Goal: Task Accomplishment & Management: Manage account settings

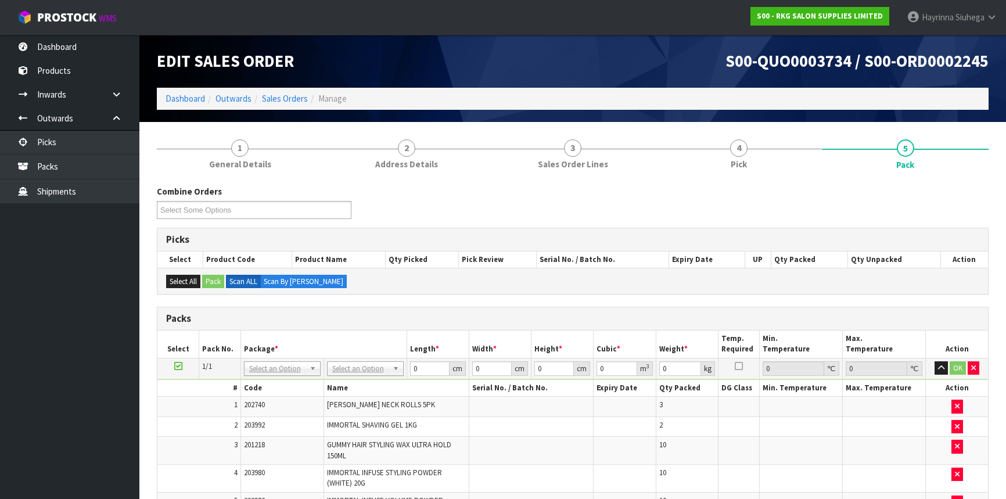
scroll to position [141, 0]
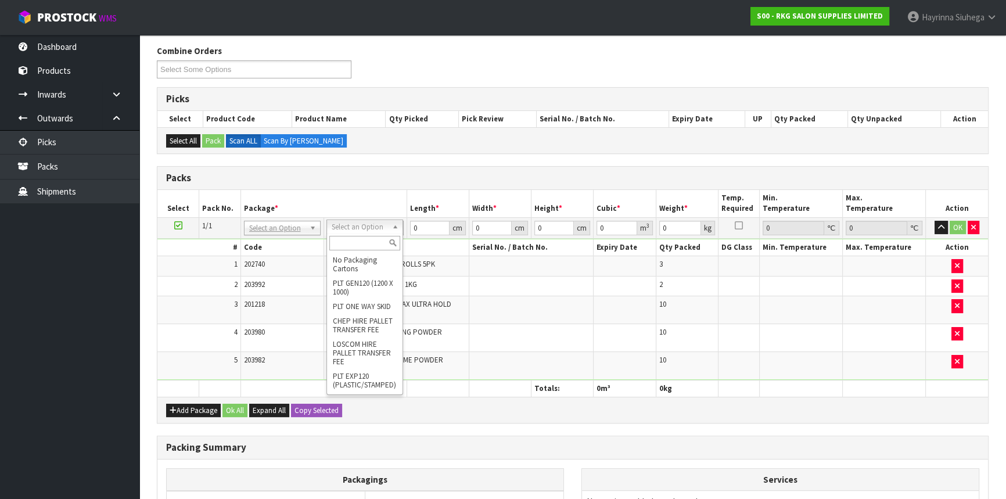
click at [366, 245] on input "text" at bounding box center [364, 243] width 71 height 15
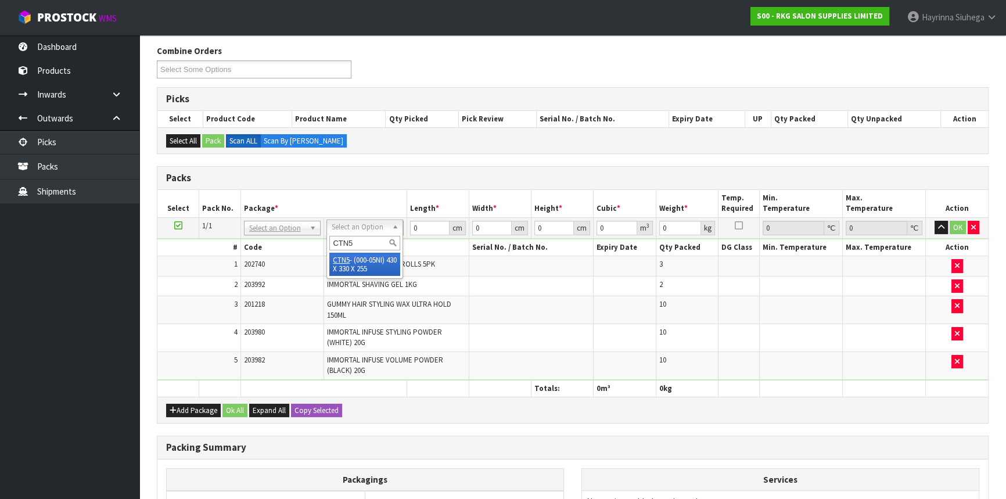
type input "CTN5"
type input "43"
type input "33"
type input "25.5"
type input "0.036185"
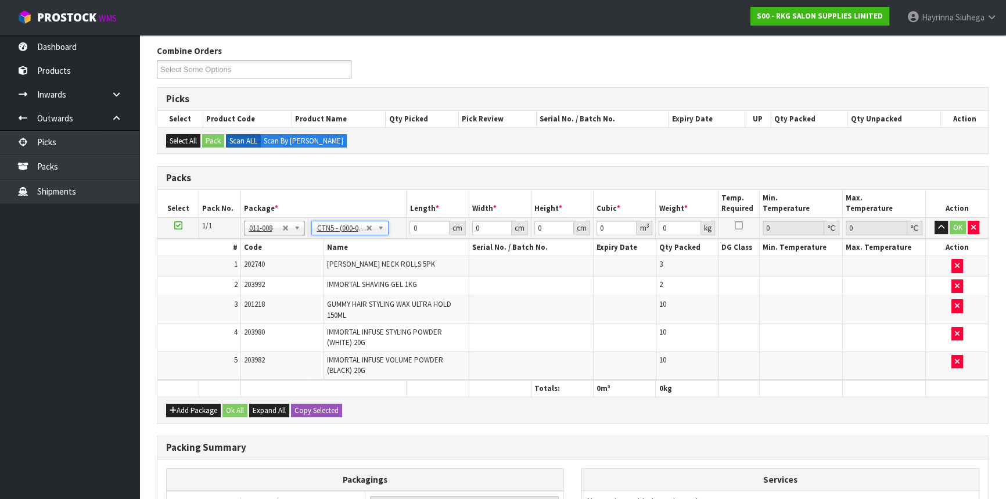
type input "17.73"
click at [413, 222] on input "43" at bounding box center [430, 228] width 40 height 15
type input "4"
type input "0.003366"
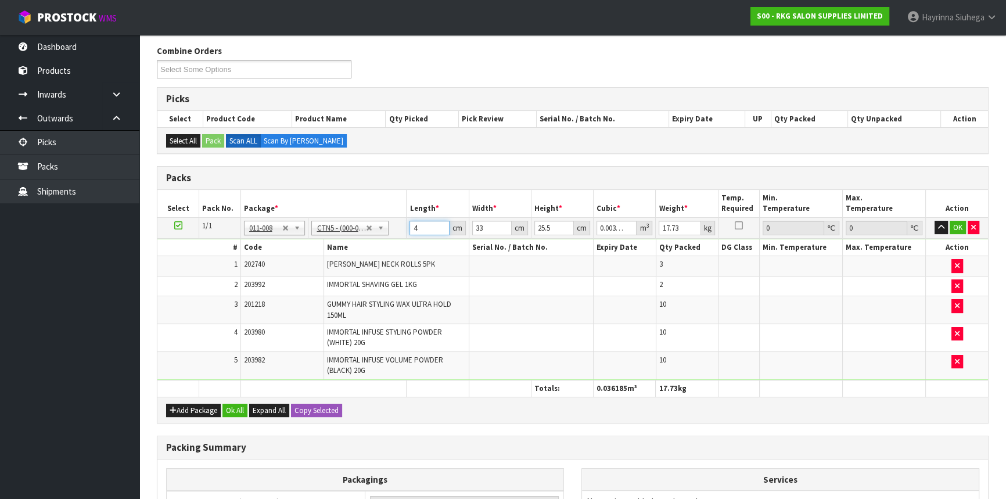
type input "44"
type input "0.037026"
type input "44"
type input "3"
type input "0.003366"
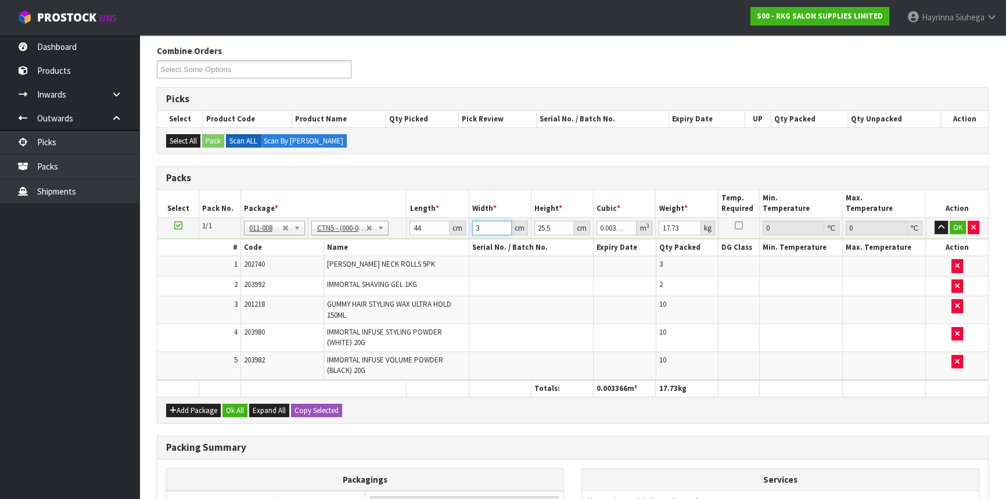
type input "35"
type input "0.03927"
type input "35"
type input "2"
type input "0.00308"
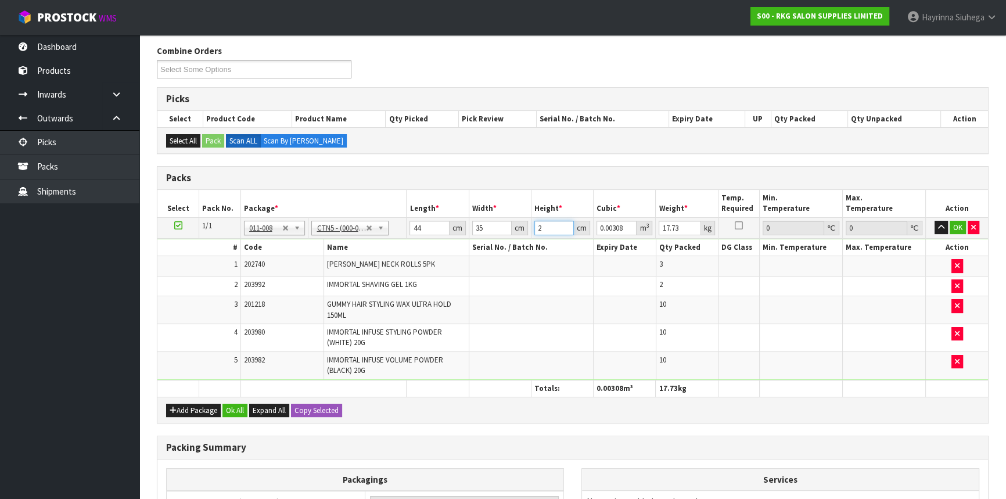
type input "23"
type input "0.03542"
type input "23"
type input "8"
click button "OK" at bounding box center [958, 228] width 16 height 14
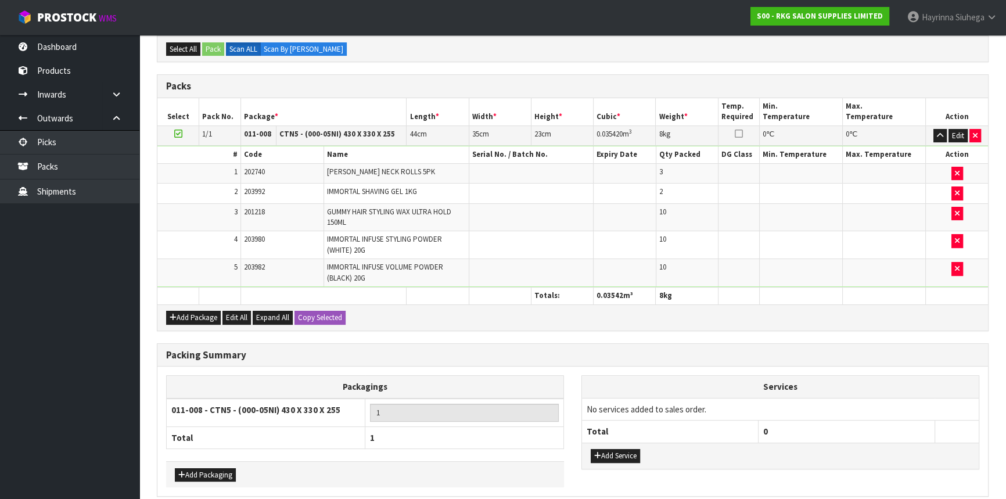
scroll to position [282, 0]
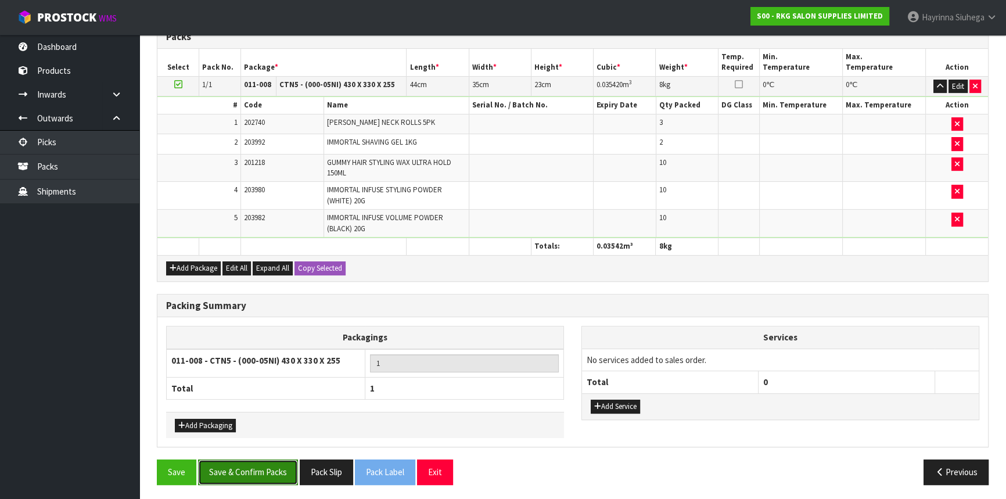
click at [259, 466] on button "Save & Confirm Packs" at bounding box center [248, 472] width 100 height 25
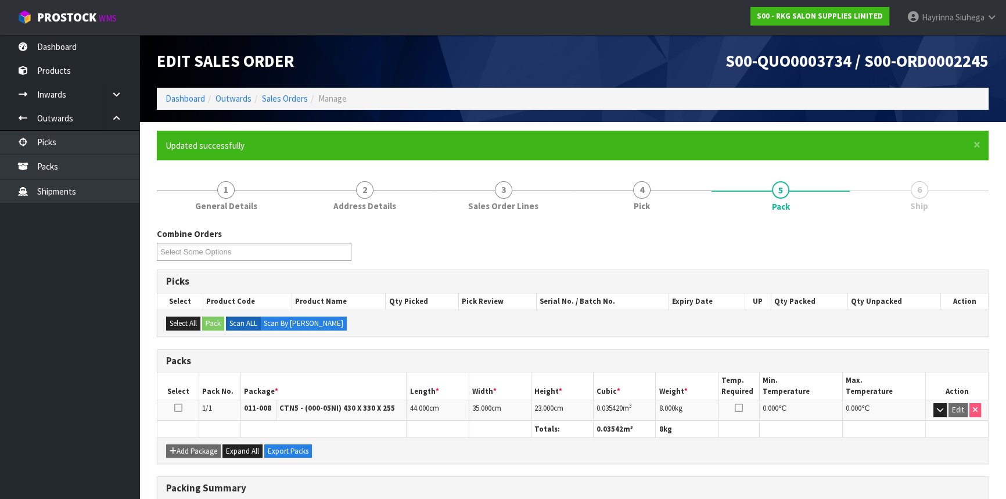
scroll to position [157, 0]
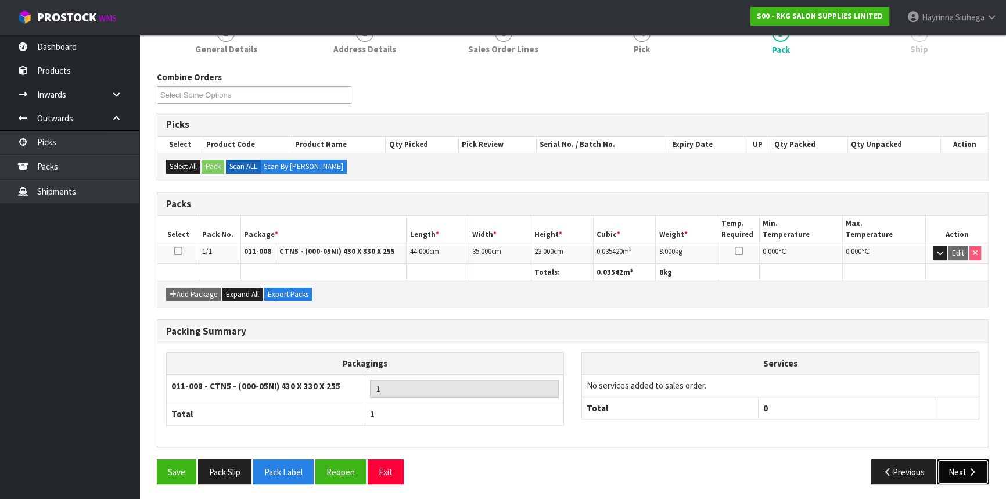
click at [968, 460] on button "Next" at bounding box center [963, 472] width 51 height 25
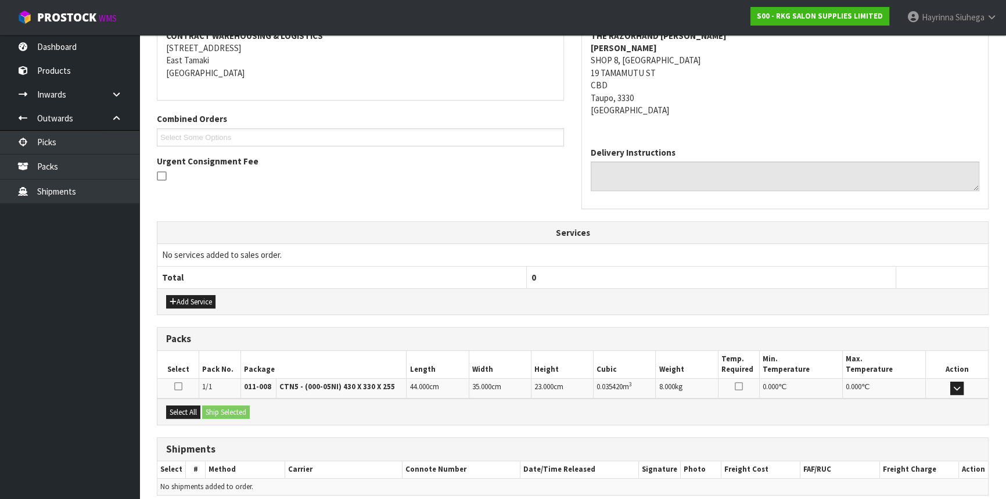
scroll to position [279, 0]
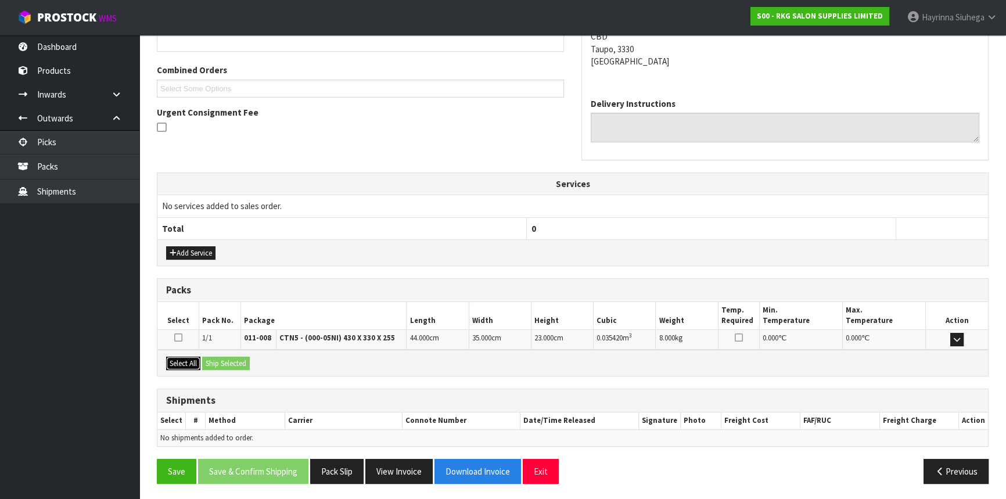
click at [189, 357] on button "Select All" at bounding box center [183, 364] width 34 height 14
click at [227, 357] on button "Ship Selected" at bounding box center [226, 364] width 48 height 14
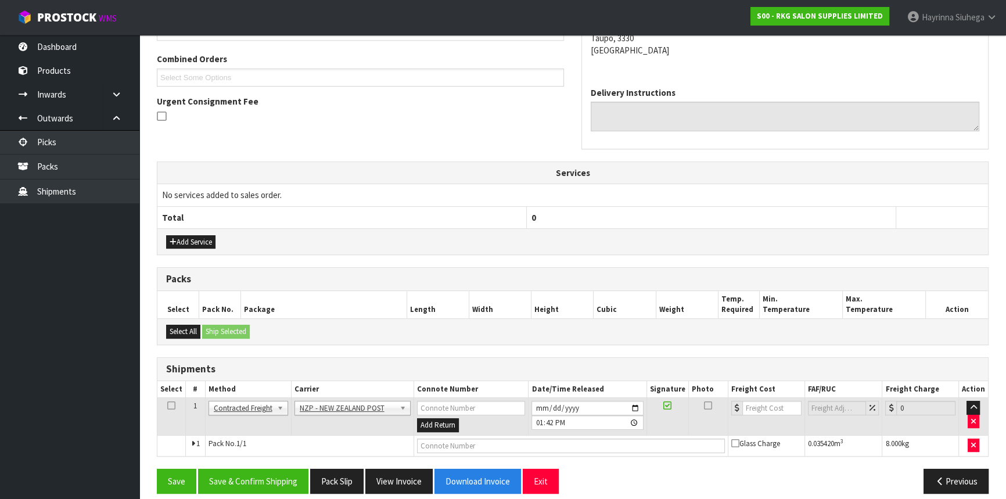
scroll to position [300, 0]
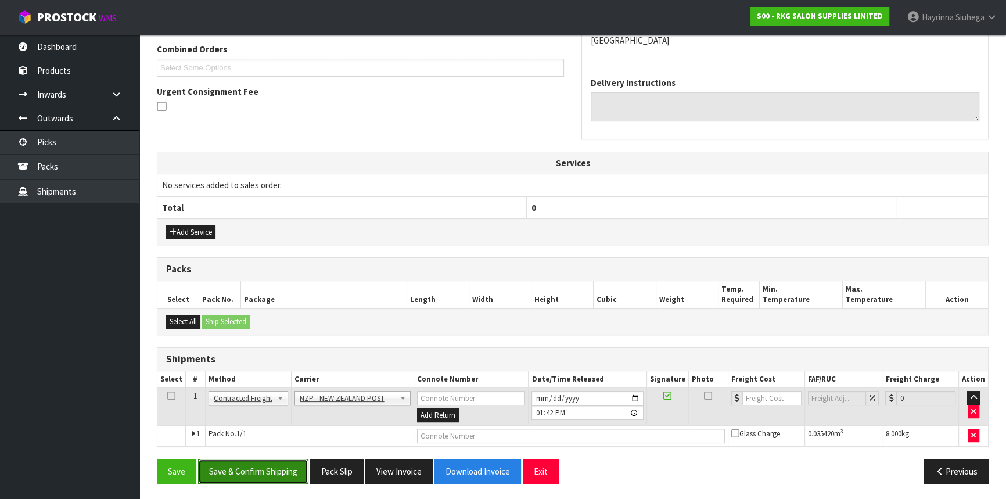
click at [245, 461] on button "Save & Confirm Shipping" at bounding box center [253, 471] width 110 height 25
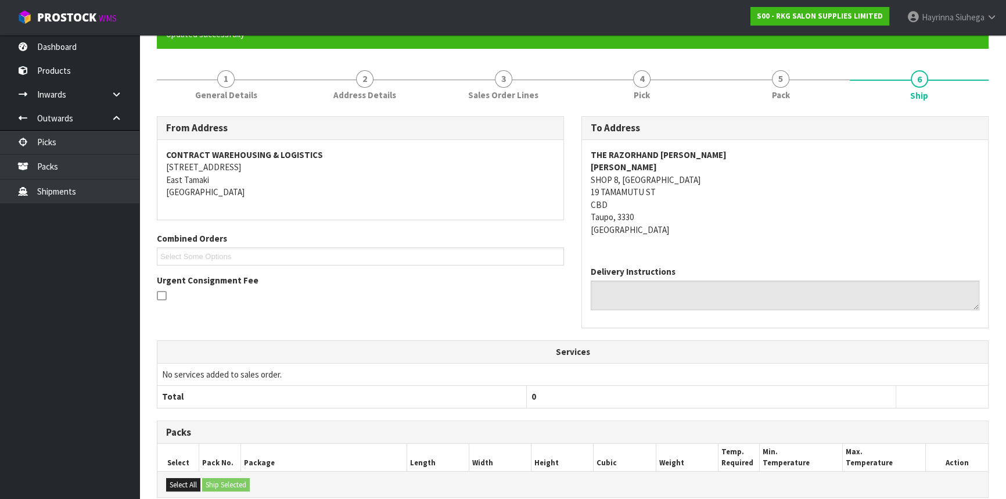
scroll to position [264, 0]
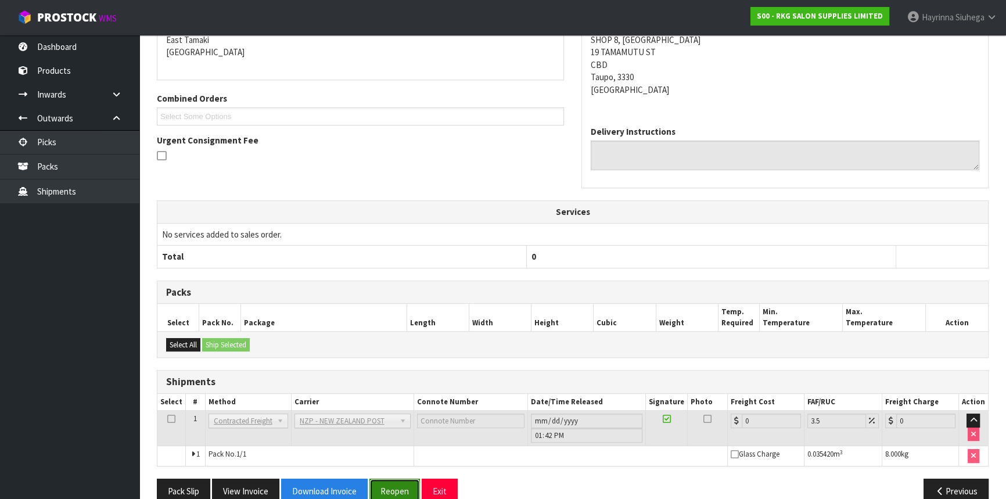
click at [387, 484] on button "Reopen" at bounding box center [394, 491] width 51 height 25
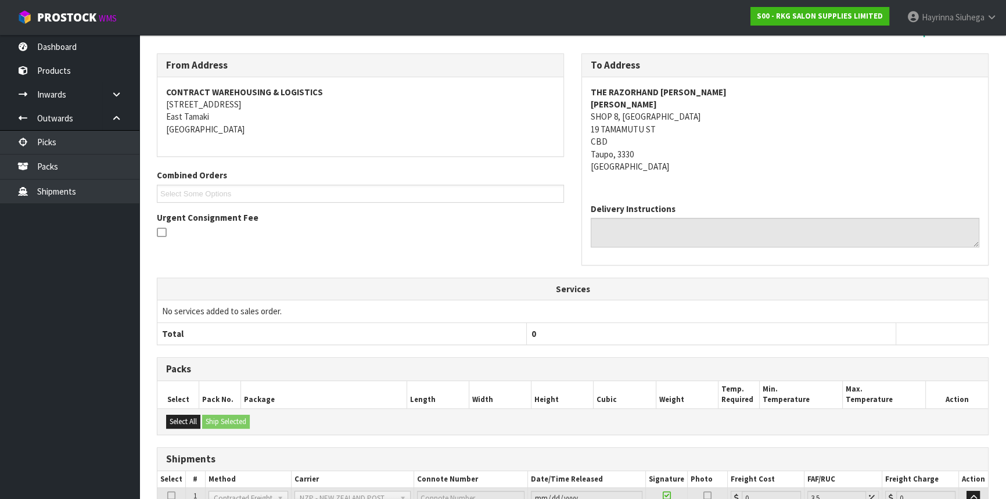
scroll to position [272, 0]
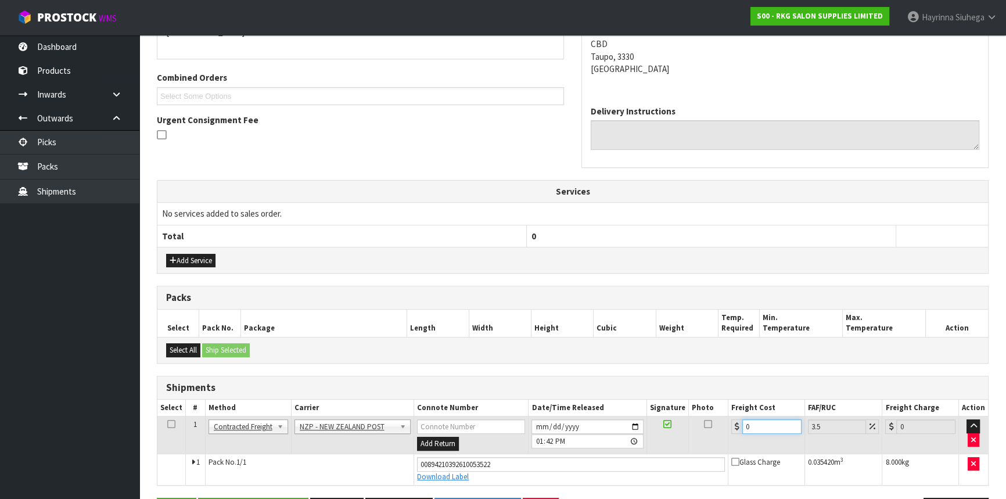
drag, startPoint x: 768, startPoint y: 430, endPoint x: 551, endPoint y: 404, distance: 218.3
click at [552, 404] on table "Select # Method Carrier Connote Number Date/Time Released Signature Photo Freig…" at bounding box center [572, 442] width 831 height 85
type input "8"
type input "8.28"
type input "8.4"
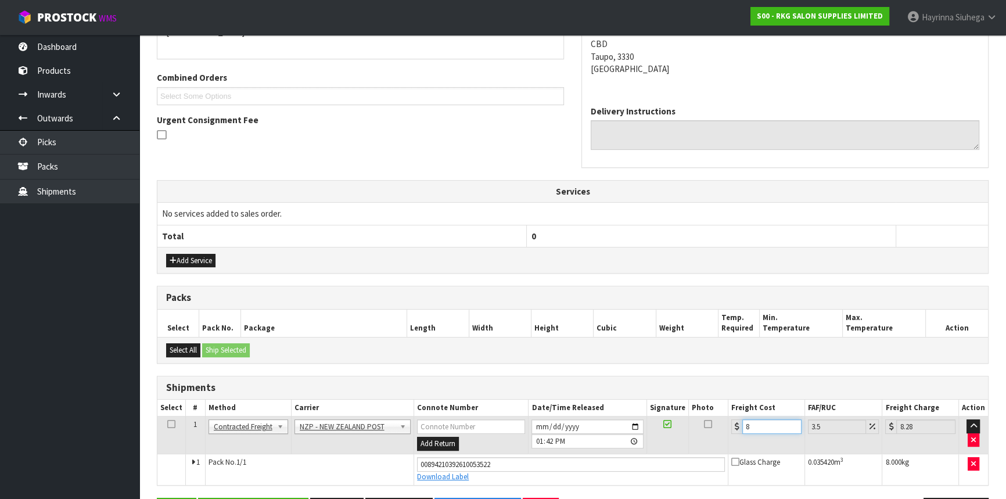
type input "8.69"
type input "8.45"
type input "8.75"
type input "8.45"
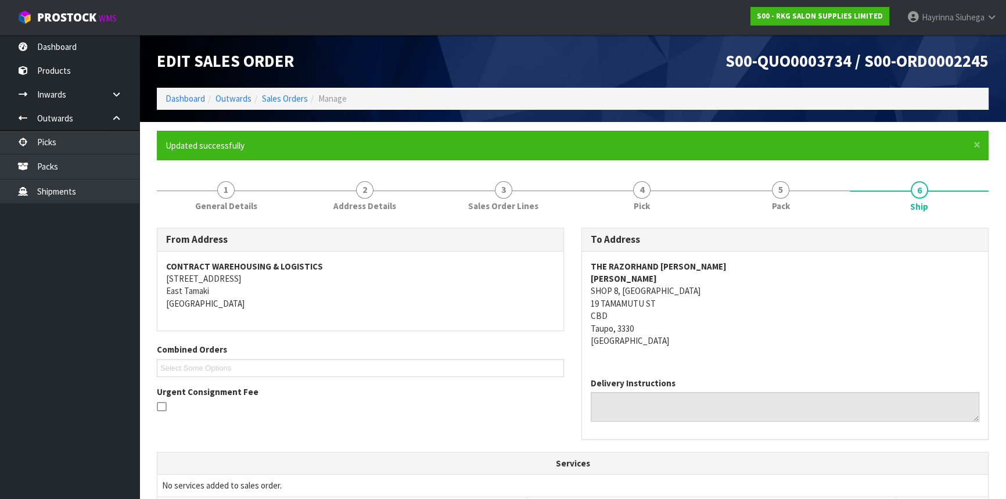
scroll to position [311, 0]
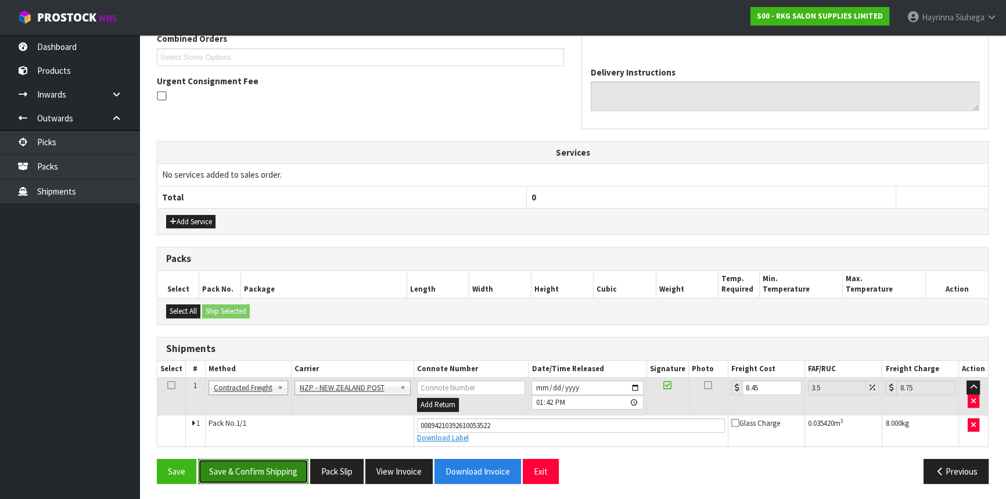
click at [228, 472] on button "Save & Confirm Shipping" at bounding box center [253, 471] width 110 height 25
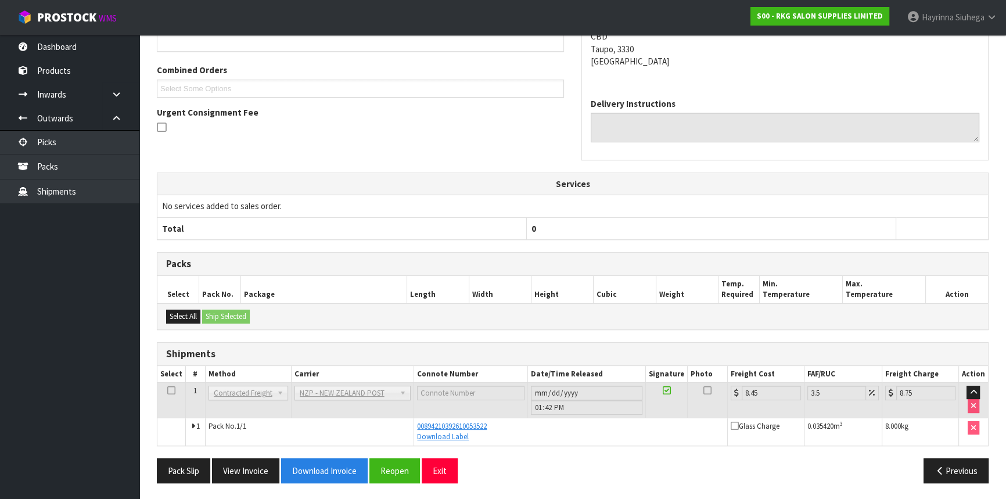
scroll to position [0, 0]
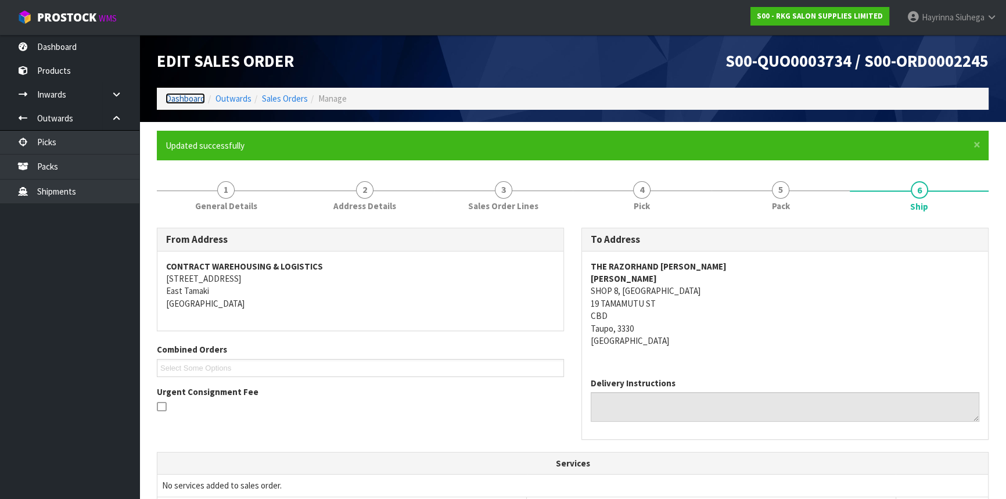
click at [170, 94] on link "Dashboard" at bounding box center [186, 98] width 40 height 11
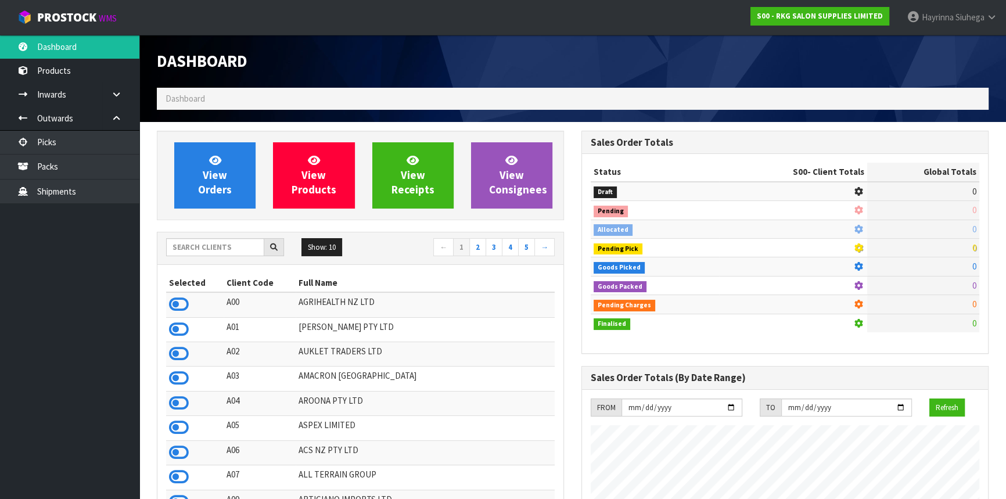
scroll to position [903, 424]
click at [184, 244] on input "text" at bounding box center [215, 247] width 98 height 18
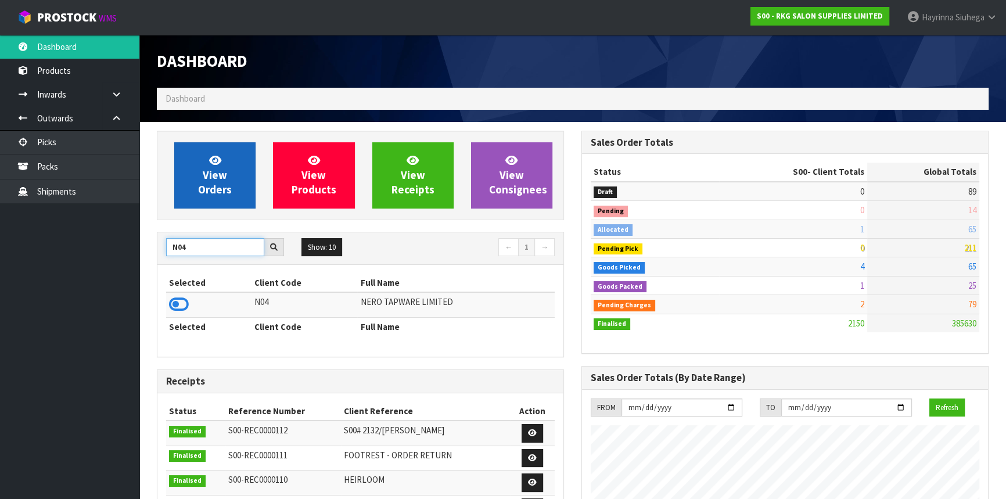
type input "N04"
click at [198, 179] on link "View Orders" at bounding box center [214, 175] width 81 height 66
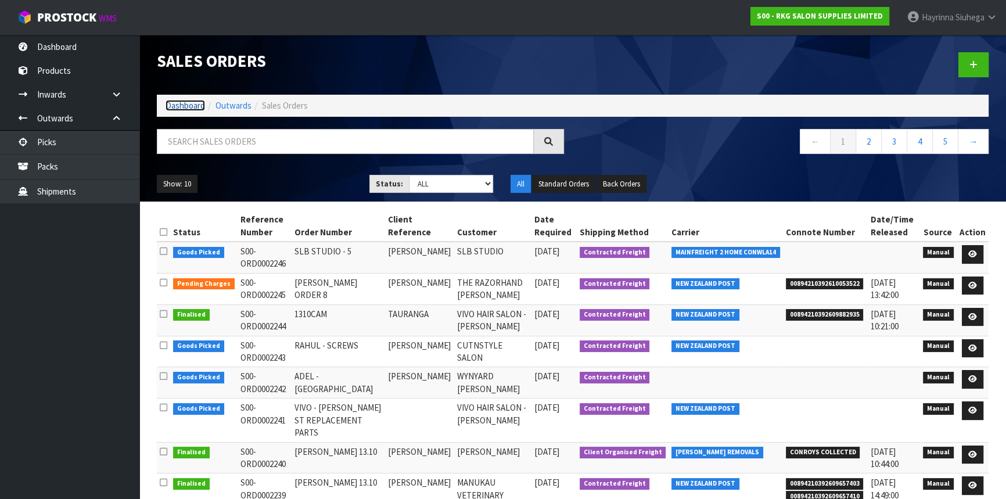
click at [189, 105] on link "Dashboard" at bounding box center [186, 105] width 40 height 11
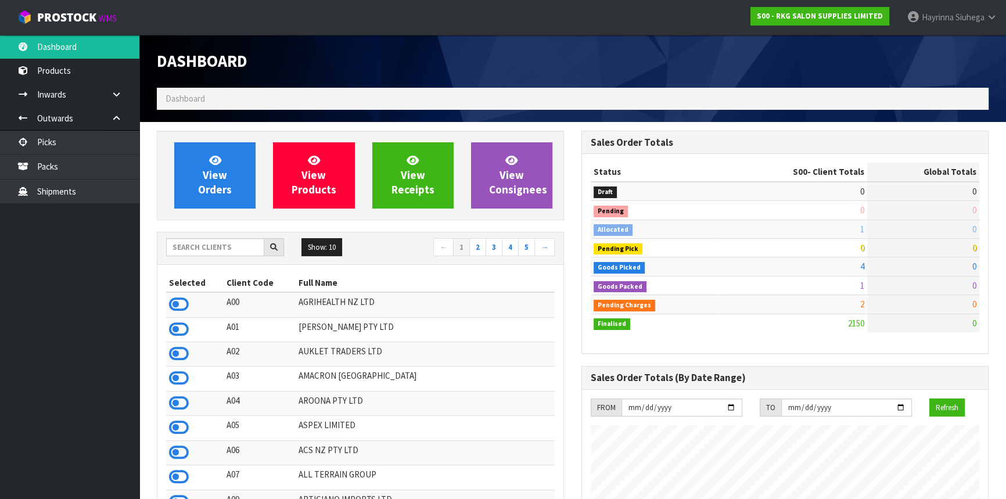
scroll to position [878, 424]
click at [227, 248] on input "text" at bounding box center [215, 247] width 98 height 18
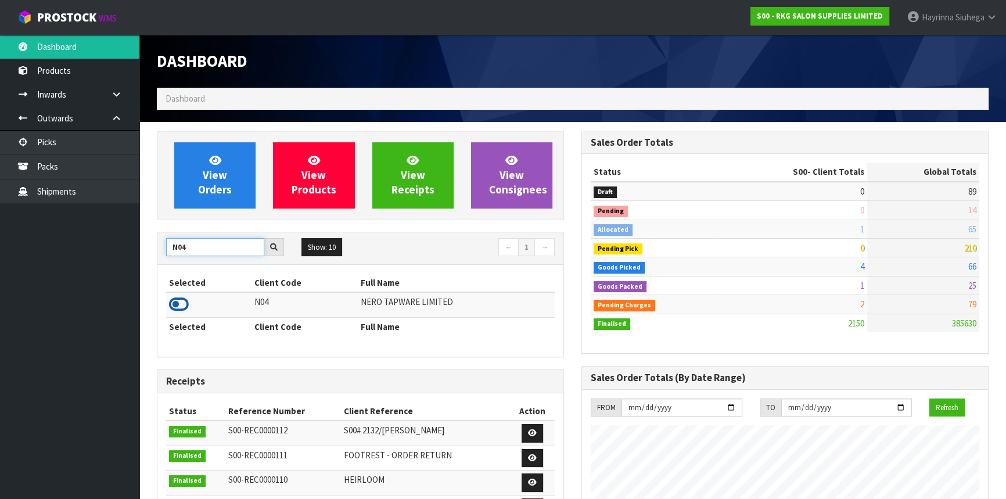
type input "N04"
click at [180, 307] on icon at bounding box center [179, 304] width 20 height 17
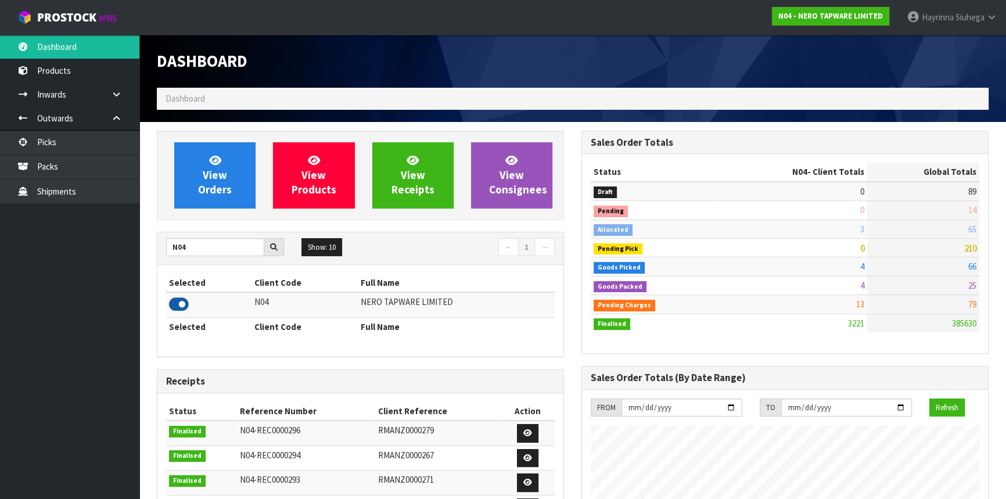
scroll to position [916, 424]
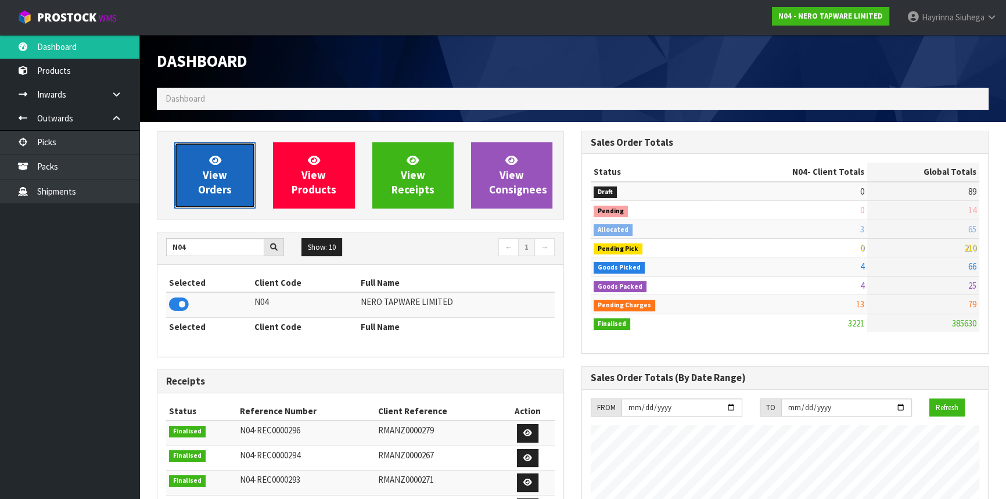
click at [200, 157] on link "View Orders" at bounding box center [214, 175] width 81 height 66
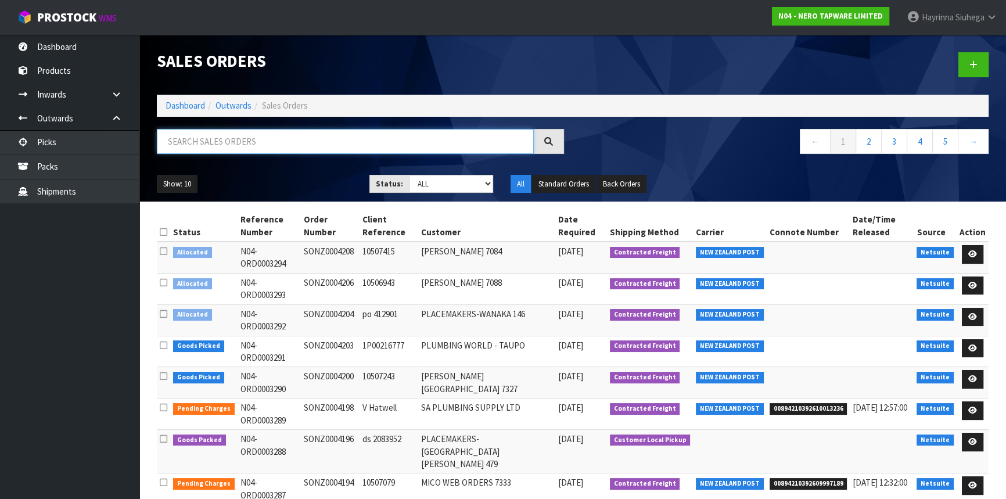
click at [268, 141] on input "text" at bounding box center [345, 141] width 377 height 25
type input "JOB-0417300"
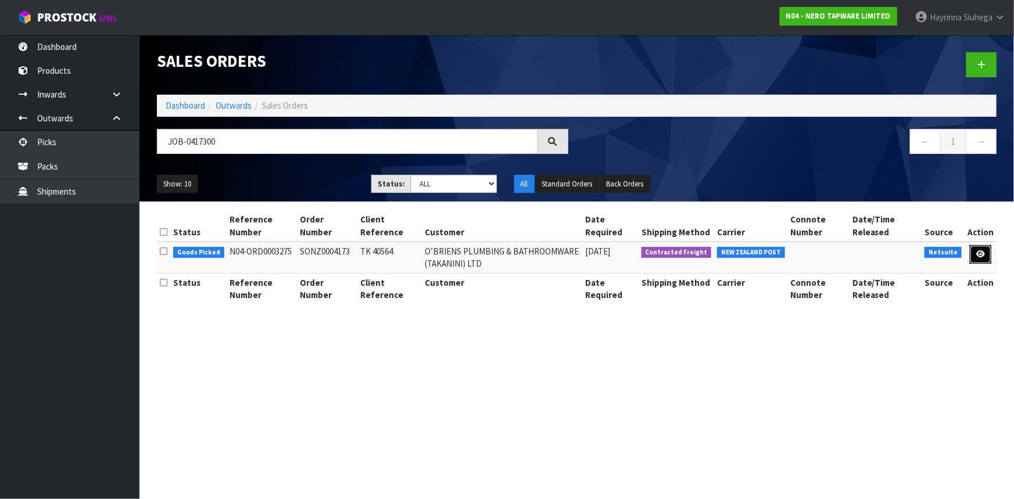
click at [978, 249] on link at bounding box center [980, 254] width 21 height 19
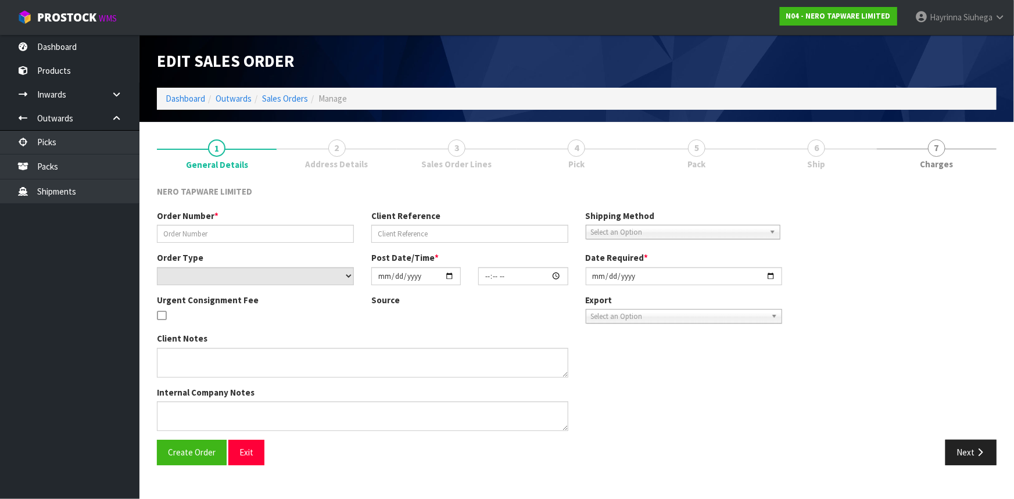
type input "SONZ0004173"
type input "TK 40564"
select select "number:0"
type input "[DATE]"
type input "13:30:09.000"
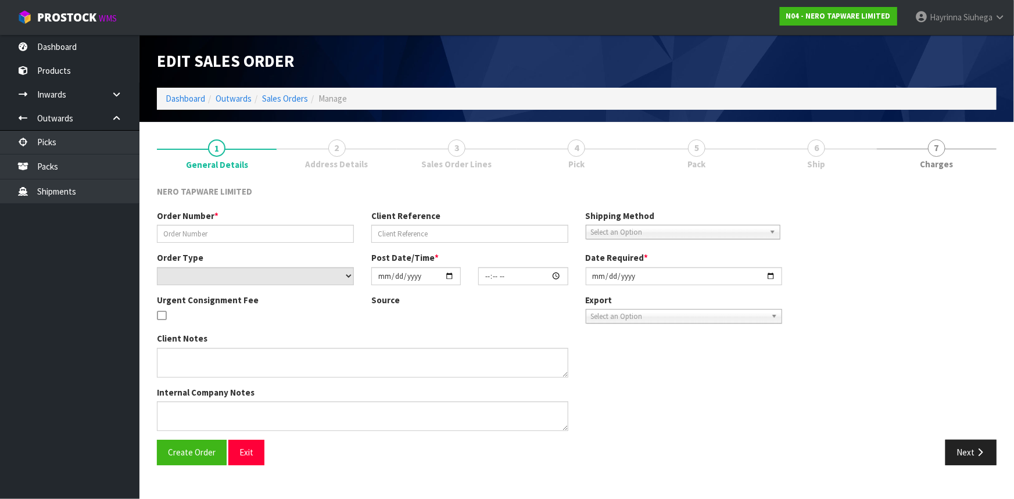
type input "[DATE]"
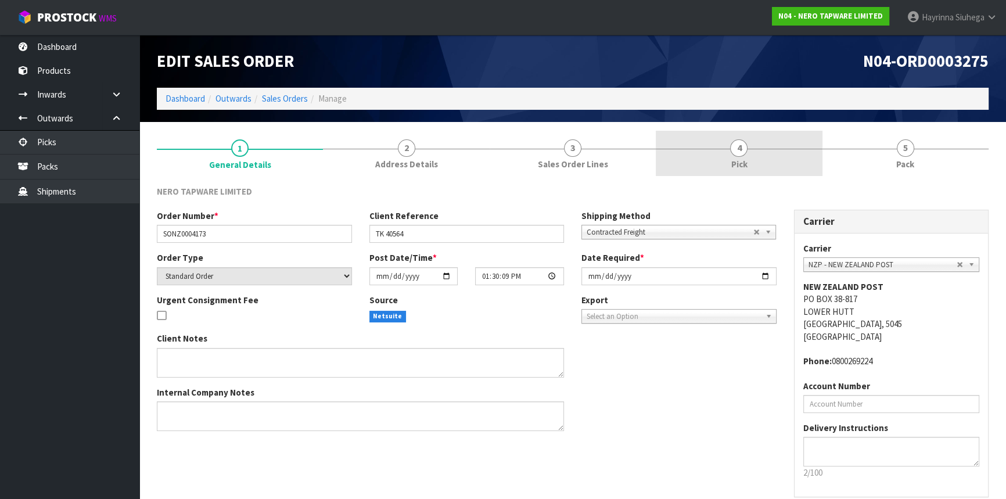
click at [756, 170] on link "4 Pick" at bounding box center [739, 154] width 166 height 46
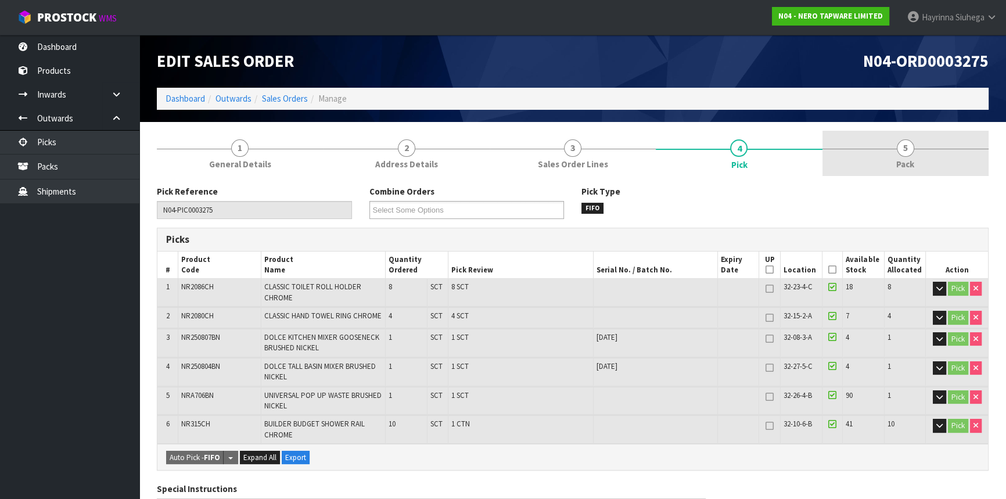
click at [860, 151] on link "5 Pack" at bounding box center [906, 154] width 166 height 46
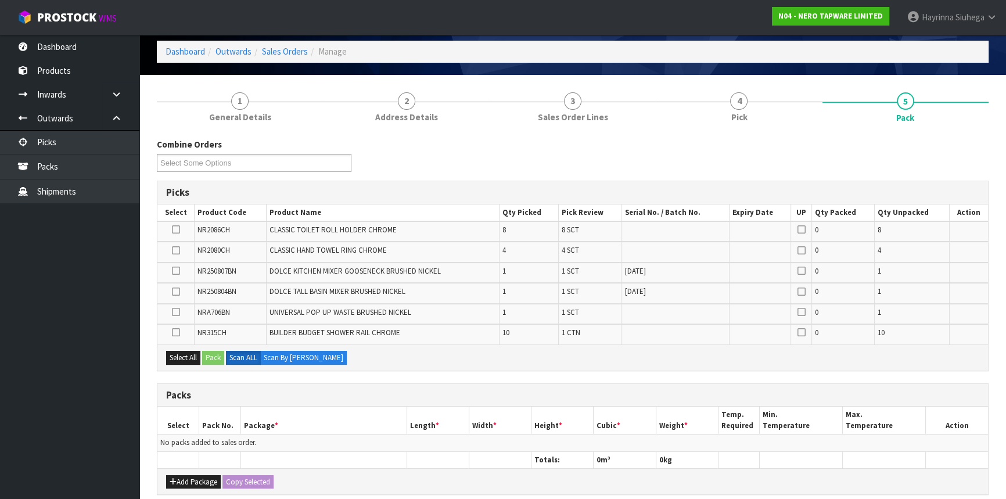
scroll to position [105, 0]
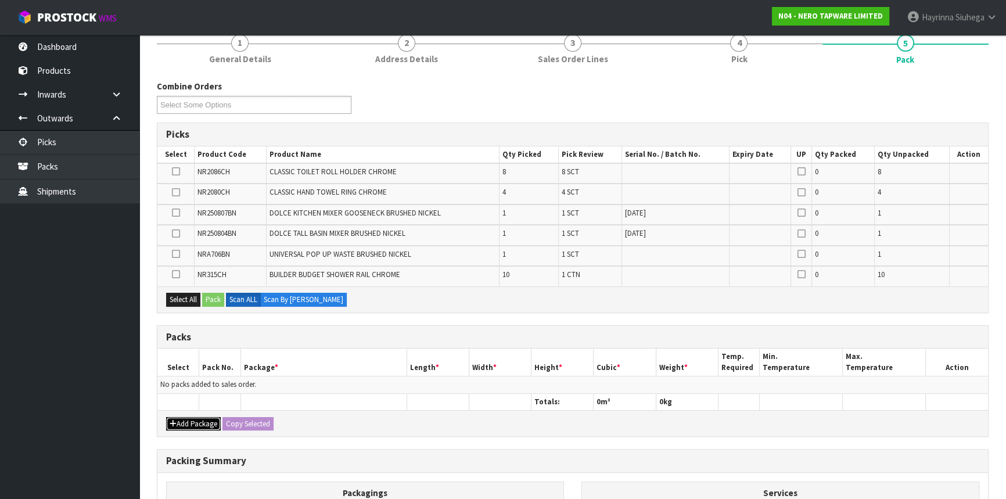
click at [175, 420] on icon "button" at bounding box center [173, 424] width 7 height 8
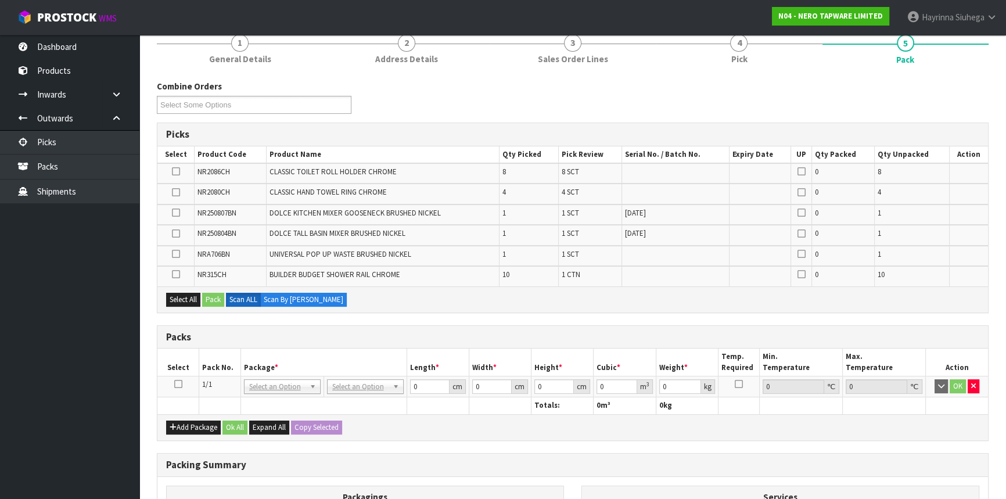
click at [178, 384] on icon at bounding box center [178, 384] width 8 height 1
click at [366, 404] on input "text" at bounding box center [364, 401] width 71 height 15
click at [398, 304] on div "Select All Pack Scan ALL Scan By [PERSON_NAME]" at bounding box center [572, 299] width 831 height 26
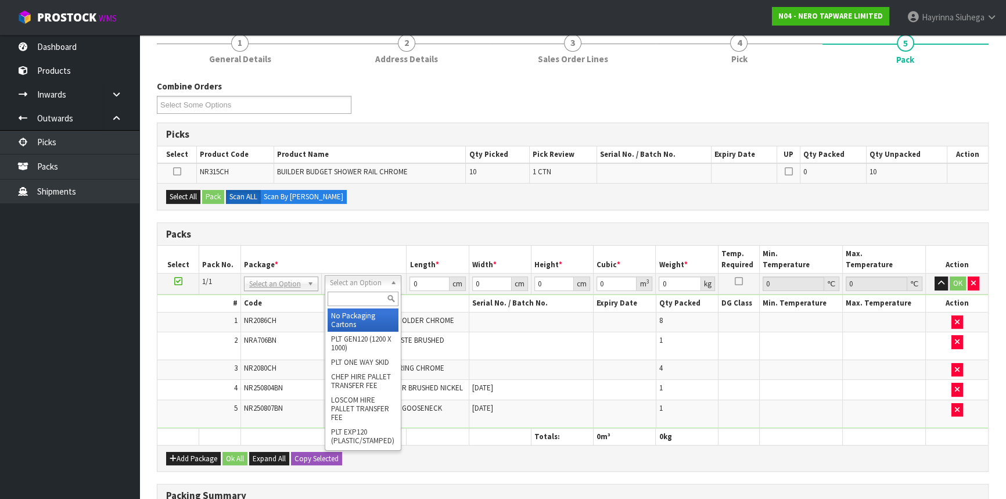
click at [344, 303] on input "text" at bounding box center [363, 299] width 71 height 15
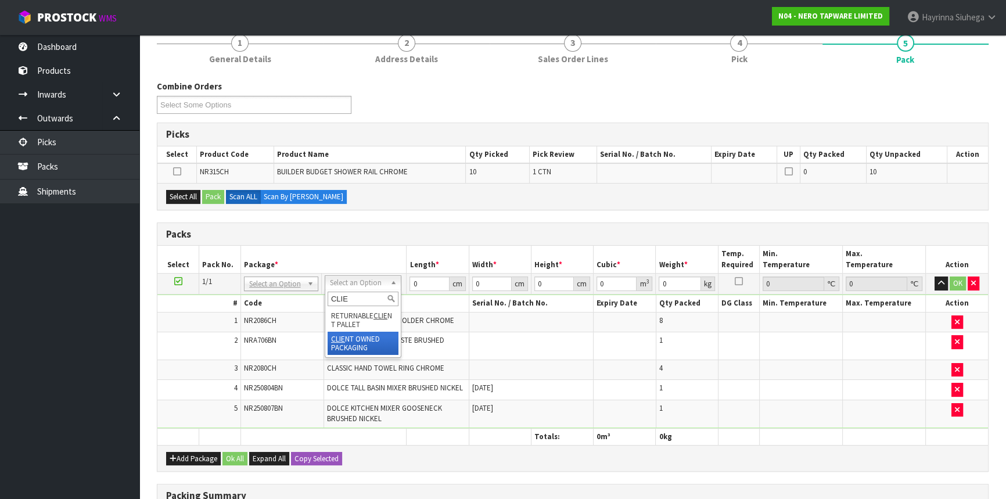
type input "CLIE"
drag, startPoint x: 351, startPoint y: 338, endPoint x: 306, endPoint y: 349, distance: 46.6
type input "8.1"
click at [188, 453] on button "Add Package" at bounding box center [193, 459] width 55 height 14
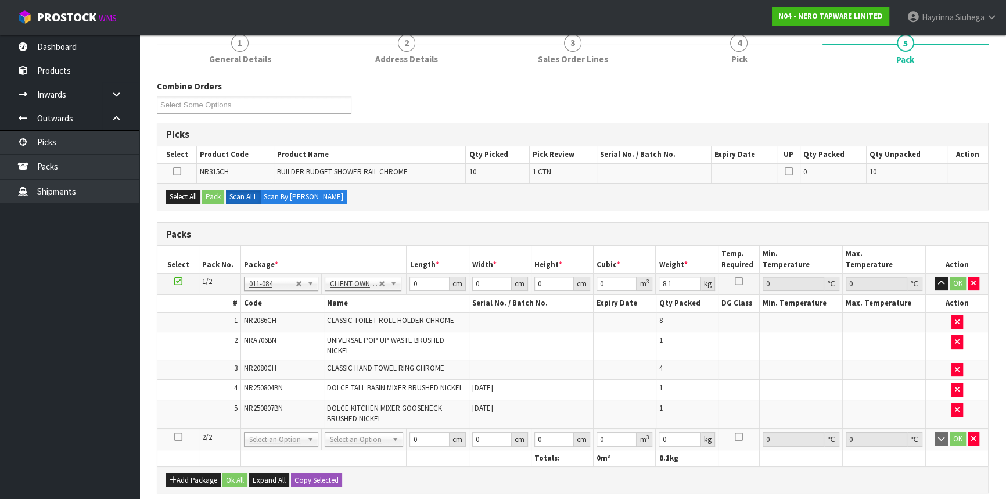
click at [182, 429] on td at bounding box center [178, 439] width 42 height 21
click at [176, 437] on icon at bounding box center [178, 437] width 8 height 1
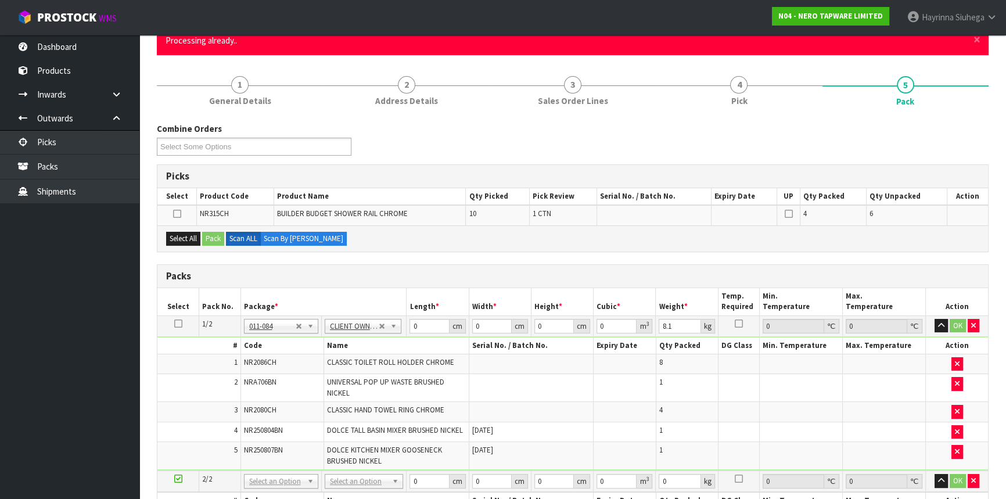
scroll to position [0, 0]
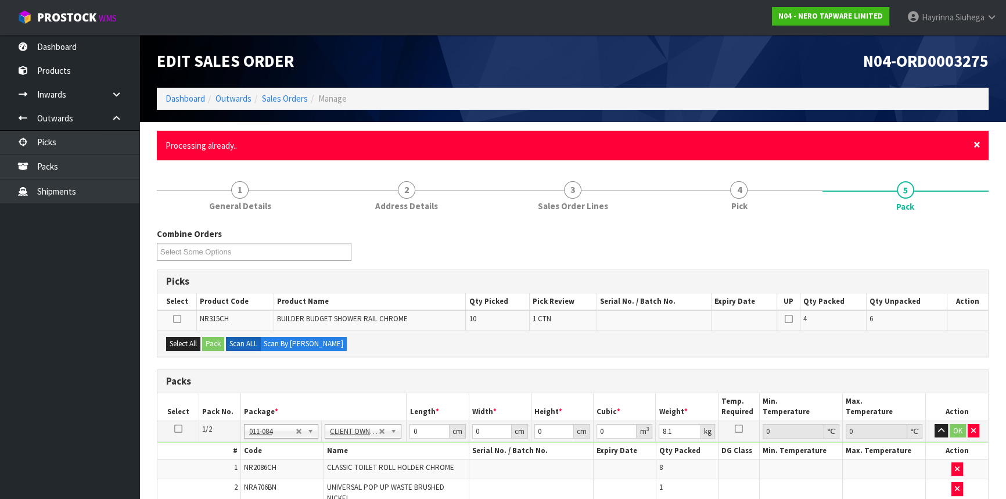
click at [975, 139] on span "×" at bounding box center [977, 145] width 7 height 16
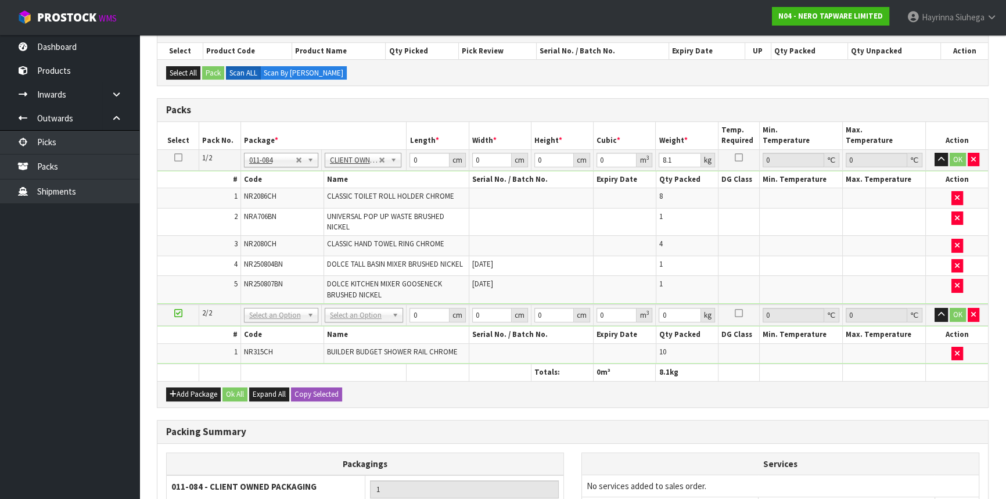
scroll to position [211, 0]
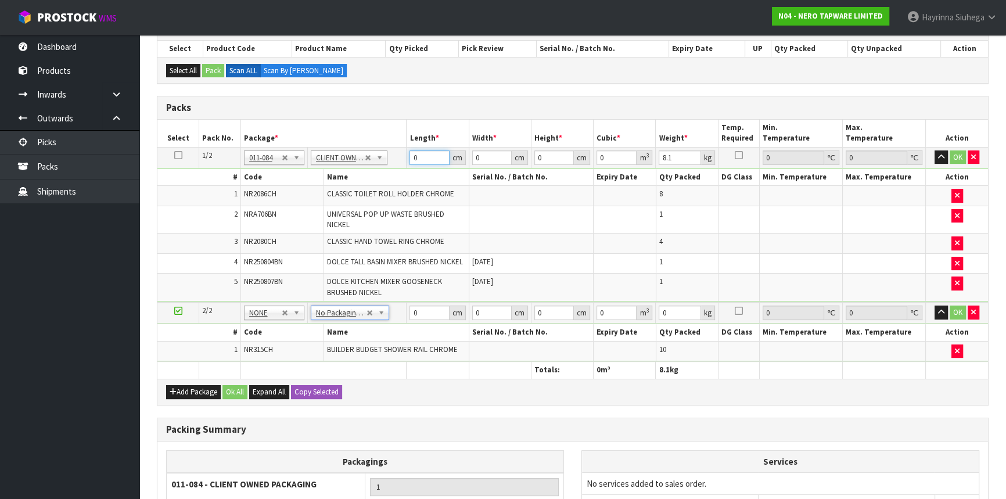
click at [415, 157] on input "0" at bounding box center [430, 157] width 40 height 15
click at [412, 153] on input "0" at bounding box center [430, 157] width 40 height 15
type input "70"
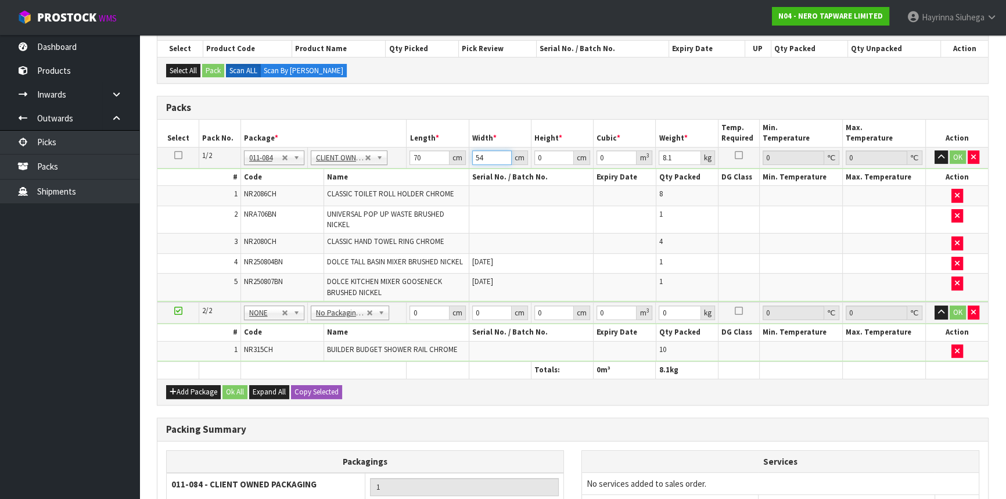
type input "54"
type input "2"
type input "0.00756"
type input "21"
type input "0.07938"
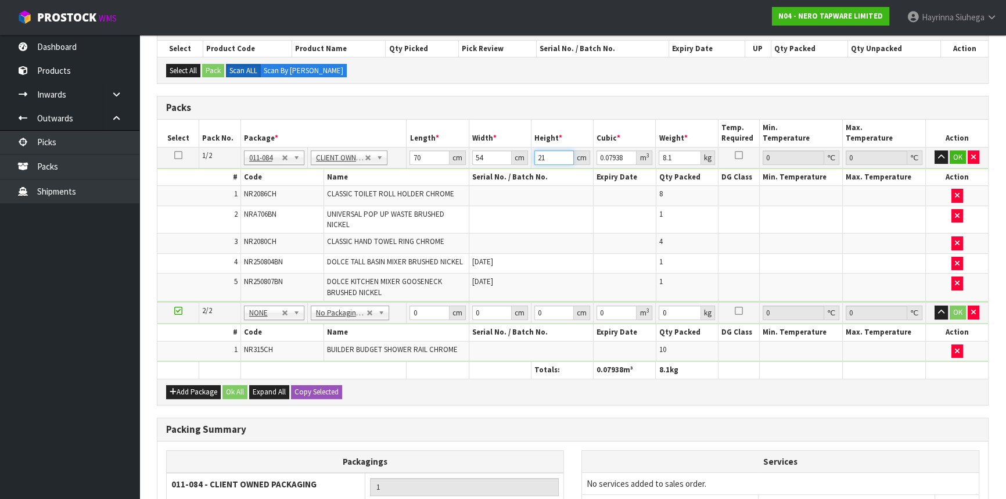
type input "21"
type input "10"
click button "OK" at bounding box center [958, 157] width 16 height 14
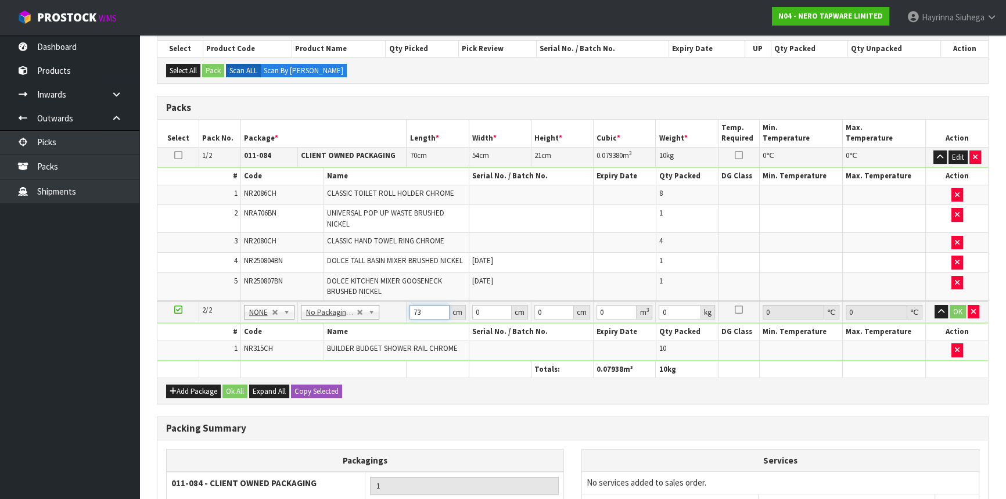
type input "73"
drag, startPoint x: 473, startPoint y: 300, endPoint x: 476, endPoint y: 313, distance: 13.1
click at [473, 301] on td "321 cm" at bounding box center [500, 311] width 62 height 21
click at [476, 313] on input "321" at bounding box center [492, 312] width 40 height 15
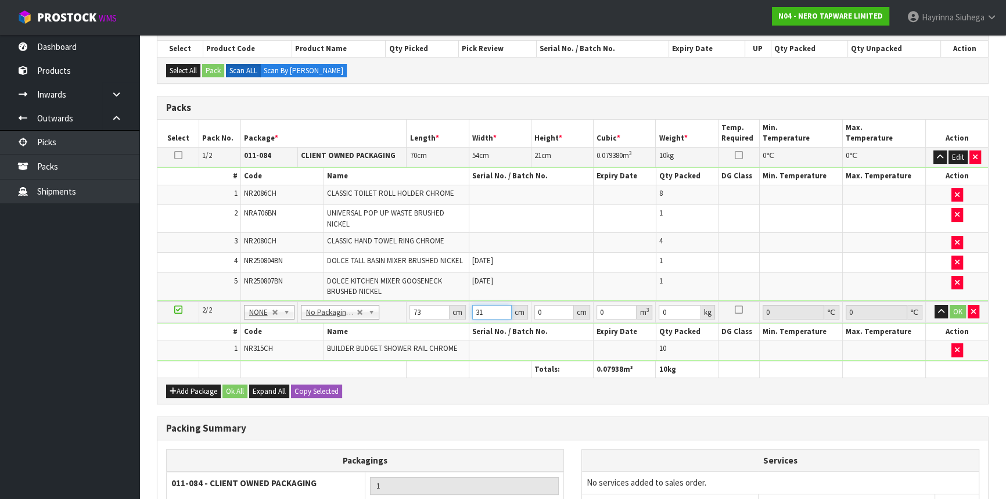
type input "31"
type input "4"
type input "0.009052"
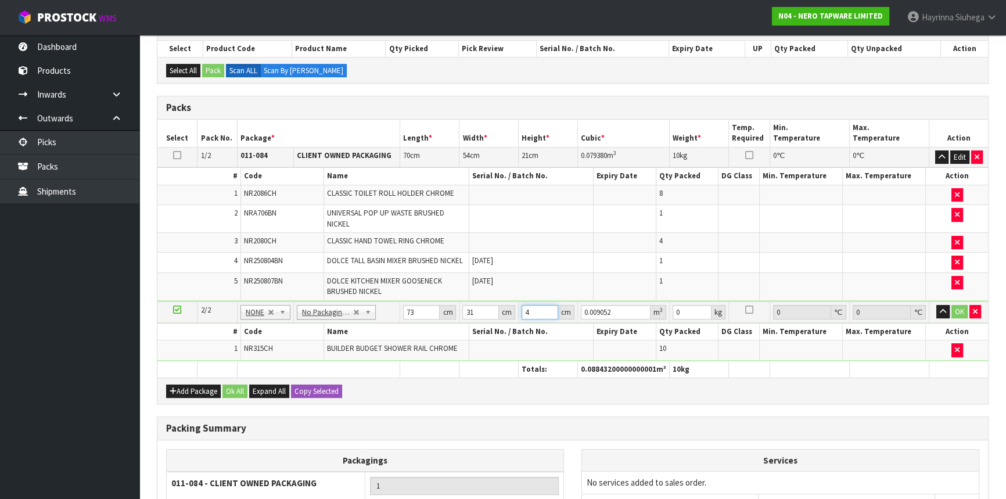
type input "41"
type input "0.092783"
type input "41"
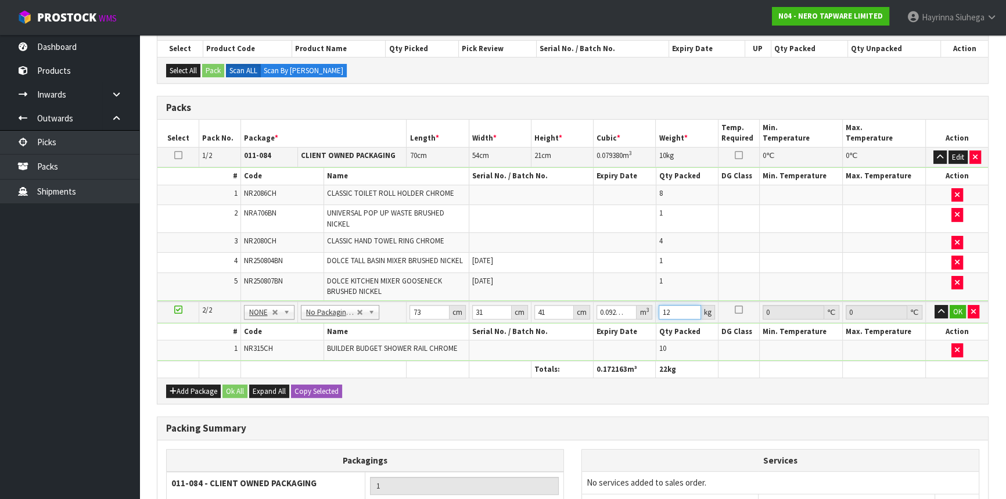
type input "12"
click button "OK" at bounding box center [958, 312] width 16 height 14
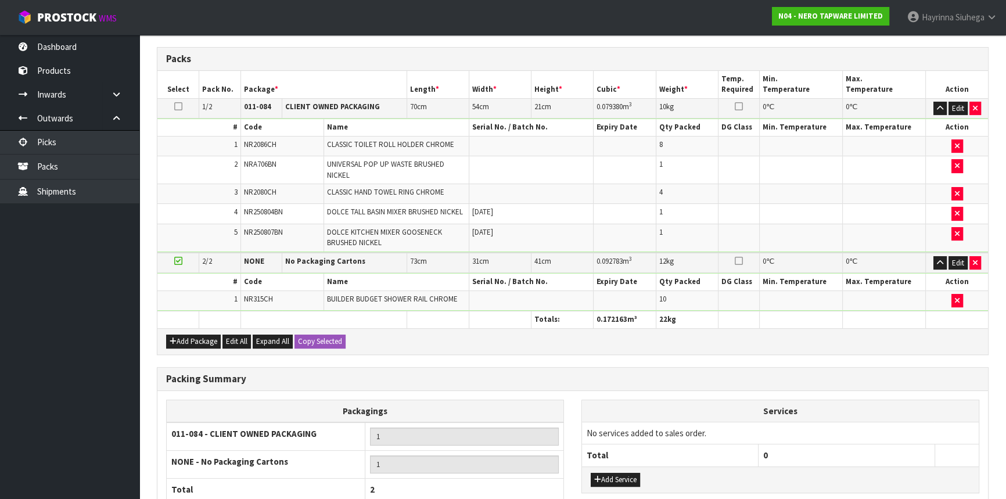
scroll to position [360, 0]
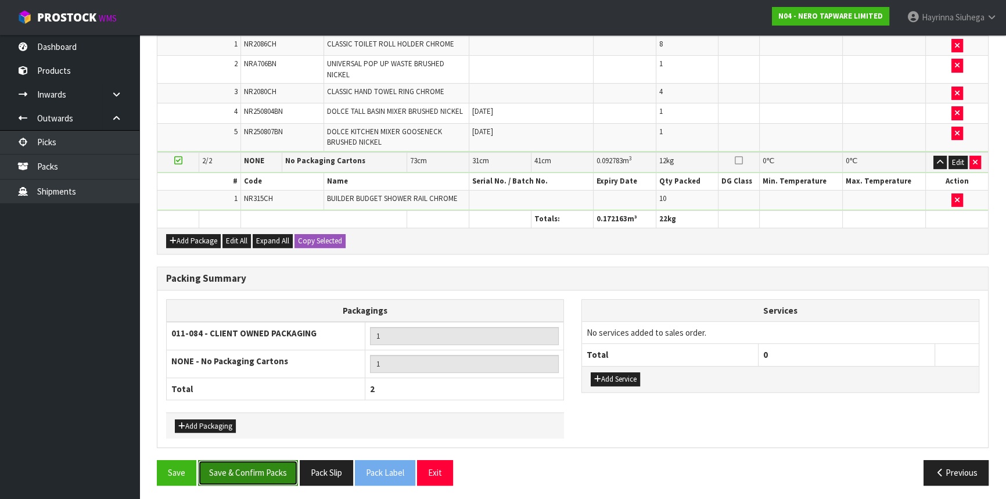
click at [282, 465] on button "Save & Confirm Packs" at bounding box center [248, 472] width 100 height 25
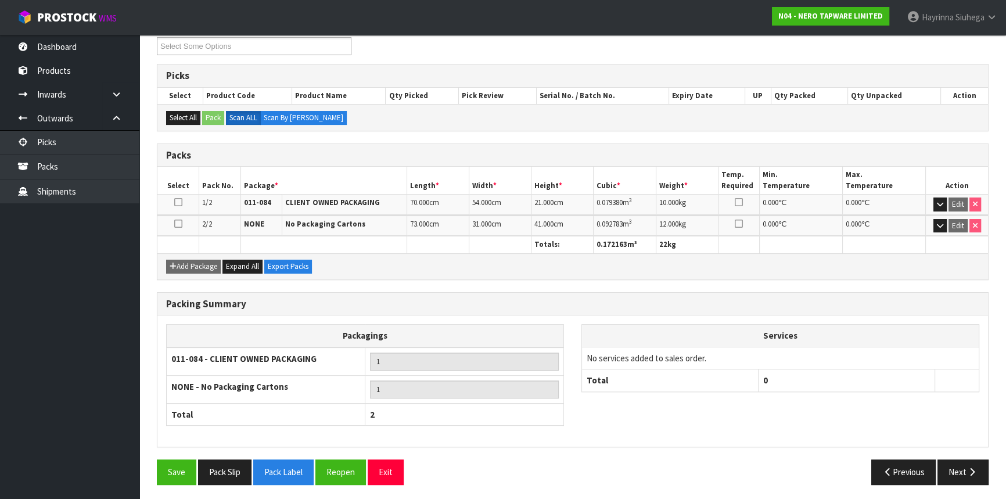
scroll to position [206, 0]
click at [970, 468] on icon "button" at bounding box center [972, 471] width 11 height 9
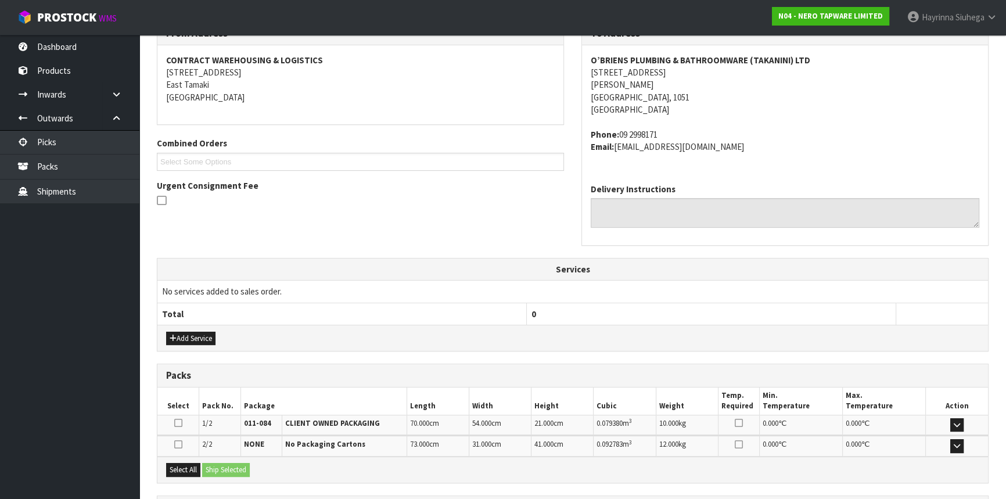
scroll to position [313, 0]
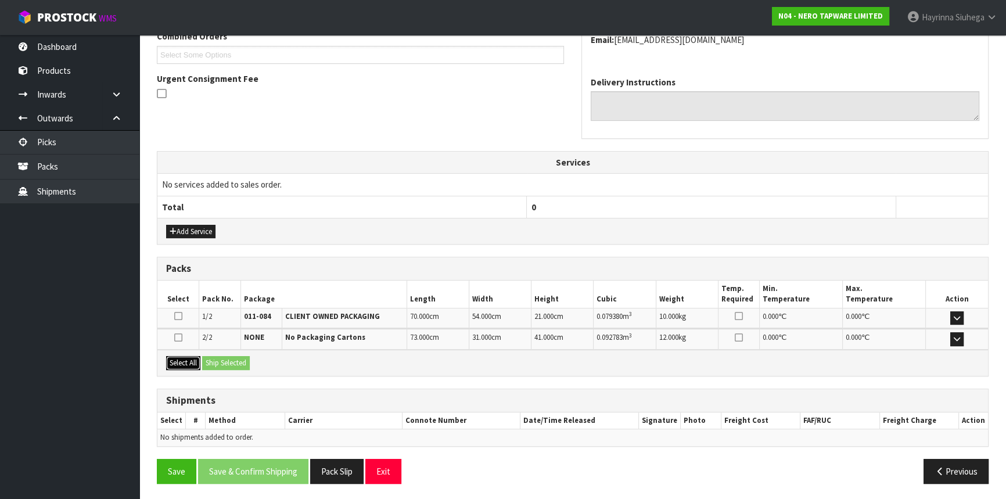
click at [196, 366] on button "Select All" at bounding box center [183, 363] width 34 height 14
click at [238, 360] on button "Ship Selected" at bounding box center [226, 363] width 48 height 14
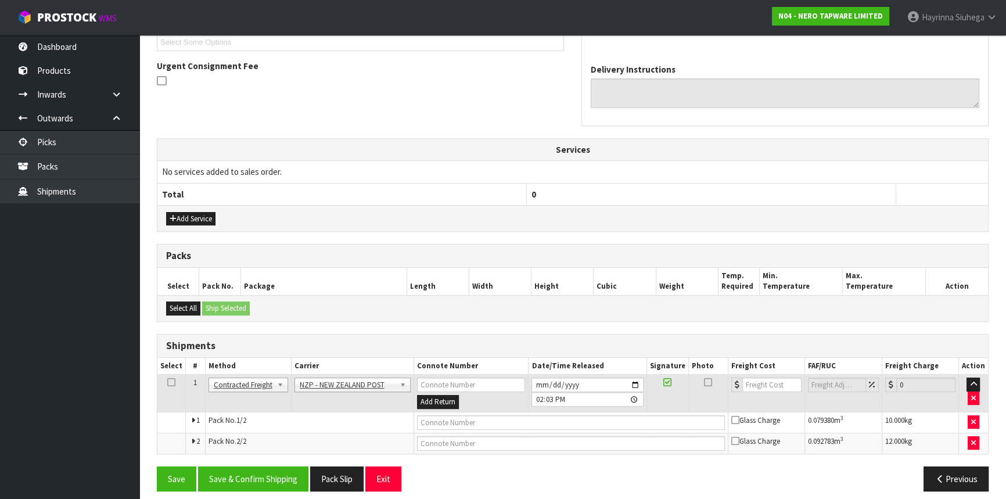
scroll to position [333, 0]
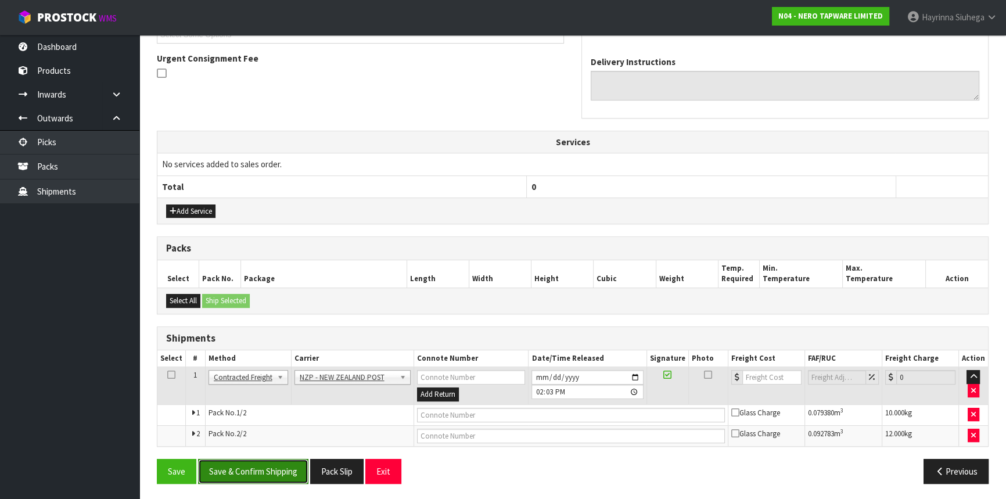
click at [284, 460] on button "Save & Confirm Shipping" at bounding box center [253, 471] width 110 height 25
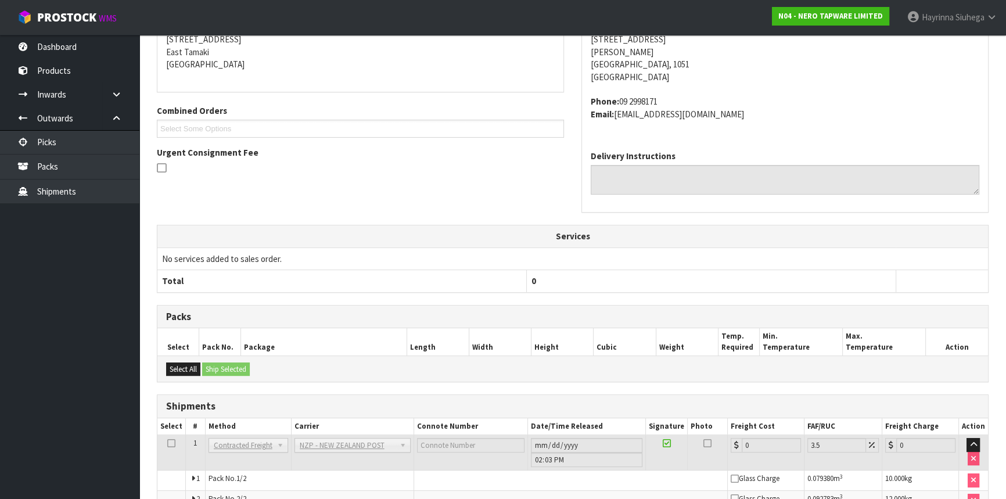
scroll to position [316, 0]
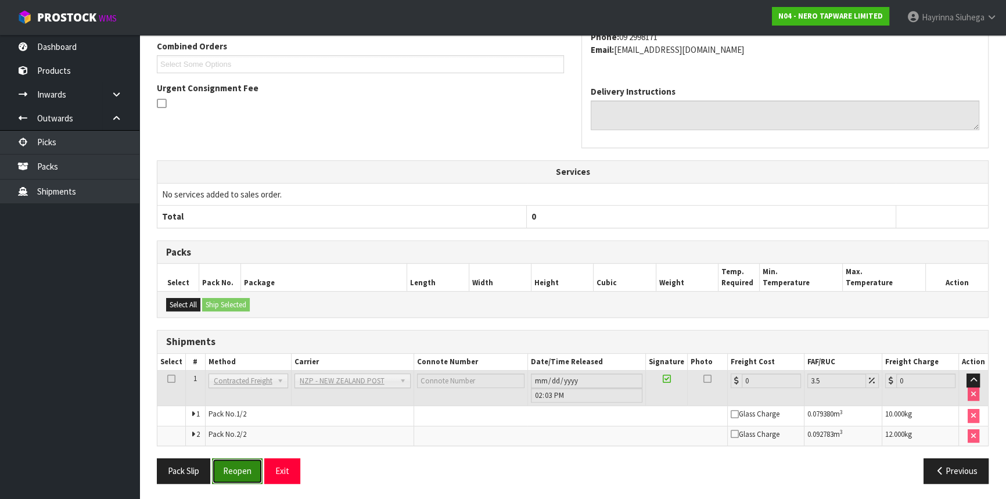
click at [241, 463] on button "Reopen" at bounding box center [237, 470] width 51 height 25
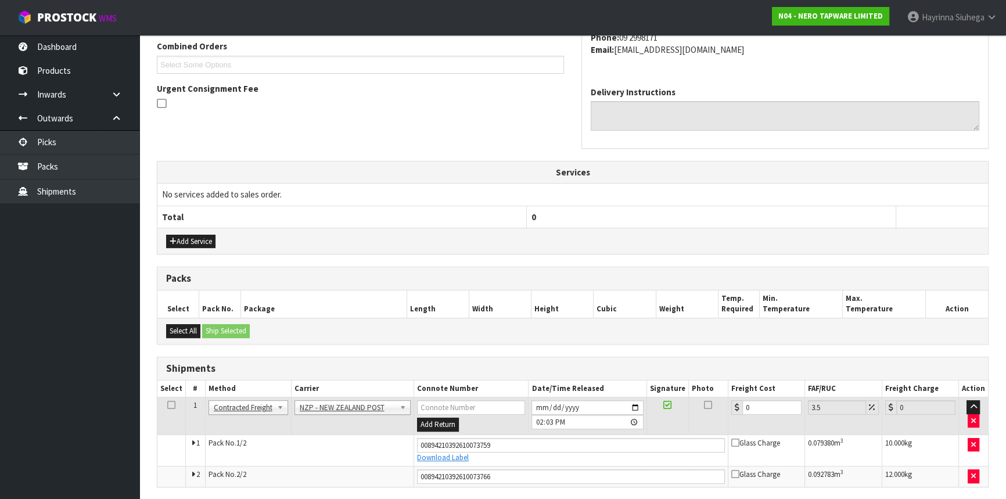
scroll to position [344, 0]
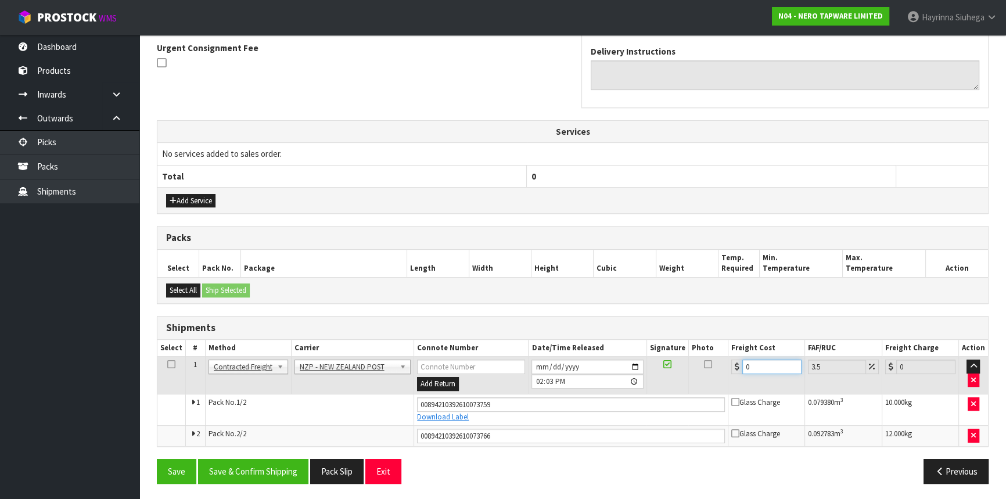
drag, startPoint x: 765, startPoint y: 363, endPoint x: 634, endPoint y: 363, distance: 131.3
click at [634, 363] on tr "1 Client Local Pickup Customer Local Pickup Company Freight Contracted Freight …" at bounding box center [572, 376] width 831 height 38
type input "8"
type input "8.28"
type input "8.6"
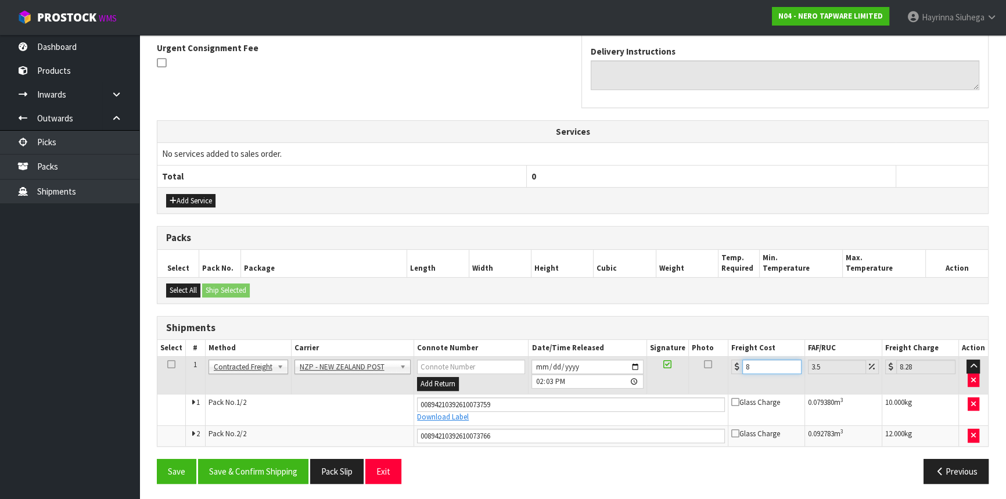
type input "8.9"
type input "8.66"
type input "8.96"
type input "8.66"
click at [157, 459] on button "Save" at bounding box center [177, 471] width 40 height 25
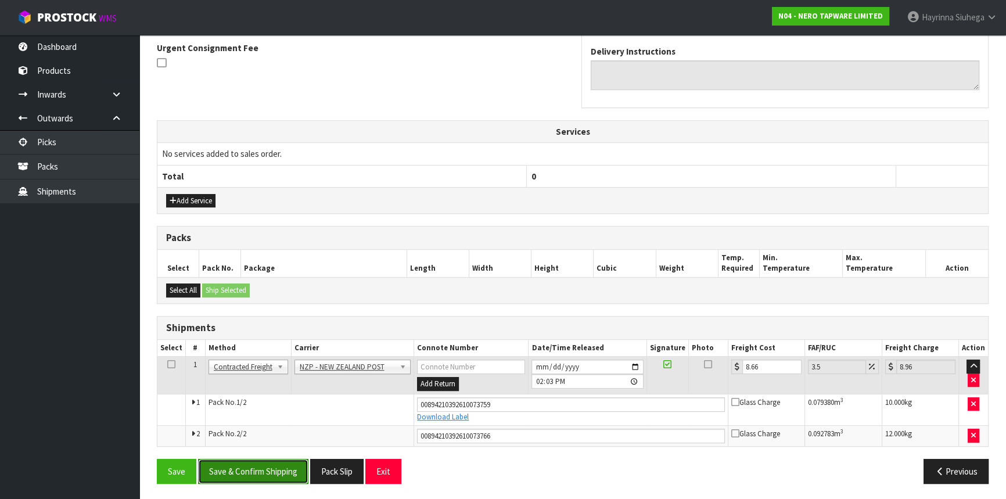
click at [276, 459] on button "Save & Confirm Shipping" at bounding box center [253, 471] width 110 height 25
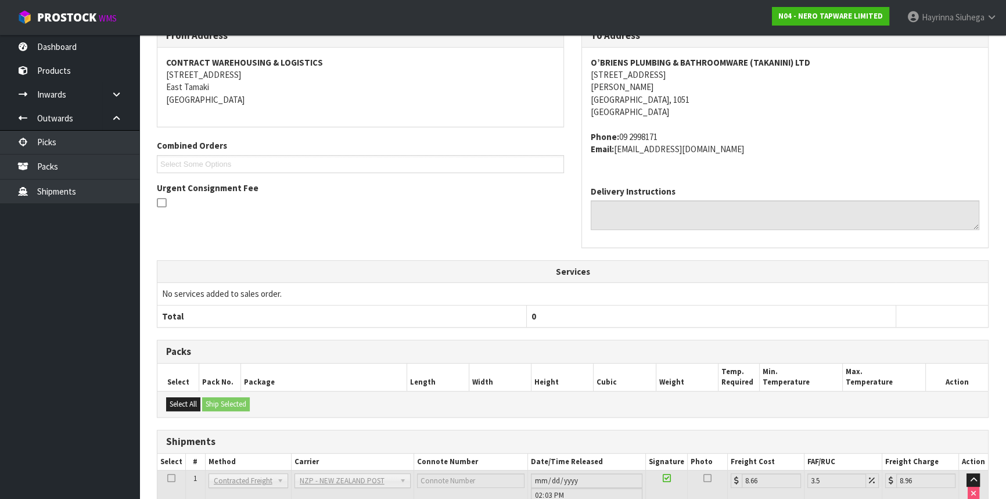
scroll to position [0, 0]
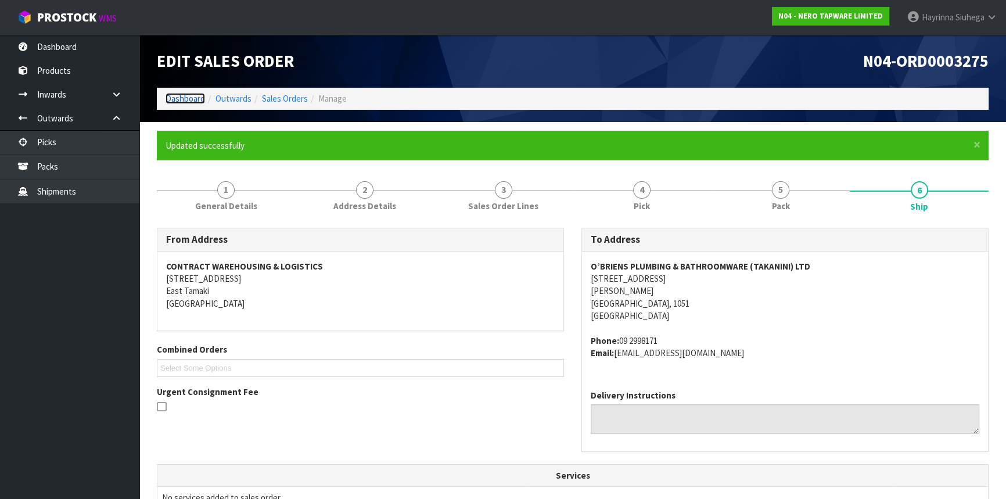
click at [192, 98] on link "Dashboard" at bounding box center [186, 98] width 40 height 11
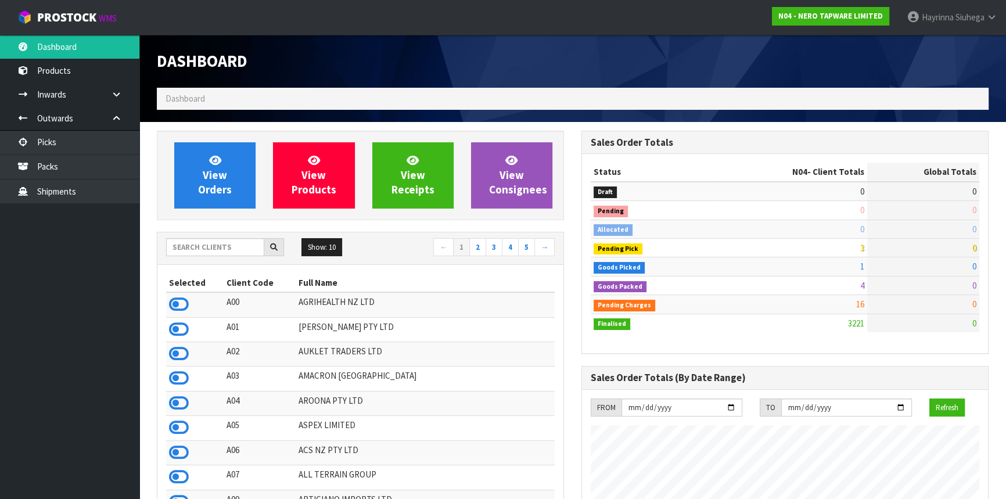
scroll to position [916, 424]
click at [76, 173] on link "Packs" at bounding box center [69, 167] width 139 height 24
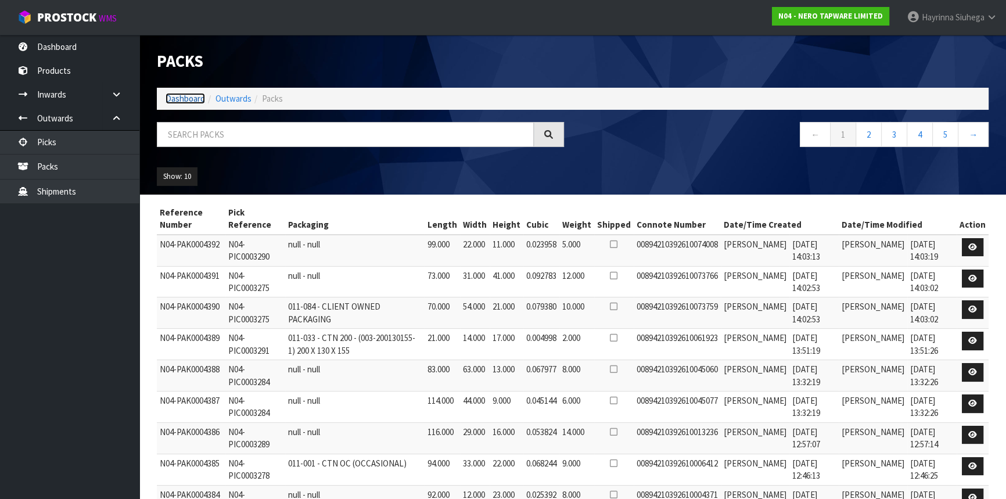
click at [195, 102] on link "Dashboard" at bounding box center [186, 98] width 40 height 11
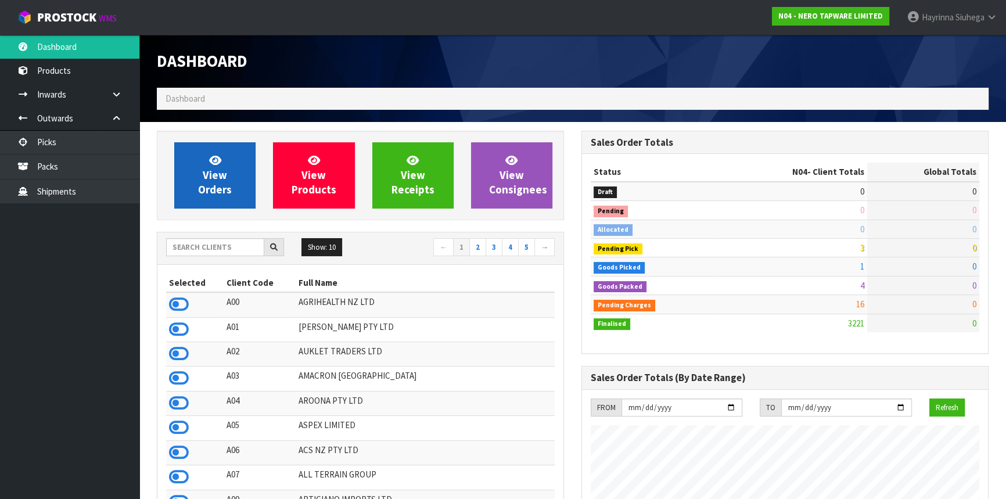
scroll to position [916, 424]
click at [209, 157] on icon at bounding box center [215, 160] width 12 height 11
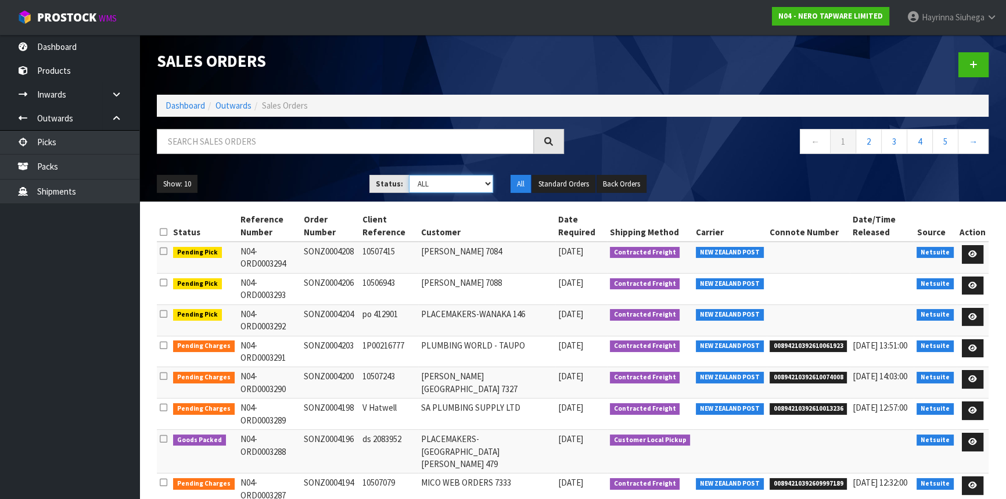
click at [440, 184] on select "Draft Pending Allocated Pending Pick Goods Picked Goods Packed Pending Charges …" at bounding box center [451, 184] width 85 height 18
click at [409, 175] on select "Draft Pending Allocated Pending Pick Goods Picked Goods Packed Pending Charges …" at bounding box center [451, 184] width 85 height 18
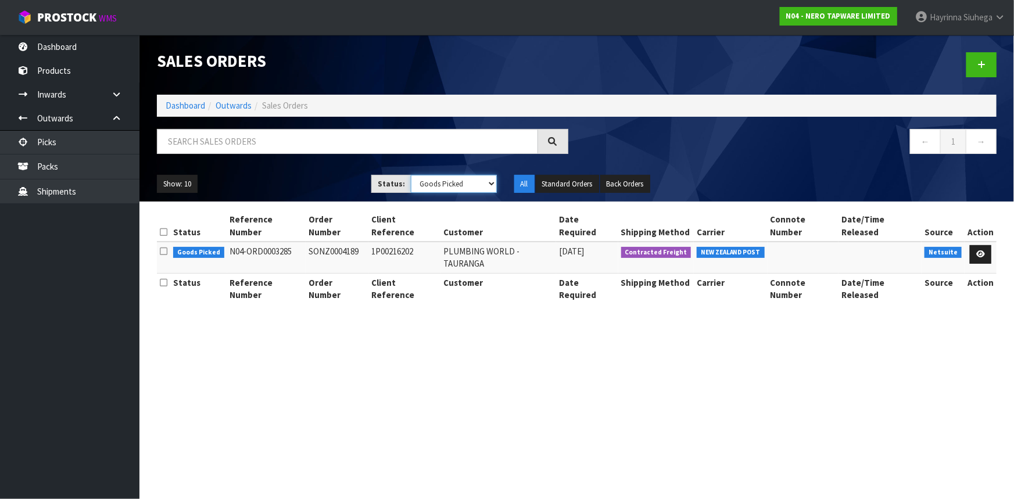
click at [437, 175] on select "Draft Pending Allocated Pending Pick Goods Picked Goods Packed Pending Charges …" at bounding box center [454, 184] width 86 height 18
select select "string:3"
click at [411, 175] on select "Draft Pending Allocated Pending Pick Goods Picked Goods Packed Pending Charges …" at bounding box center [454, 184] width 86 height 18
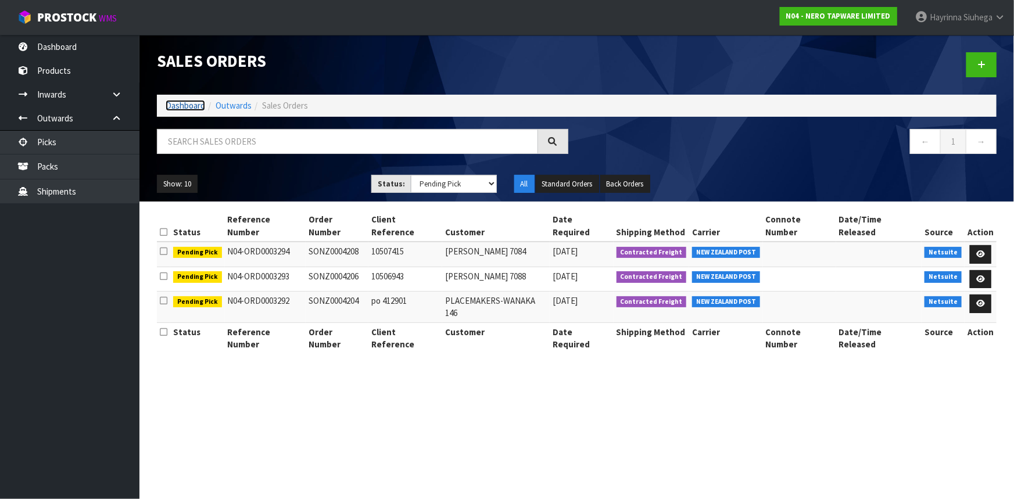
click at [184, 103] on link "Dashboard" at bounding box center [186, 105] width 40 height 11
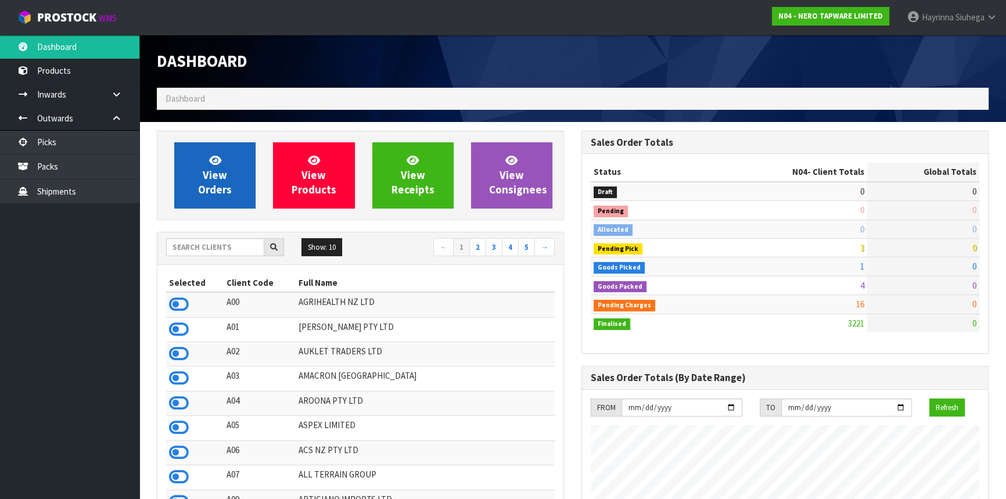
scroll to position [916, 424]
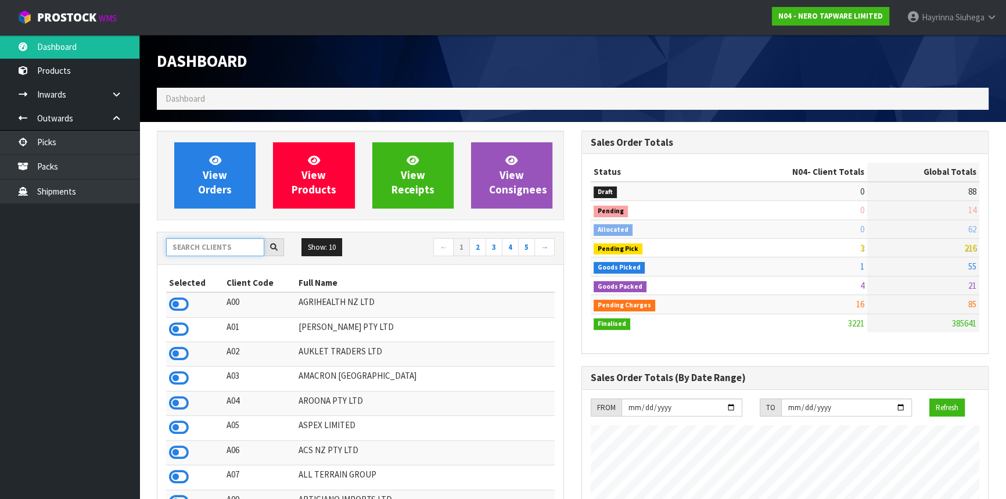
click at [235, 250] on input "text" at bounding box center [215, 247] width 98 height 18
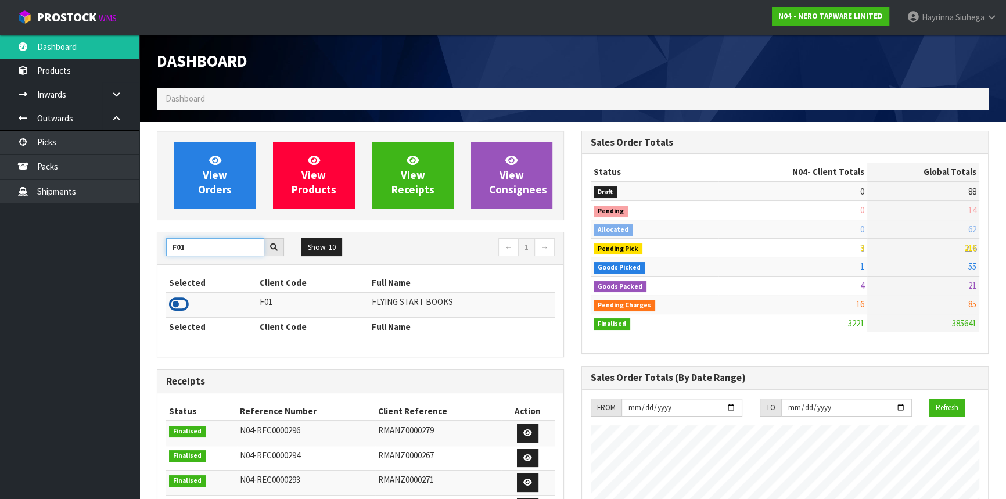
type input "F01"
click at [177, 299] on icon at bounding box center [179, 304] width 20 height 17
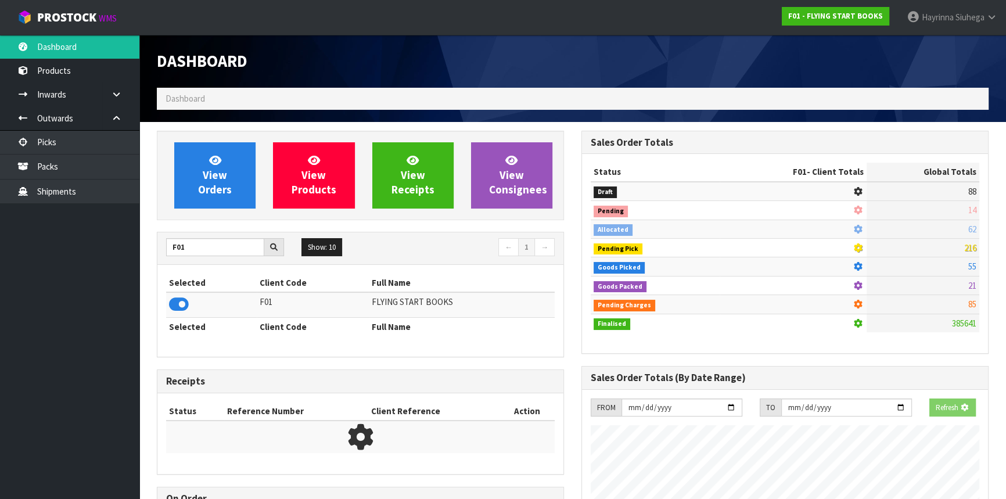
scroll to position [580188, 580487]
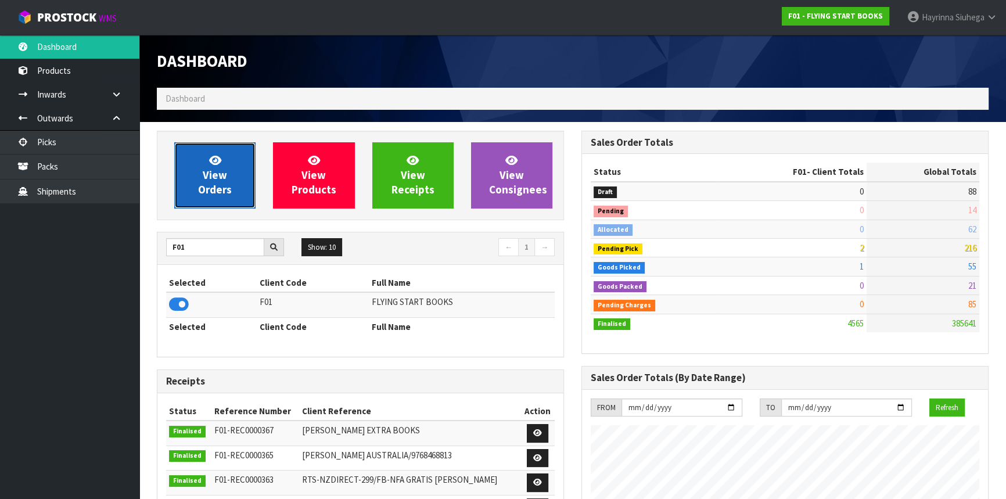
click at [245, 183] on link "View Orders" at bounding box center [214, 175] width 81 height 66
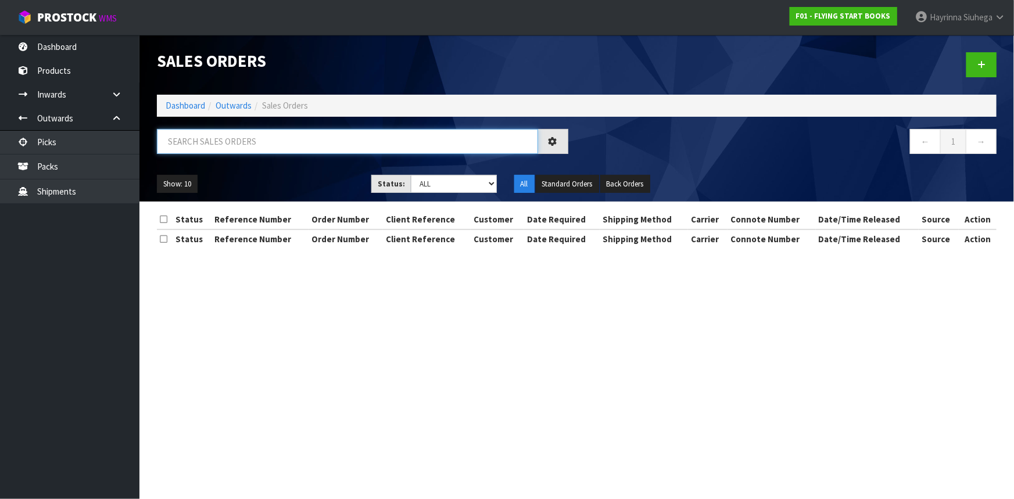
click at [259, 141] on input "text" at bounding box center [347, 141] width 381 height 25
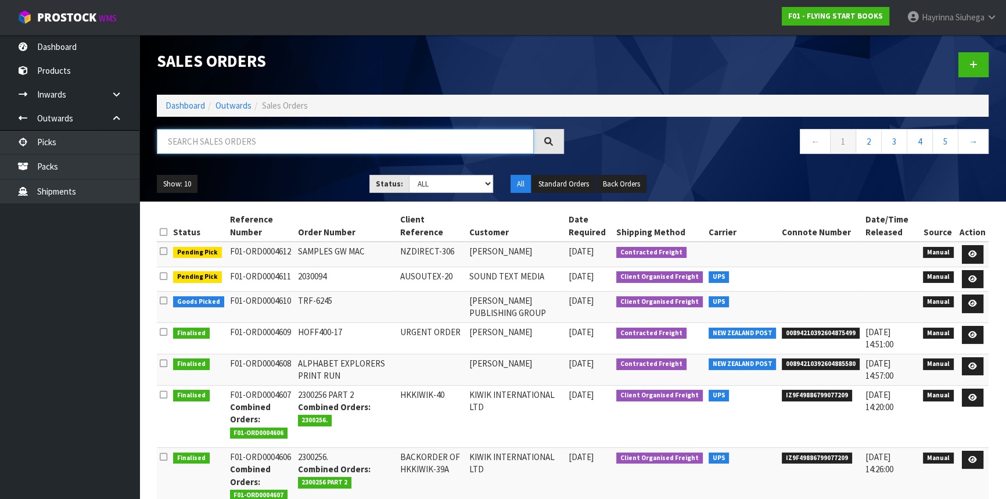
click at [259, 141] on input "text" at bounding box center [345, 141] width 377 height 25
type input "JOB-0415597"
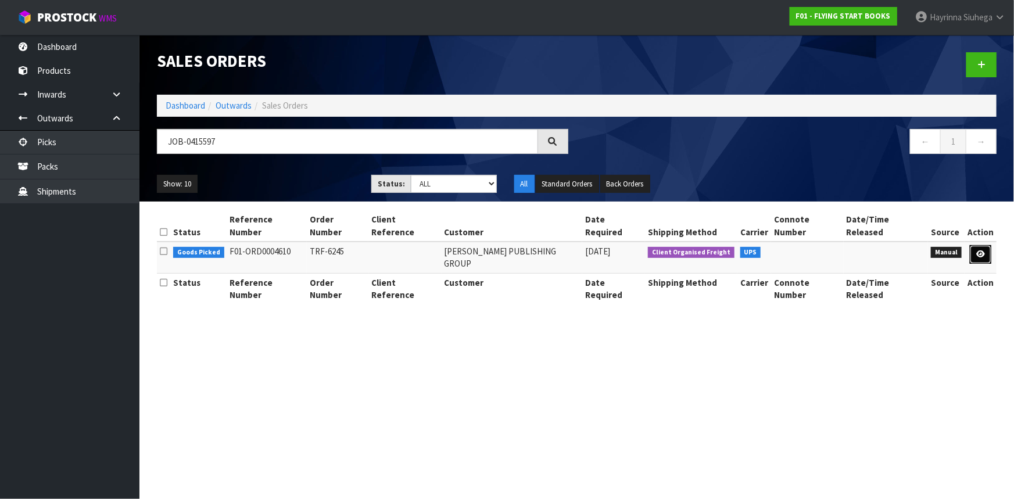
click at [978, 245] on link at bounding box center [980, 254] width 21 height 19
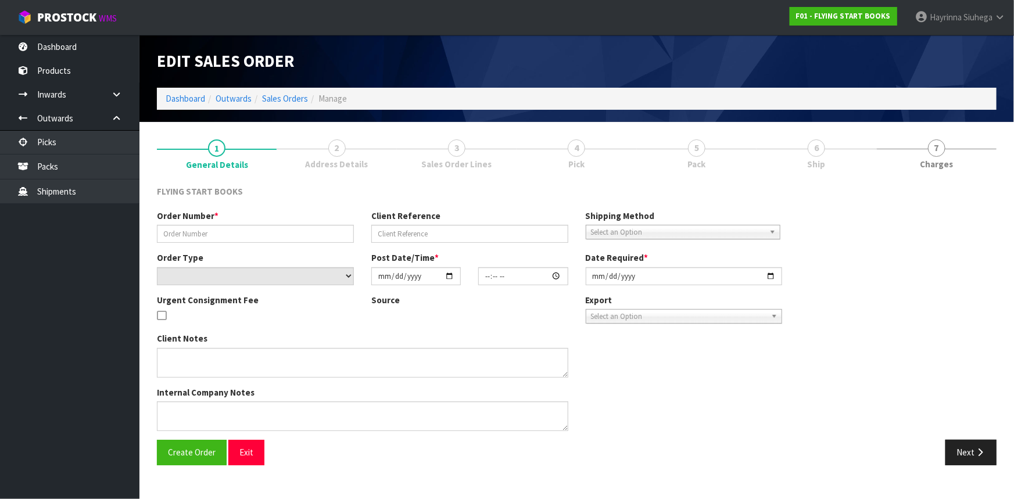
type input "TRF-6245"
select select "number:0"
type input "[DATE]"
type input "10:44:00.000"
type input "[DATE]"
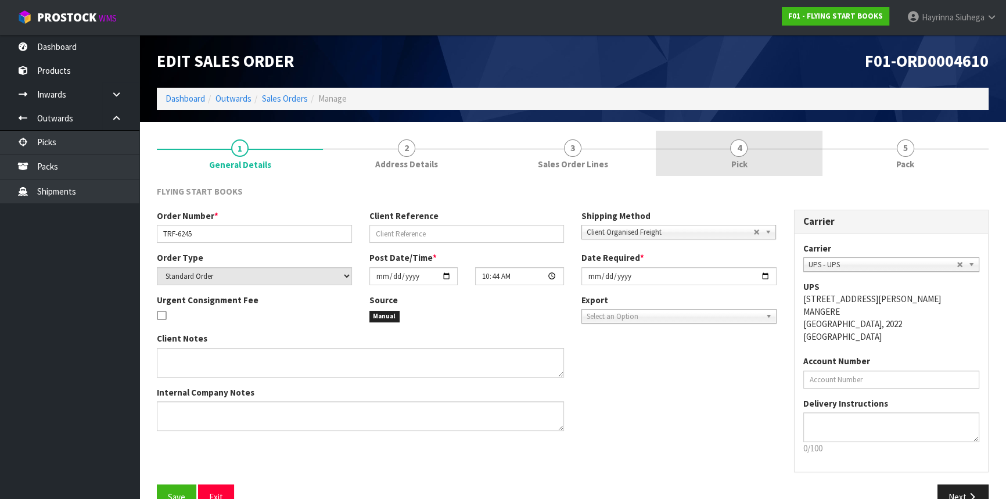
click at [796, 159] on link "4 Pick" at bounding box center [739, 154] width 166 height 46
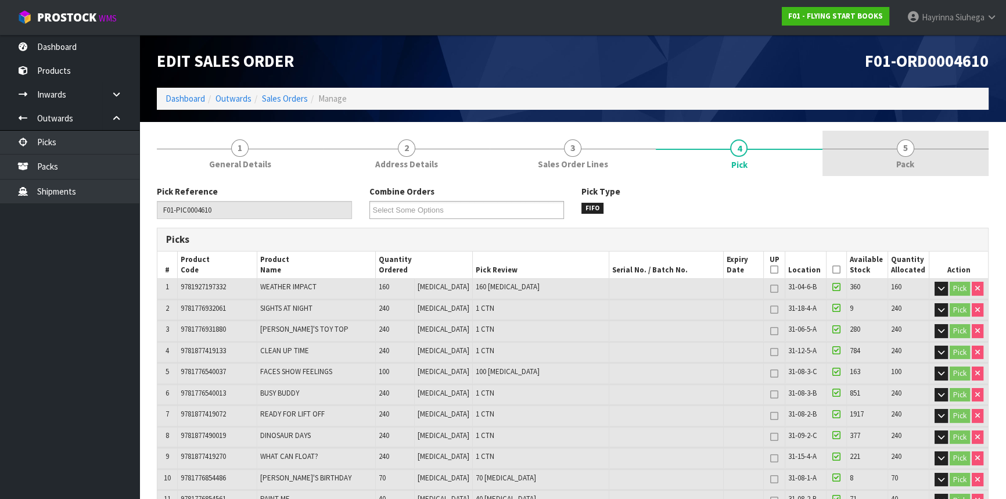
click at [879, 155] on link "5 Pack" at bounding box center [906, 154] width 166 height 46
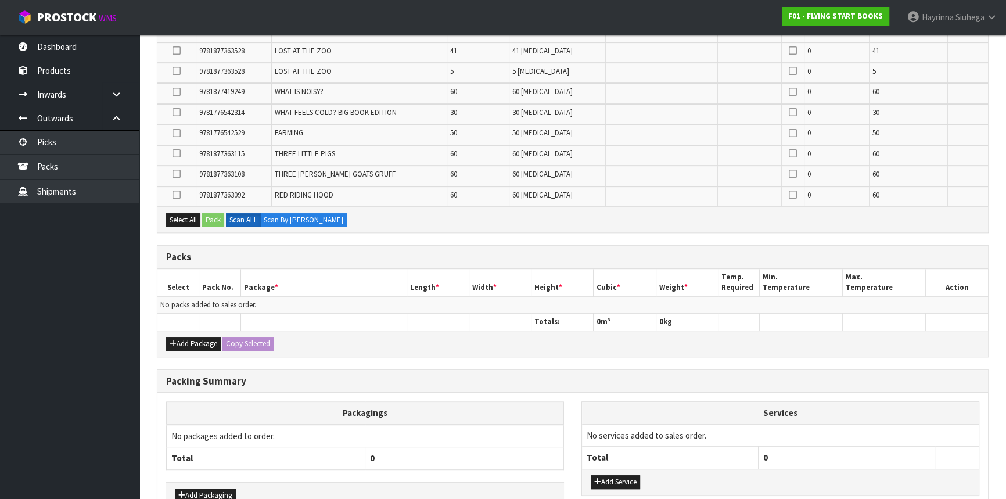
scroll to position [746, 0]
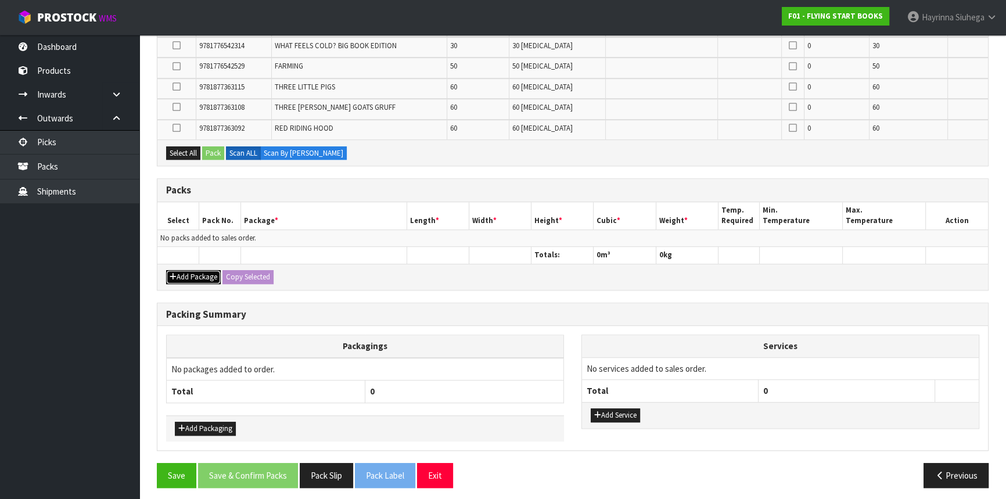
click at [184, 272] on button "Add Package" at bounding box center [193, 277] width 55 height 14
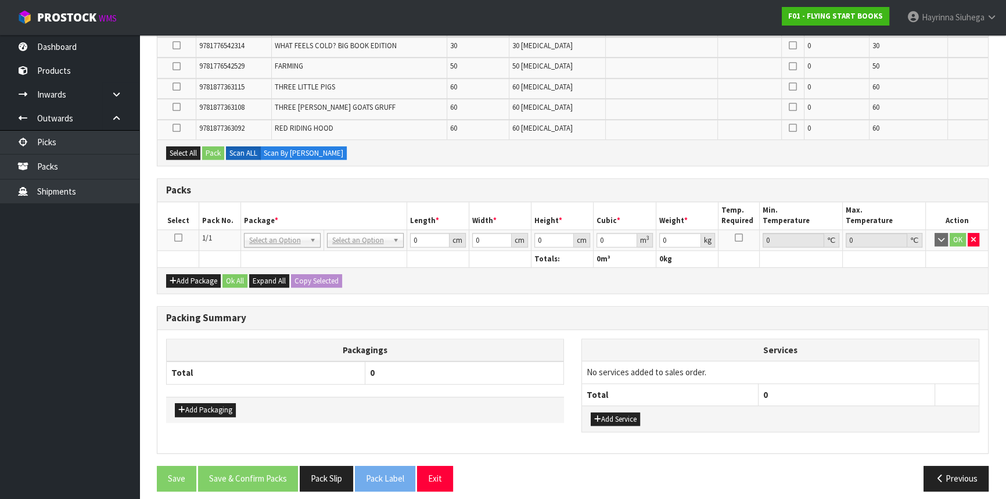
click at [178, 238] on icon at bounding box center [178, 238] width 8 height 1
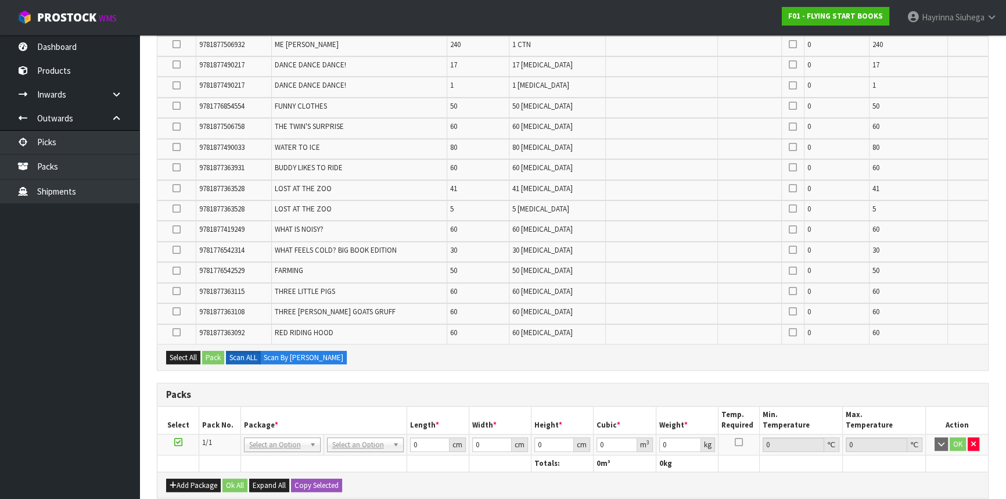
scroll to position [486, 0]
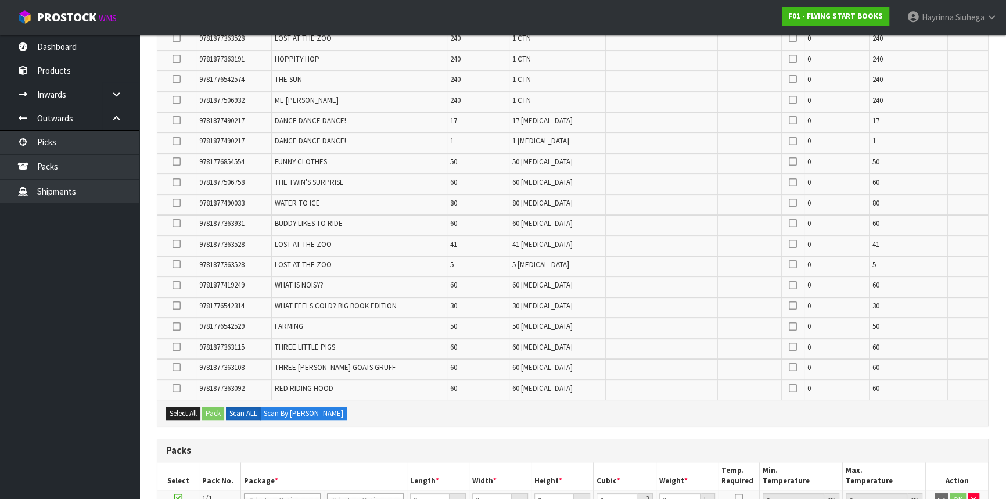
click at [180, 388] on icon at bounding box center [177, 388] width 8 height 1
click at [0, 0] on input "checkbox" at bounding box center [0, 0] width 0 height 0
click at [180, 285] on icon at bounding box center [177, 285] width 8 height 1
click at [0, 0] on input "checkbox" at bounding box center [0, 0] width 0 height 0
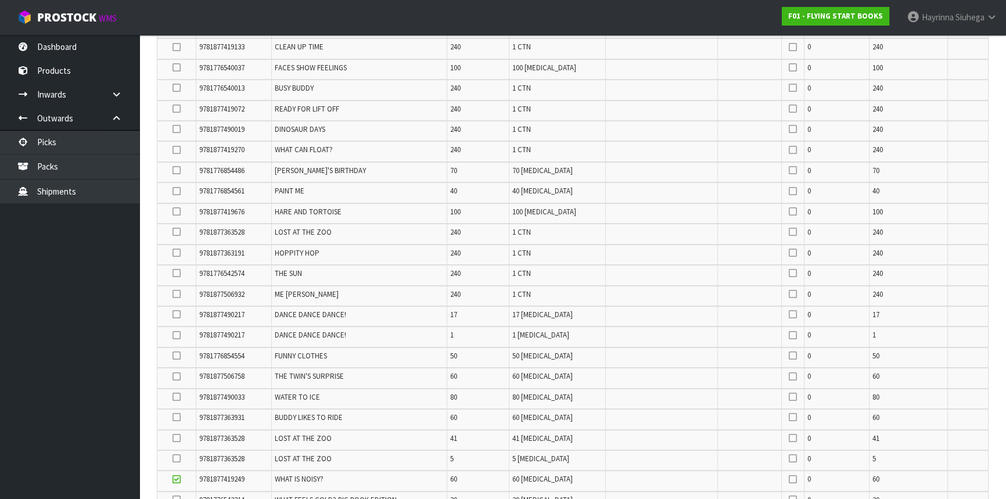
scroll to position [274, 0]
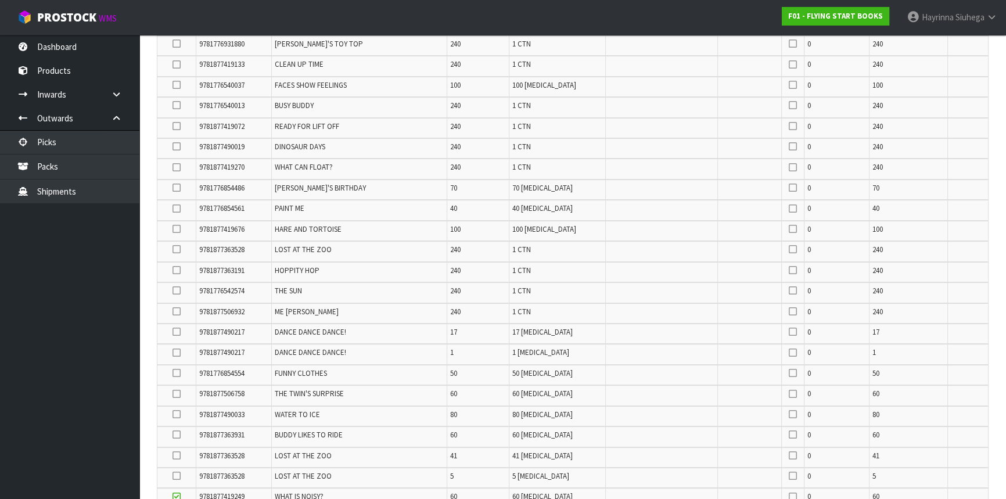
click at [174, 209] on icon at bounding box center [177, 209] width 8 height 1
click at [0, 0] on input "checkbox" at bounding box center [0, 0] width 0 height 0
click at [175, 188] on icon at bounding box center [177, 188] width 8 height 1
click at [0, 0] on input "checkbox" at bounding box center [0, 0] width 0 height 0
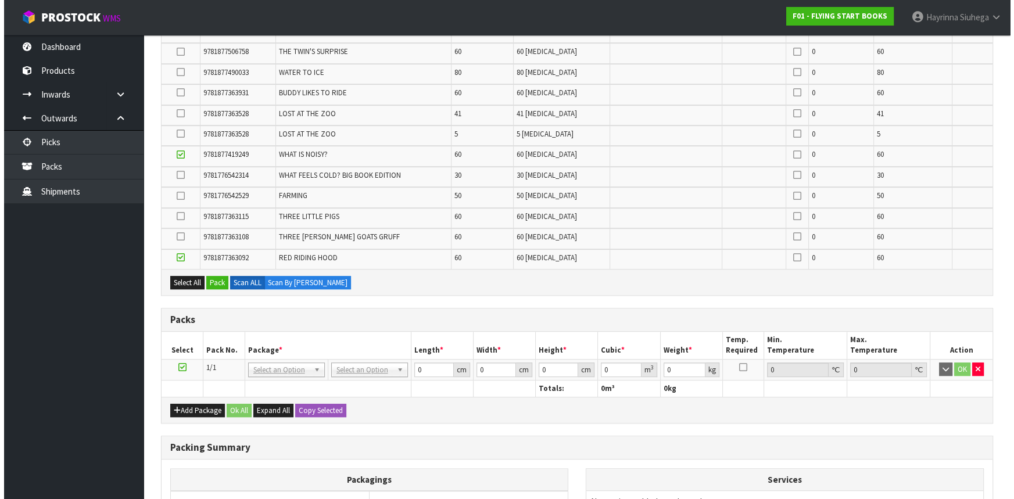
scroll to position [697, 0]
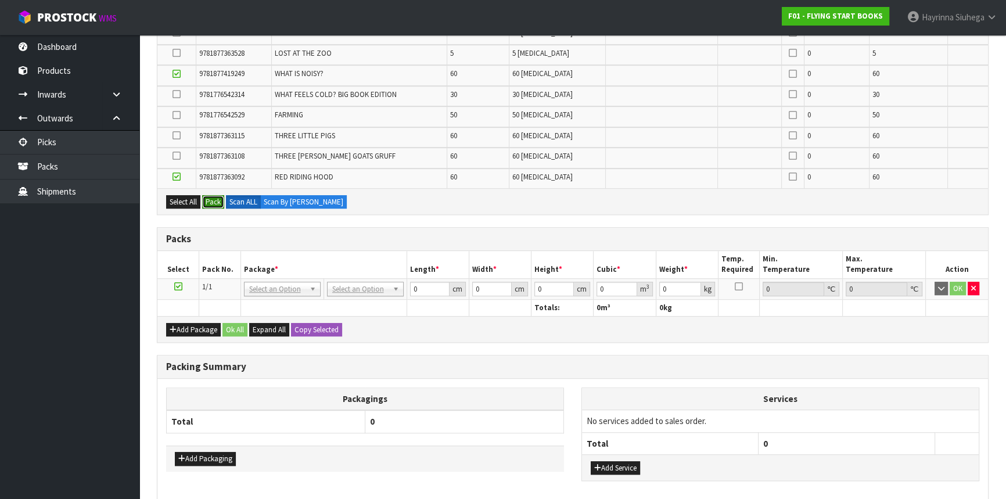
click at [218, 201] on button "Pack" at bounding box center [213, 202] width 22 height 14
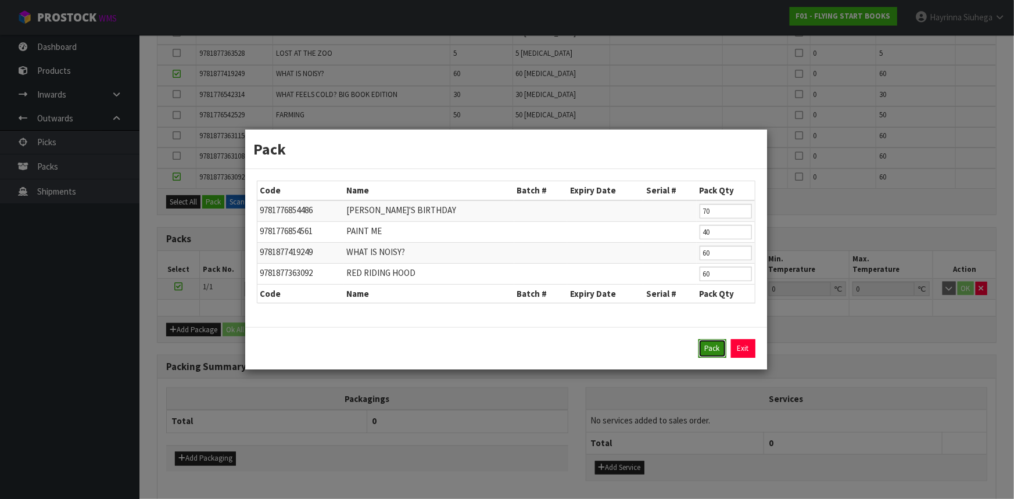
click at [705, 349] on button "Pack" at bounding box center [712, 348] width 28 height 19
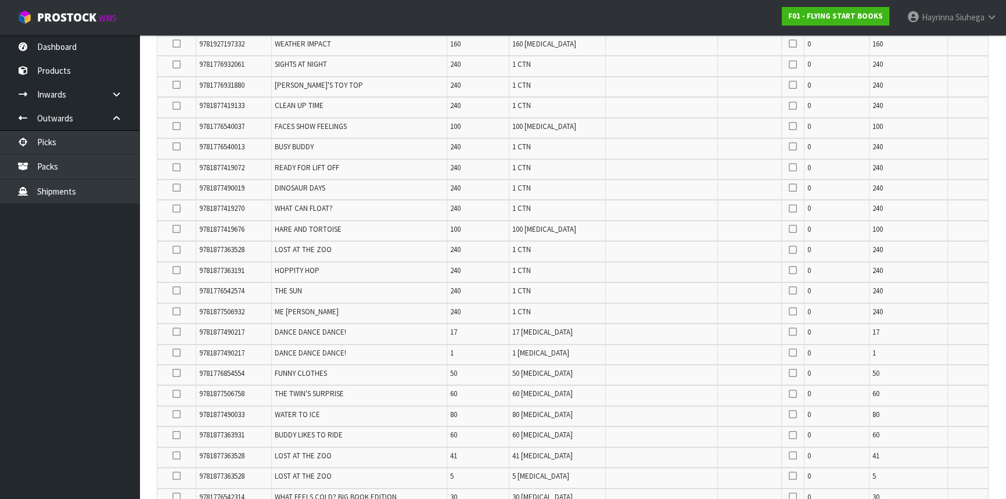
scroll to position [286, 0]
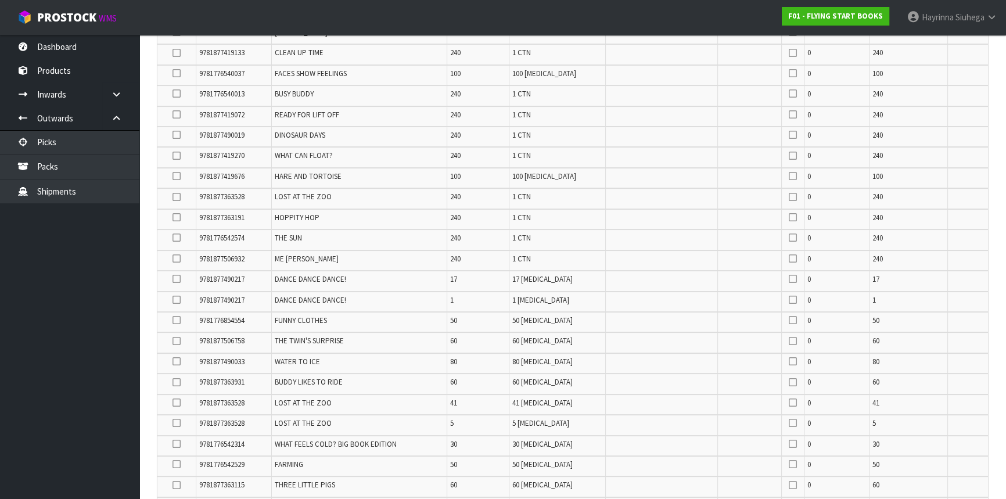
click at [177, 279] on icon at bounding box center [177, 279] width 8 height 1
click at [0, 0] on input "checkbox" at bounding box center [0, 0] width 0 height 0
click at [177, 300] on icon at bounding box center [177, 300] width 8 height 1
click at [0, 0] on input "checkbox" at bounding box center [0, 0] width 0 height 0
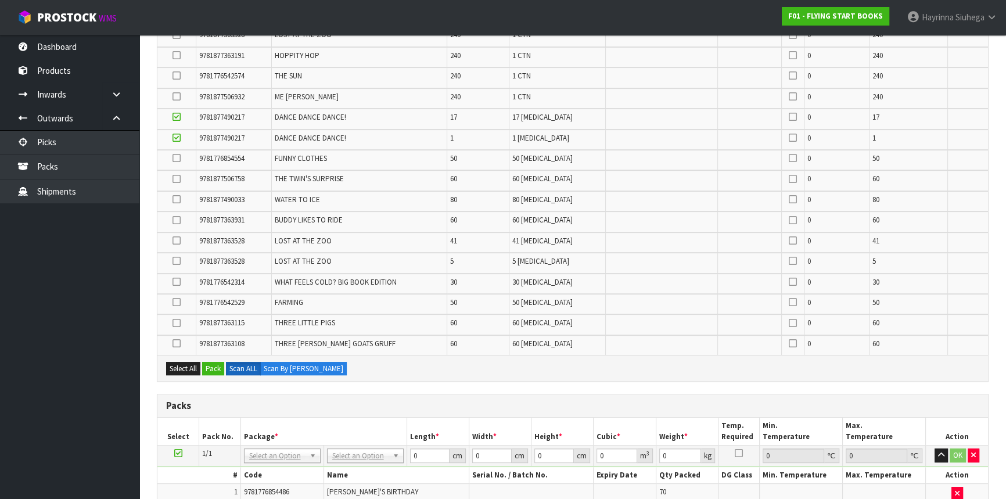
scroll to position [444, 0]
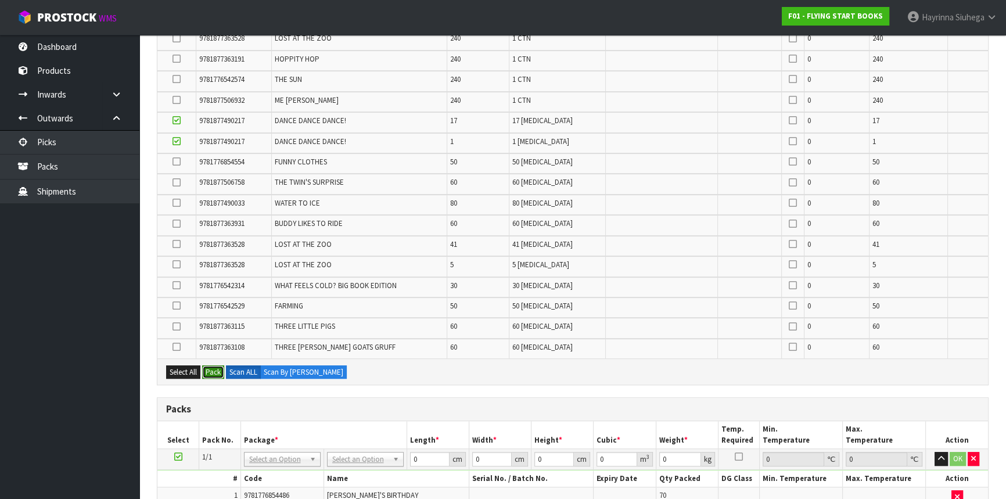
click at [213, 365] on button "Pack" at bounding box center [213, 372] width 22 height 14
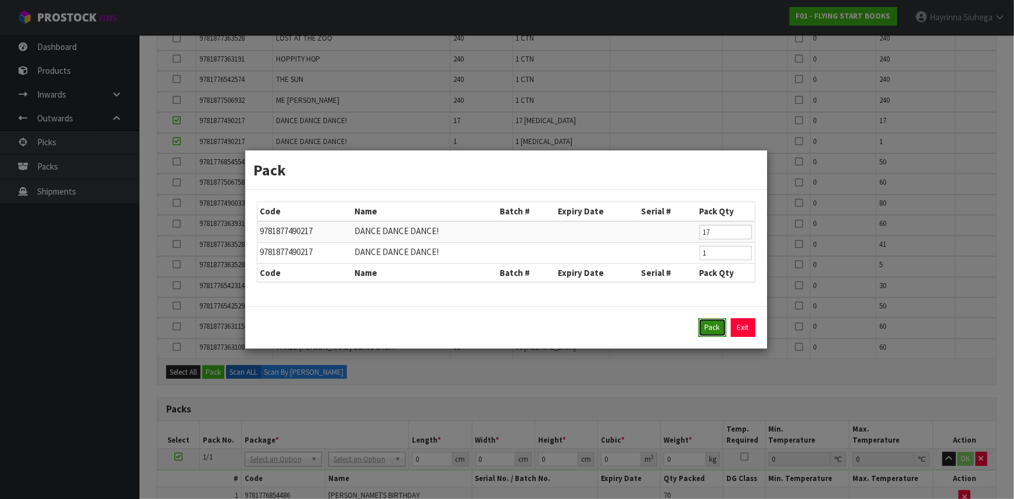
click at [704, 329] on button "Pack" at bounding box center [712, 327] width 28 height 19
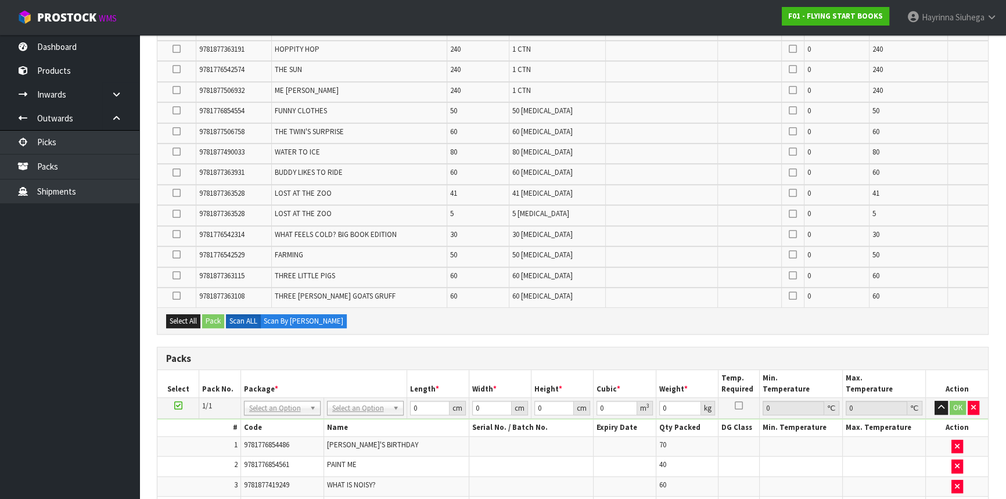
scroll to position [603, 0]
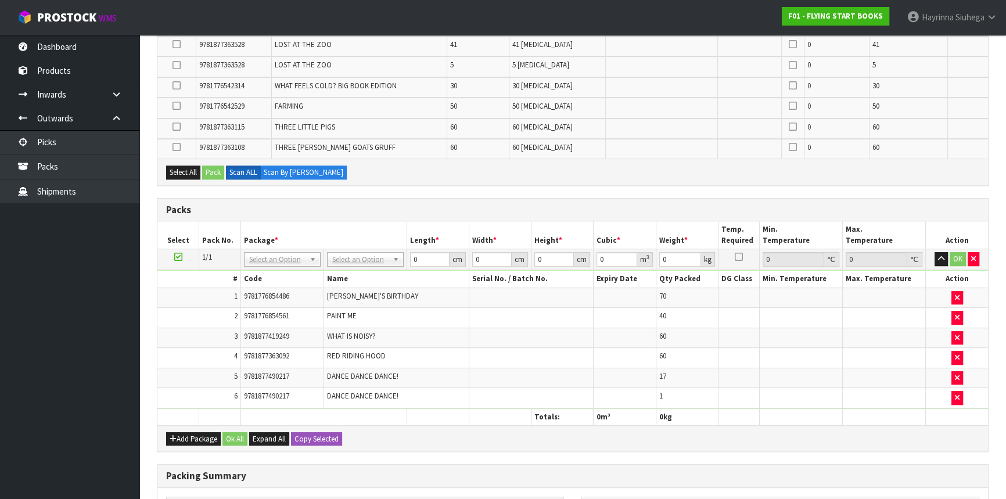
click at [236, 337] on td "3" at bounding box center [198, 338] width 83 height 20
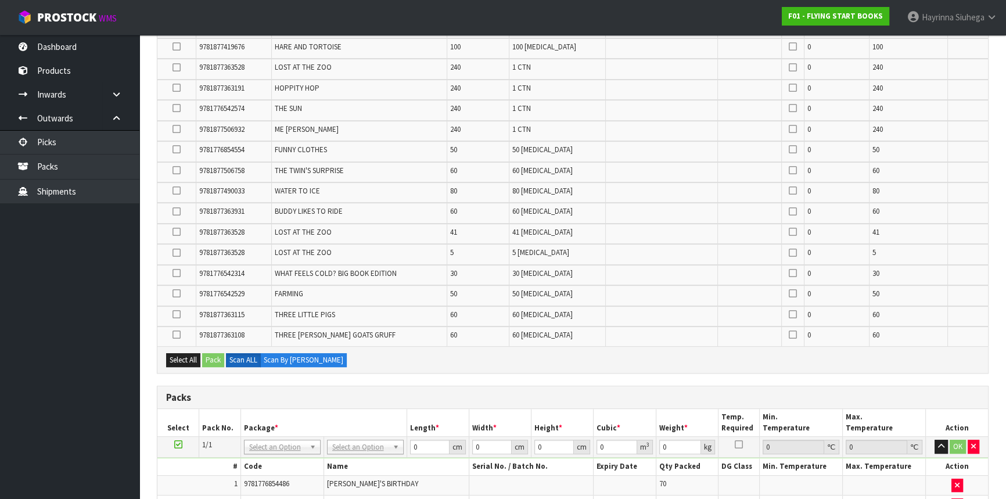
scroll to position [392, 0]
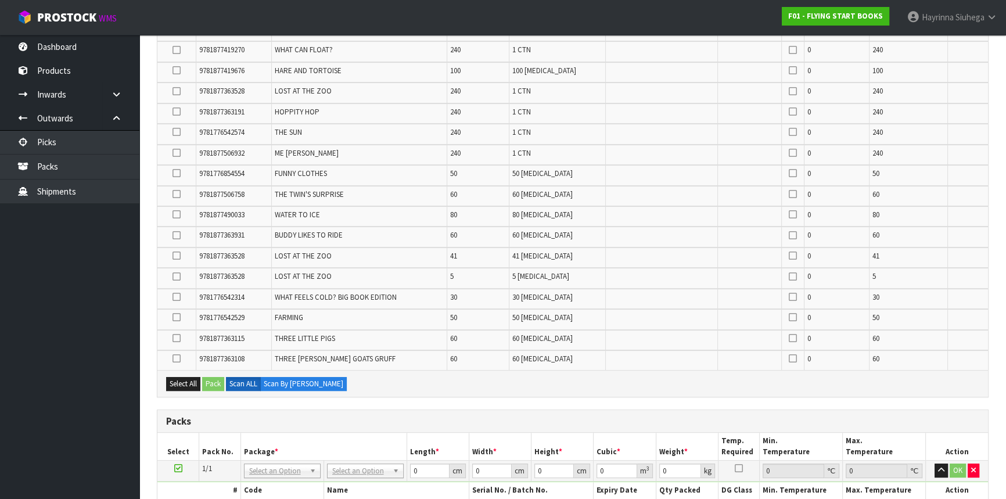
click at [178, 256] on icon at bounding box center [177, 256] width 8 height 1
click at [0, 0] on input "checkbox" at bounding box center [0, 0] width 0 height 0
click at [174, 277] on icon at bounding box center [177, 277] width 8 height 1
click at [0, 0] on input "checkbox" at bounding box center [0, 0] width 0 height 0
click at [216, 377] on button "Pack" at bounding box center [213, 384] width 22 height 14
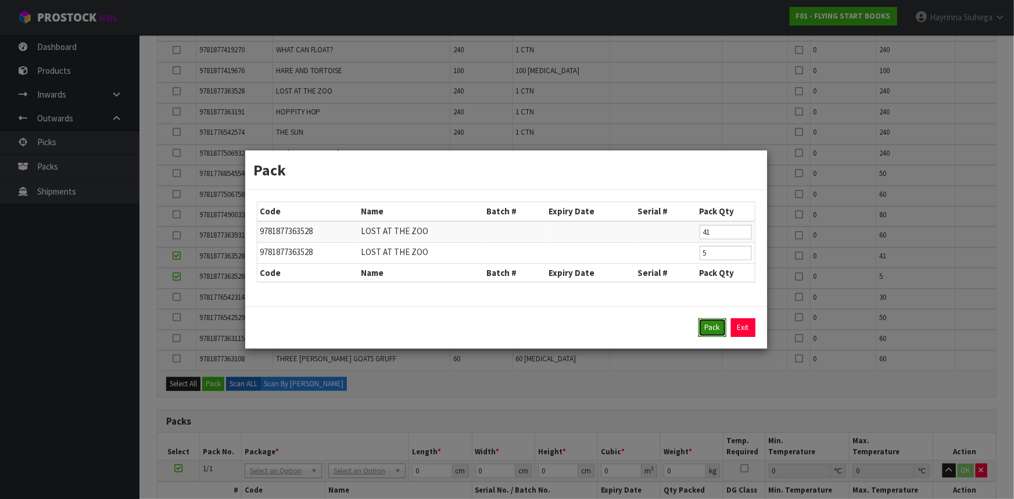
click at [717, 329] on button "Pack" at bounding box center [712, 327] width 28 height 19
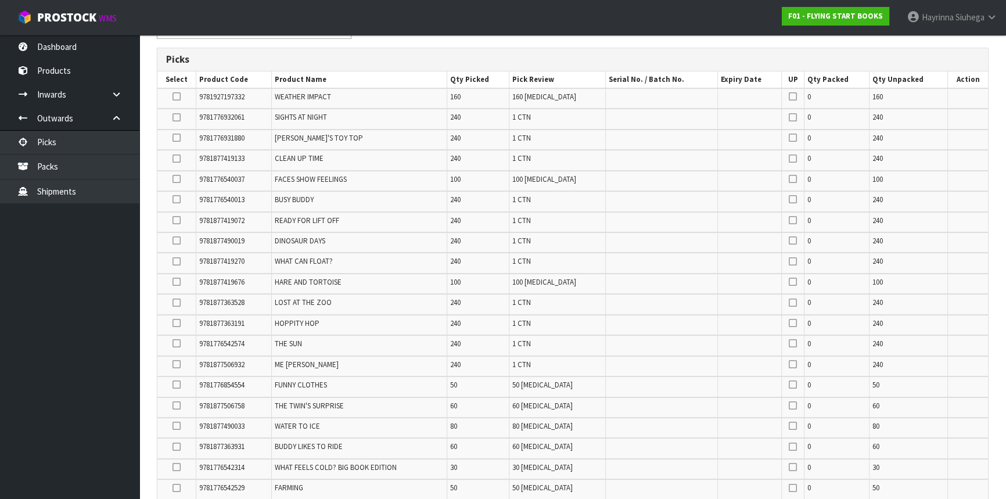
scroll to position [233, 0]
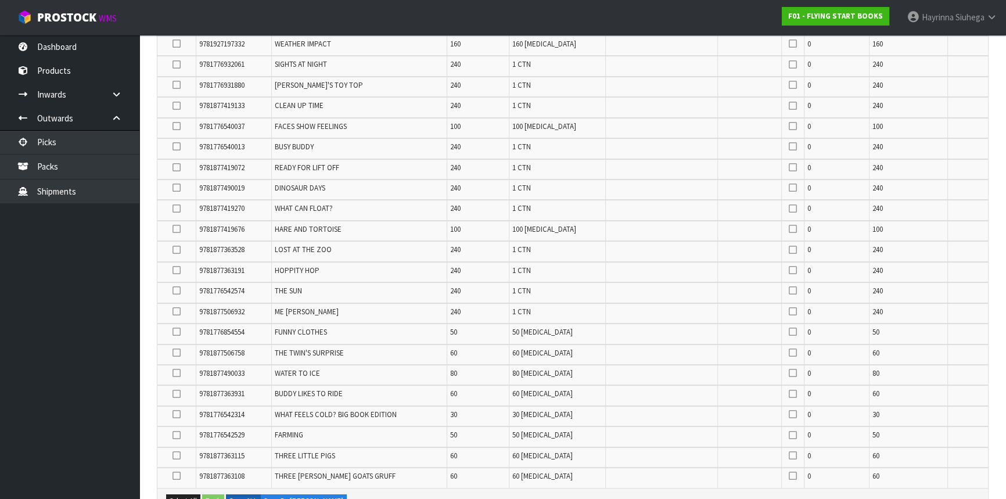
click at [177, 229] on icon at bounding box center [177, 229] width 8 height 1
click at [0, 0] on input "checkbox" at bounding box center [0, 0] width 0 height 0
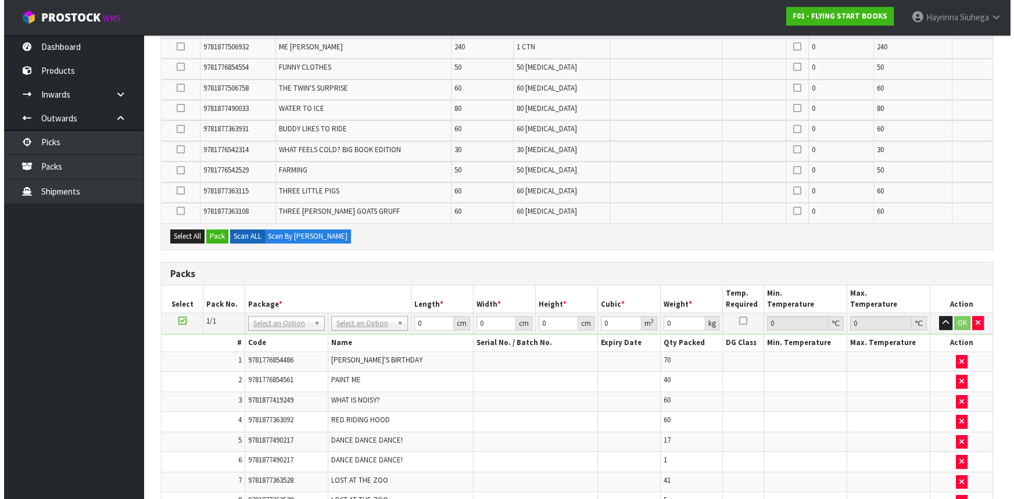
scroll to position [497, 0]
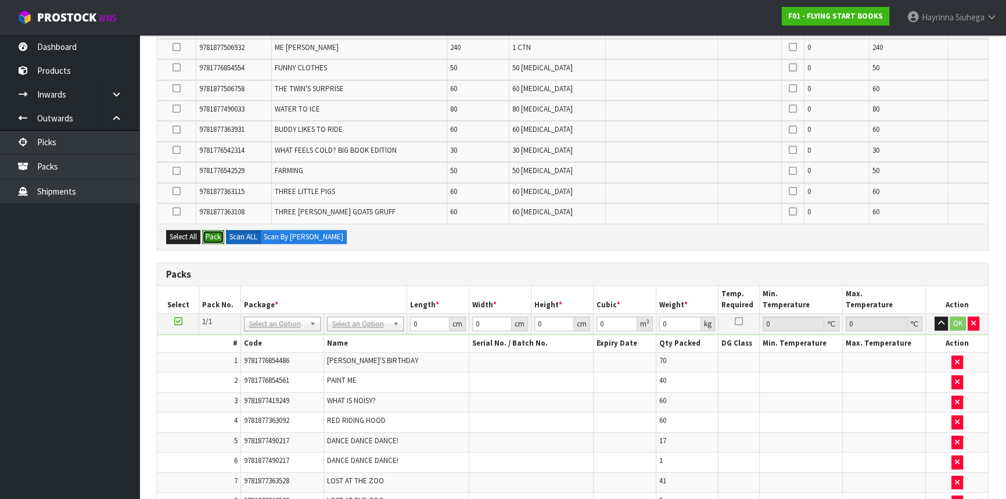
click at [214, 233] on button "Pack" at bounding box center [213, 237] width 22 height 14
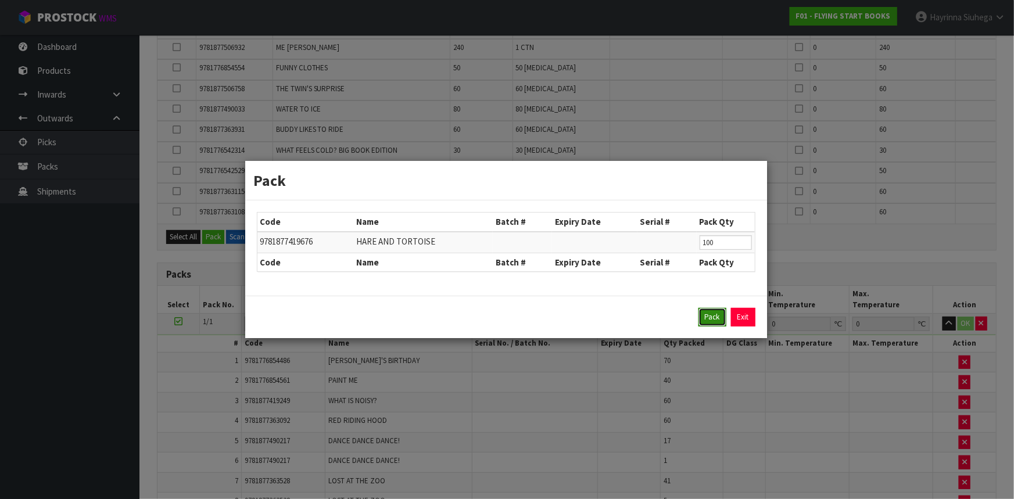
click at [702, 313] on button "Pack" at bounding box center [712, 317] width 28 height 19
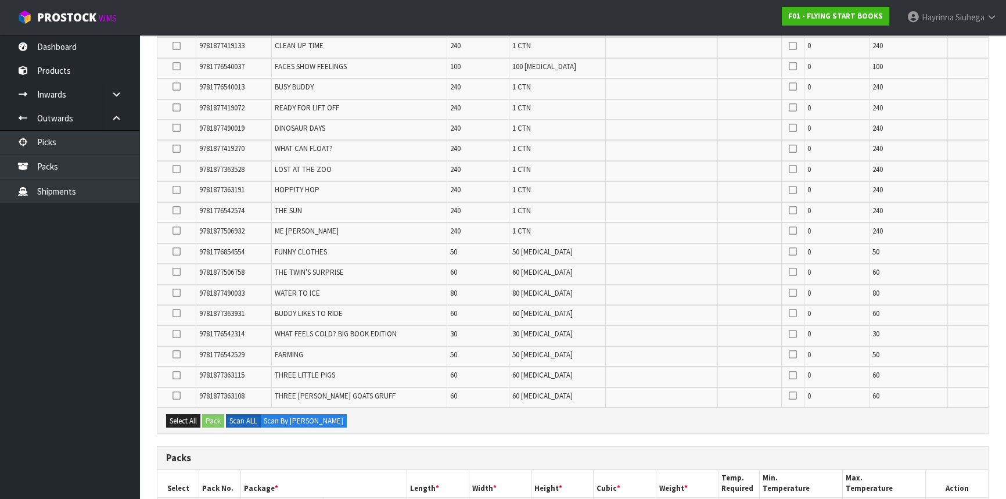
scroll to position [318, 0]
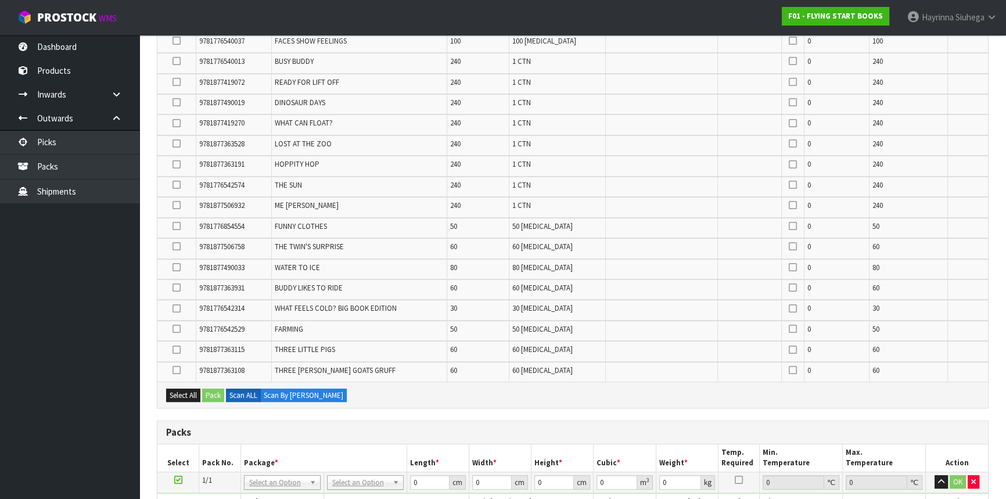
click at [177, 288] on icon at bounding box center [177, 288] width 8 height 1
click at [0, 0] on input "checkbox" at bounding box center [0, 0] width 0 height 0
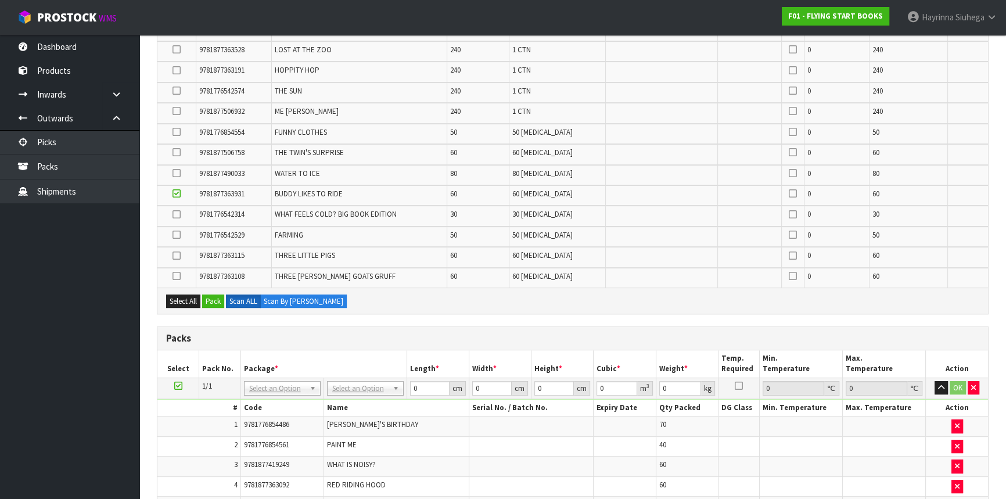
scroll to position [424, 0]
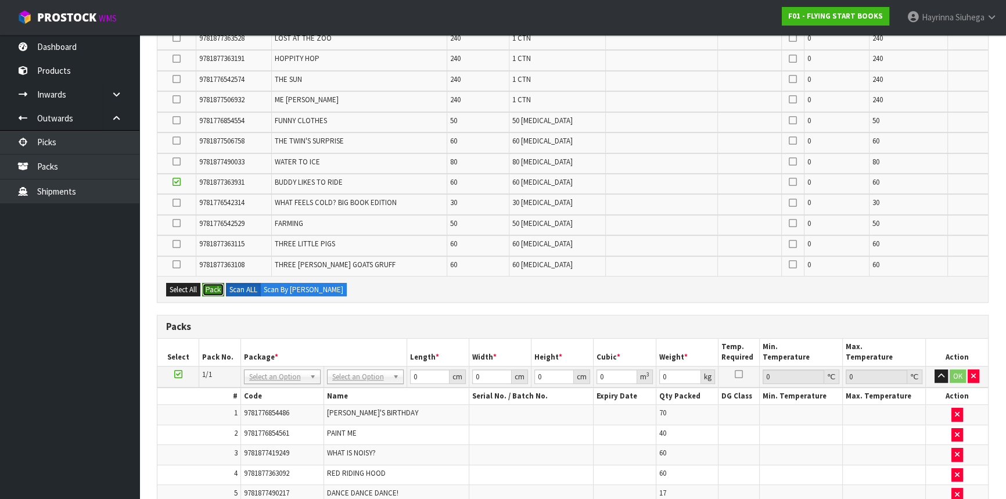
click at [215, 289] on button "Pack" at bounding box center [213, 290] width 22 height 14
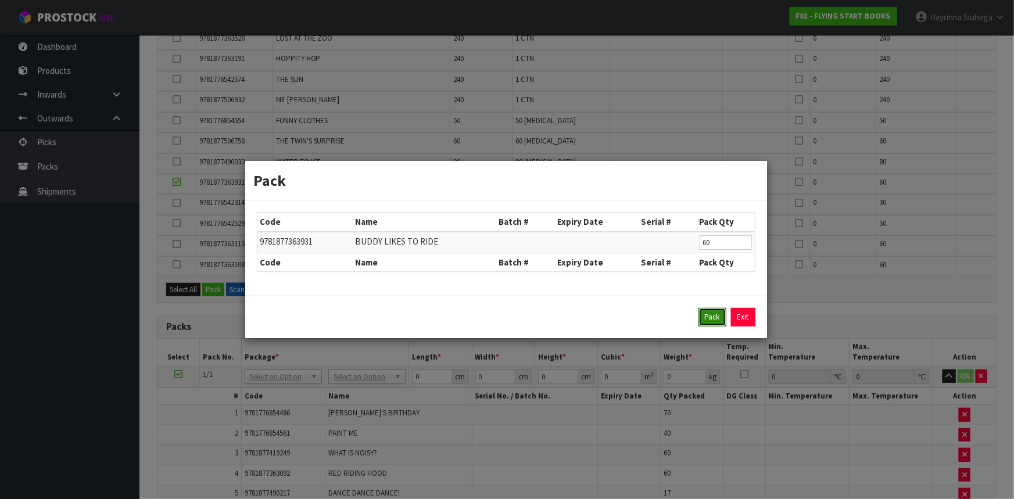
click at [712, 322] on button "Pack" at bounding box center [712, 317] width 28 height 19
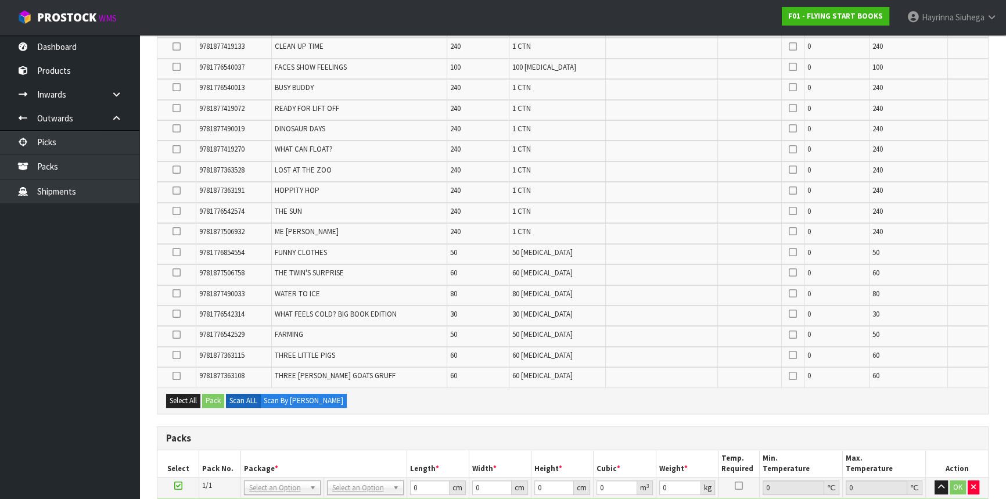
scroll to position [318, 0]
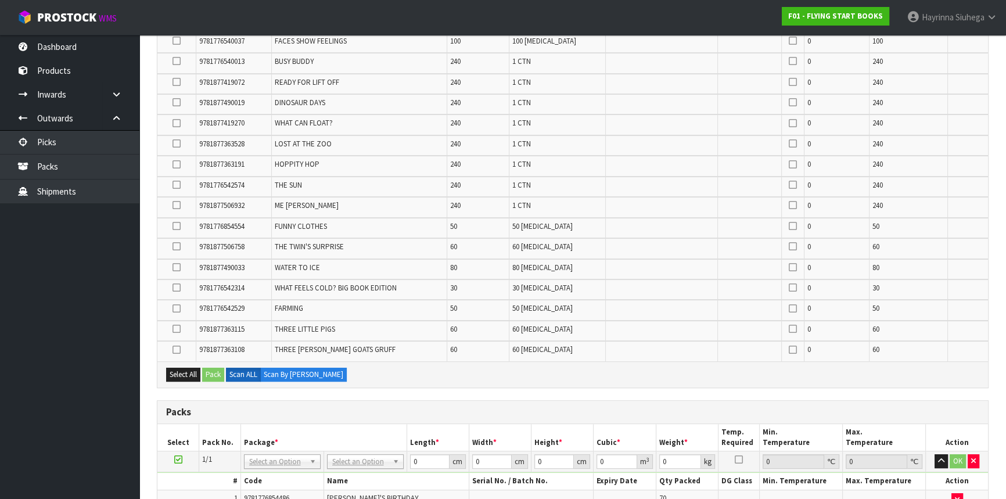
click at [175, 329] on icon at bounding box center [177, 329] width 8 height 1
click at [0, 0] on input "checkbox" at bounding box center [0, 0] width 0 height 0
click at [215, 368] on button "Pack" at bounding box center [213, 375] width 22 height 14
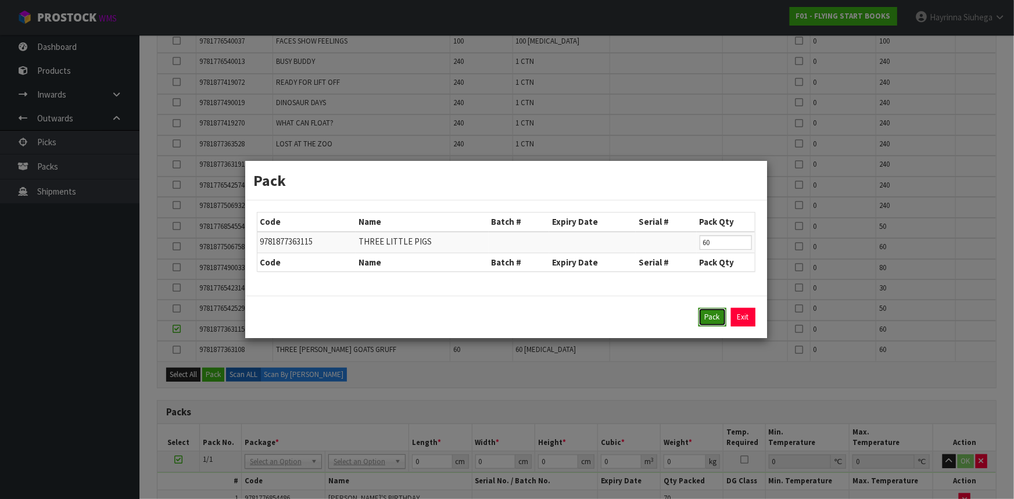
click at [714, 313] on button "Pack" at bounding box center [712, 317] width 28 height 19
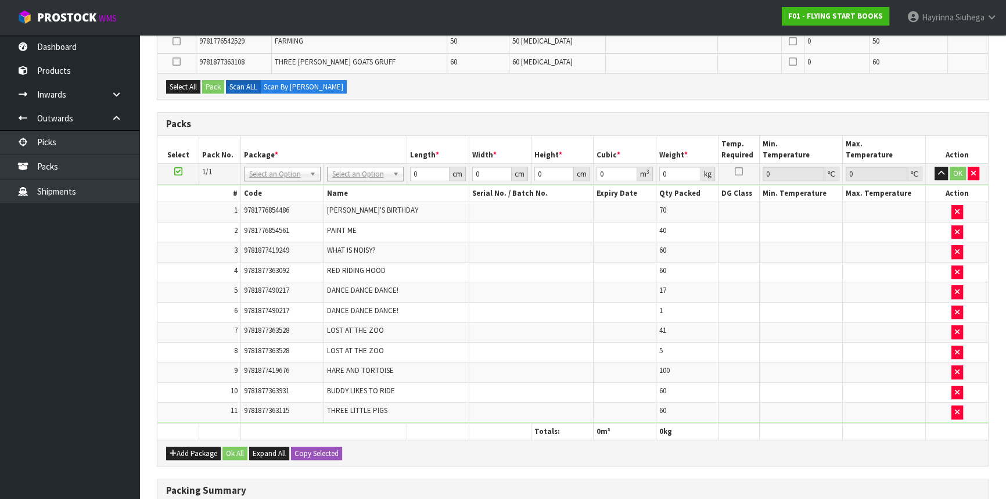
scroll to position [635, 0]
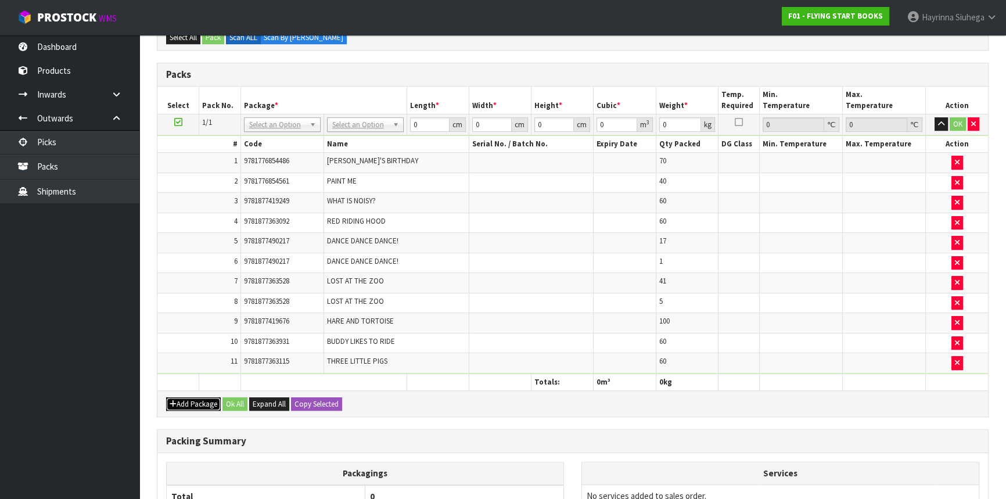
click at [195, 397] on button "Add Package" at bounding box center [193, 404] width 55 height 14
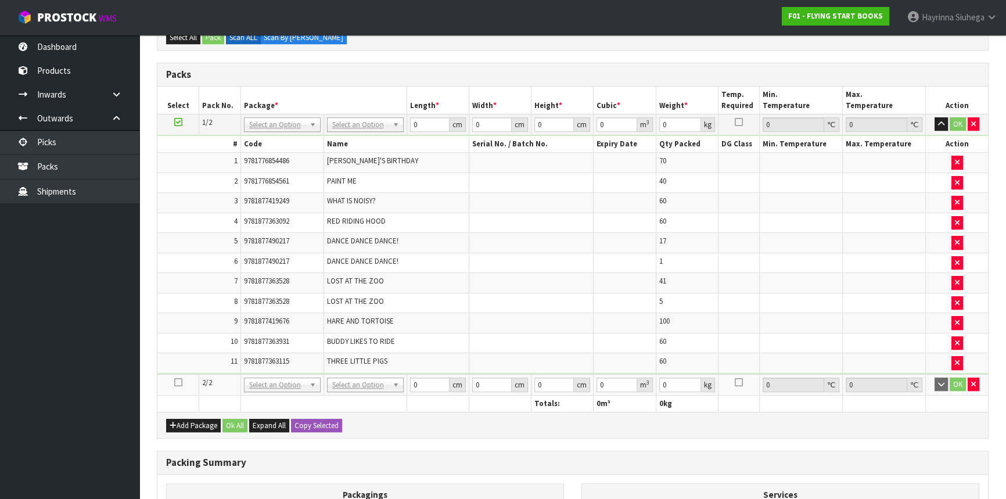
click at [177, 382] on icon at bounding box center [178, 382] width 8 height 1
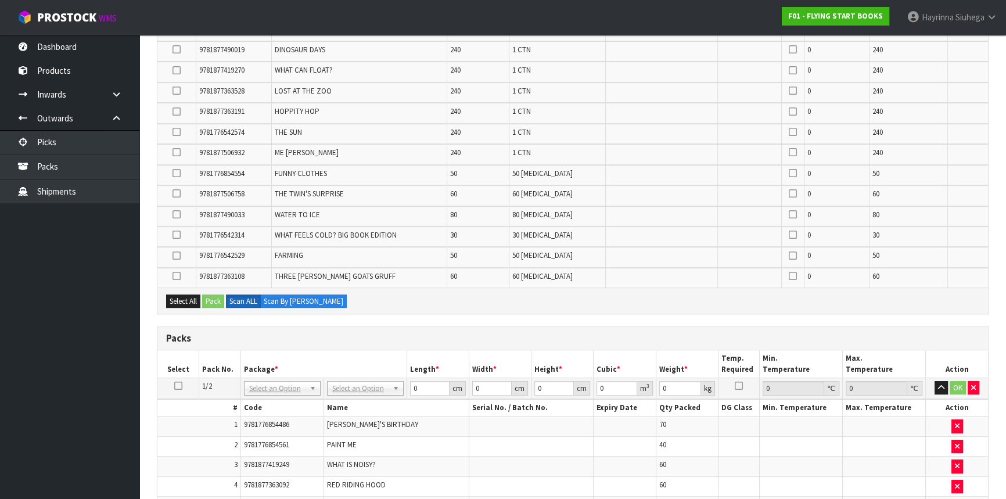
scroll to position [318, 0]
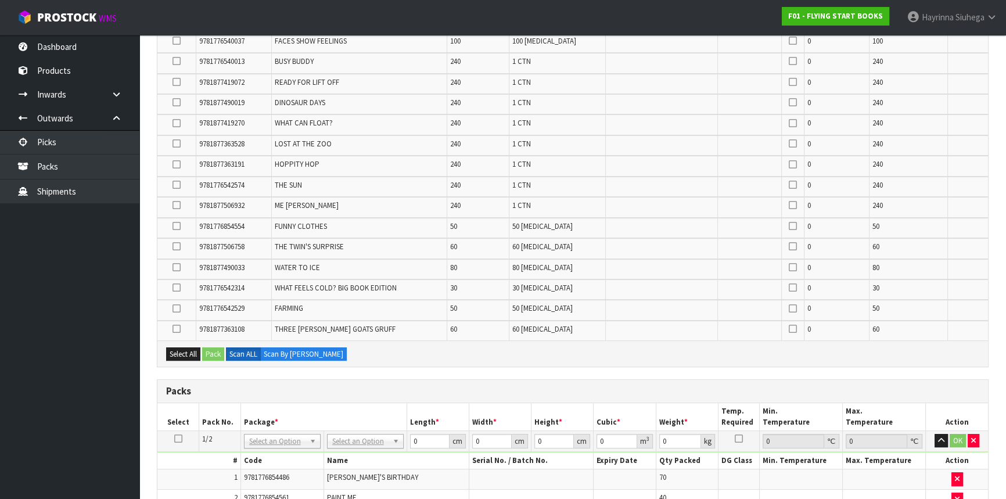
click at [174, 246] on icon at bounding box center [177, 246] width 8 height 1
click at [0, 0] on input "checkbox" at bounding box center [0, 0] width 0 height 0
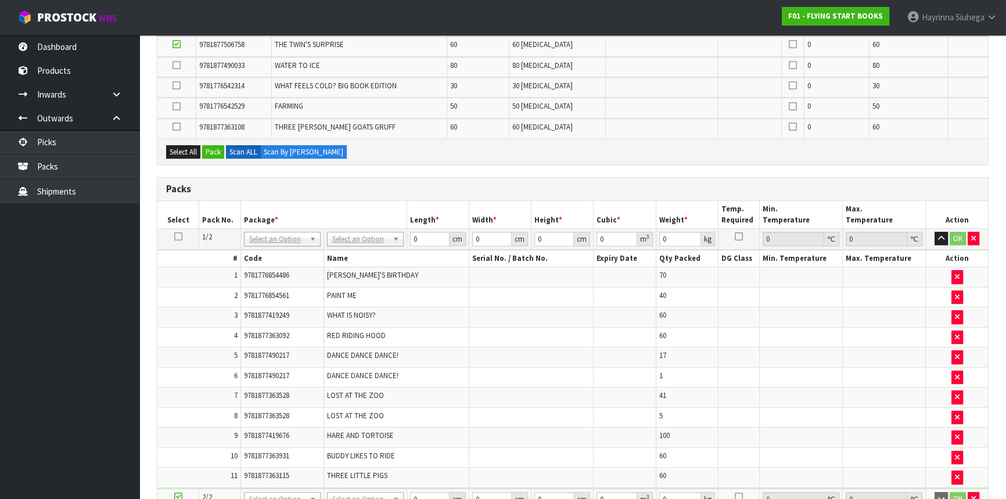
scroll to position [424, 0]
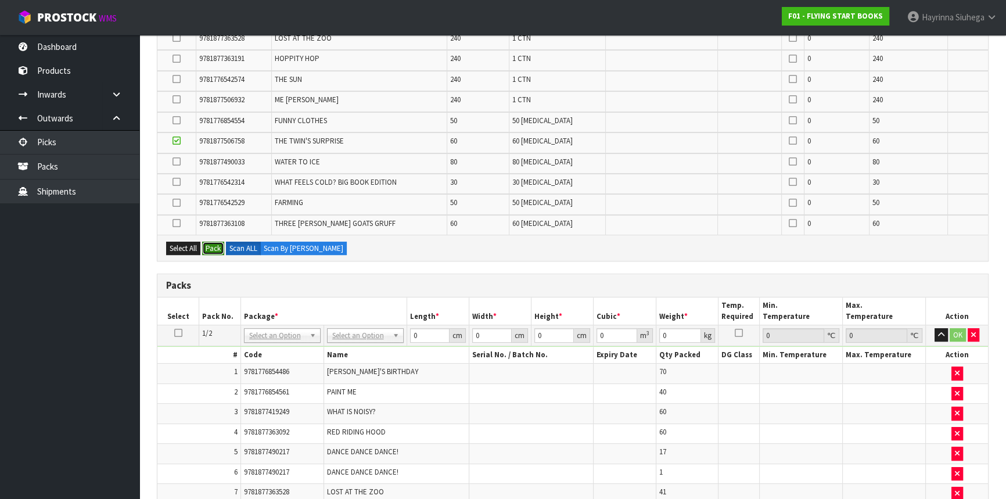
click at [214, 245] on button "Pack" at bounding box center [213, 249] width 22 height 14
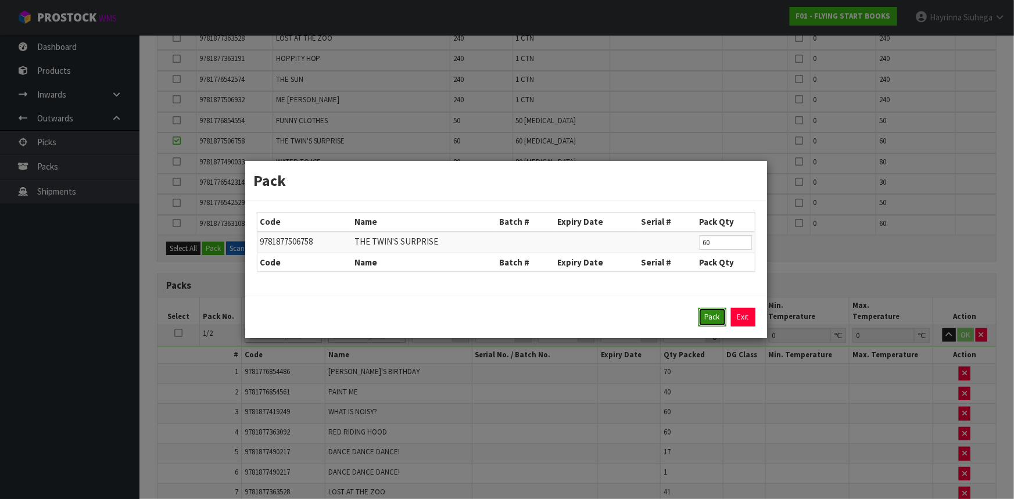
drag, startPoint x: 710, startPoint y: 314, endPoint x: 674, endPoint y: 326, distance: 37.7
click at [709, 314] on button "Pack" at bounding box center [712, 317] width 28 height 19
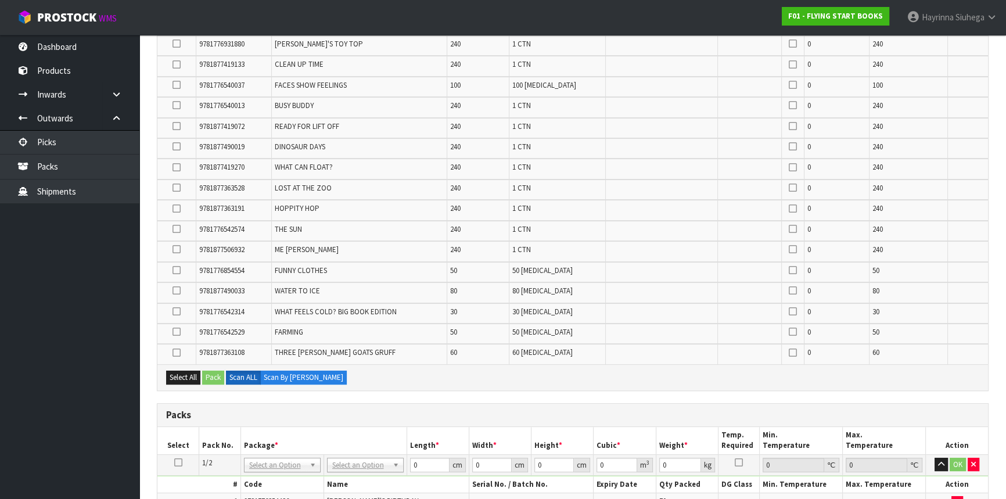
scroll to position [265, 0]
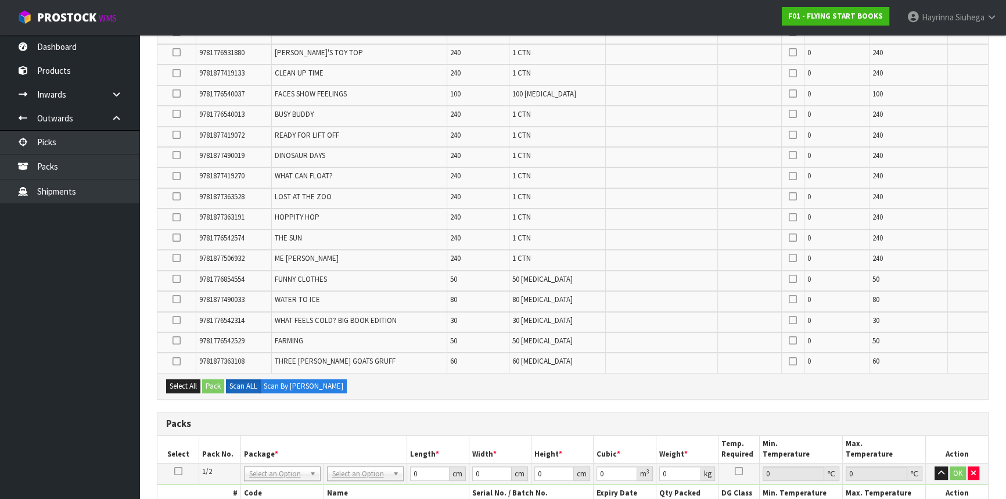
click at [176, 279] on icon at bounding box center [177, 279] width 8 height 1
click at [0, 0] on input "checkbox" at bounding box center [0, 0] width 0 height 0
click at [203, 379] on button "Pack" at bounding box center [213, 386] width 22 height 14
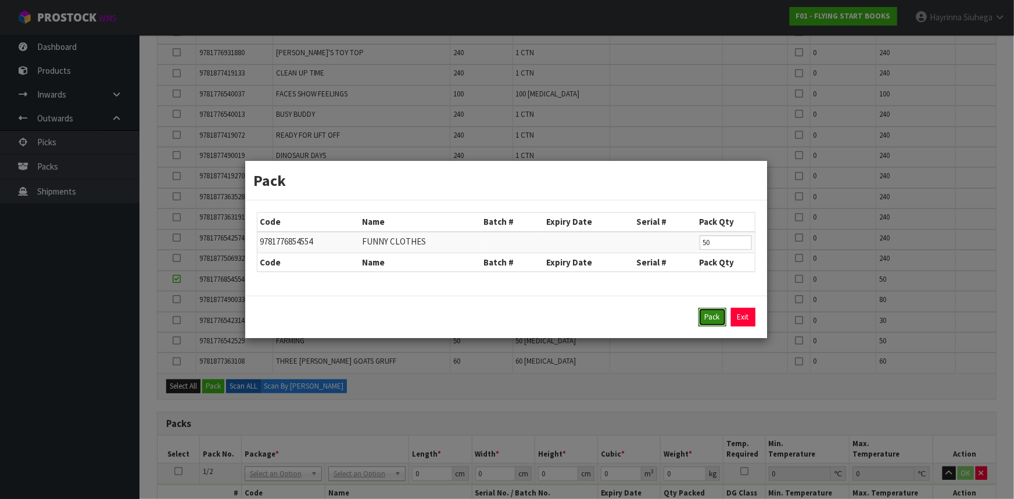
click at [713, 315] on button "Pack" at bounding box center [712, 317] width 28 height 19
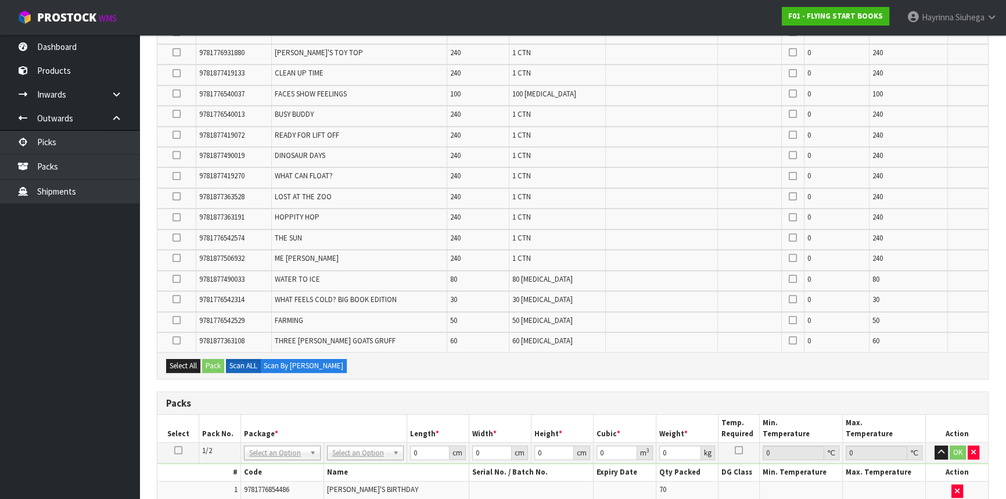
scroll to position [213, 0]
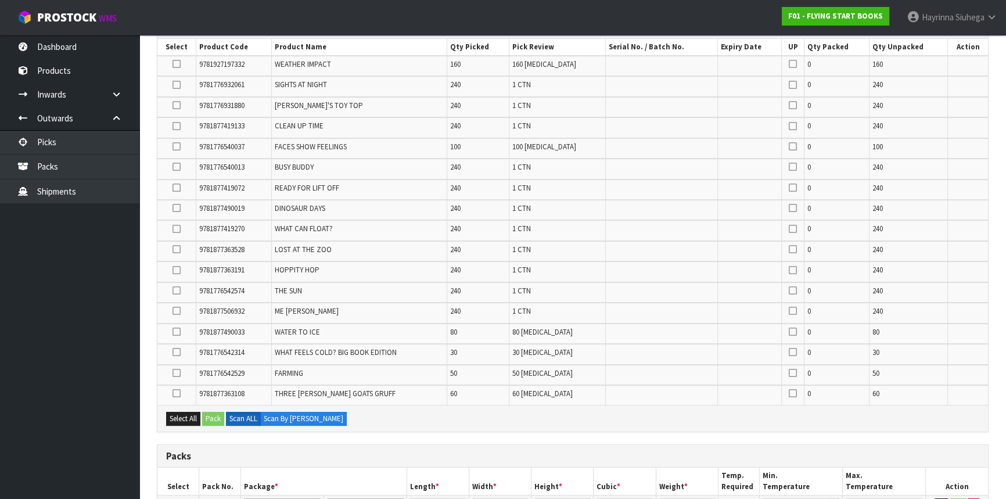
click at [174, 393] on icon at bounding box center [177, 393] width 8 height 1
click at [0, 0] on input "checkbox" at bounding box center [0, 0] width 0 height 0
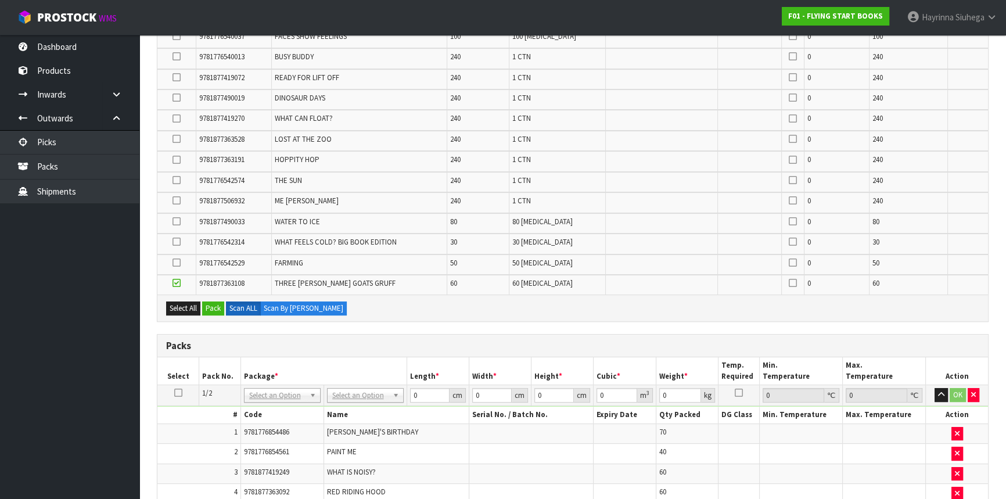
scroll to position [318, 0]
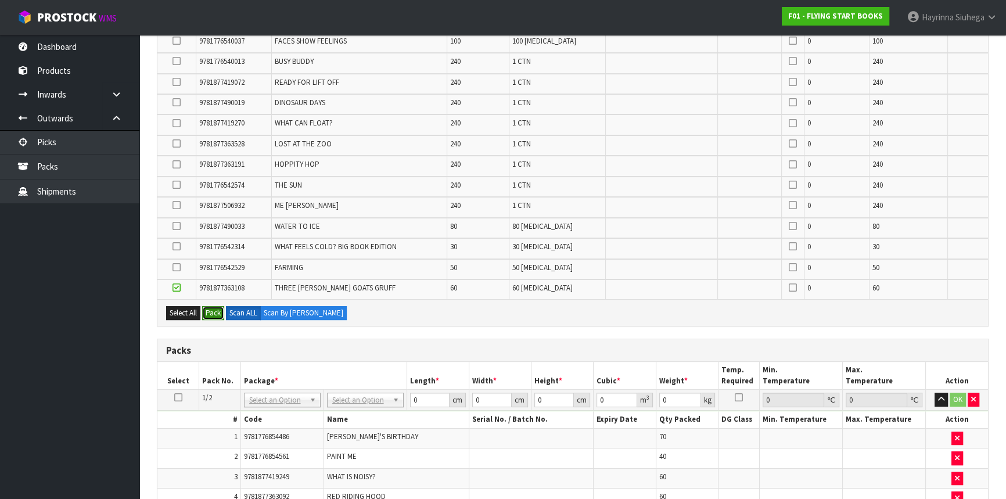
click at [215, 313] on button "Pack" at bounding box center [213, 313] width 22 height 14
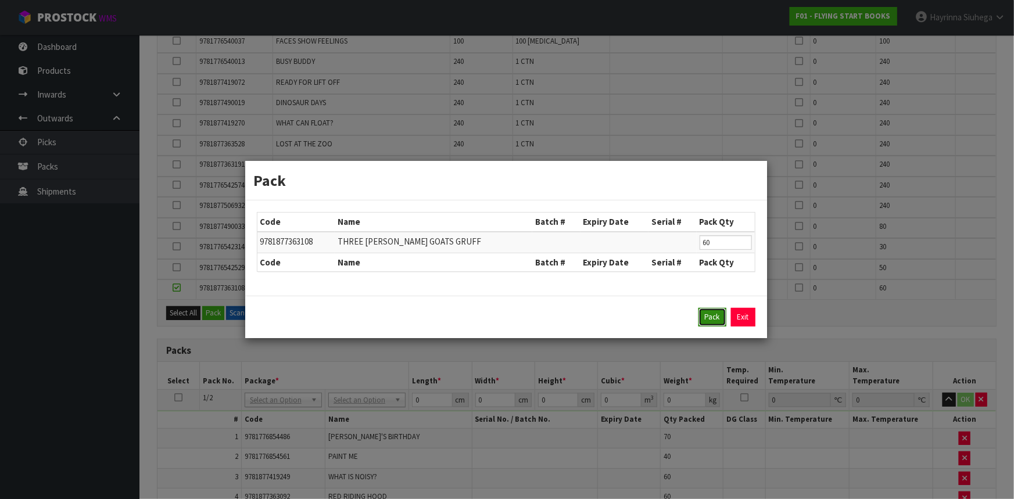
click at [713, 313] on button "Pack" at bounding box center [712, 317] width 28 height 19
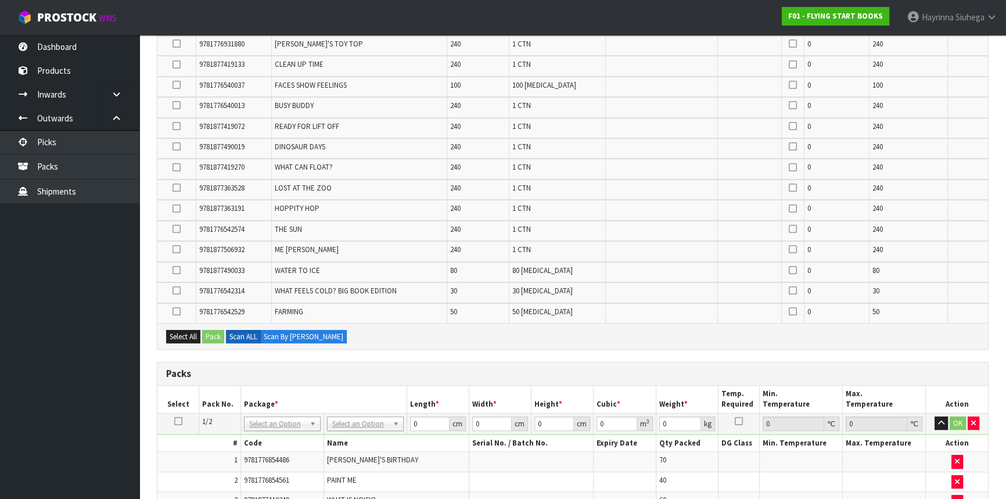
scroll to position [265, 0]
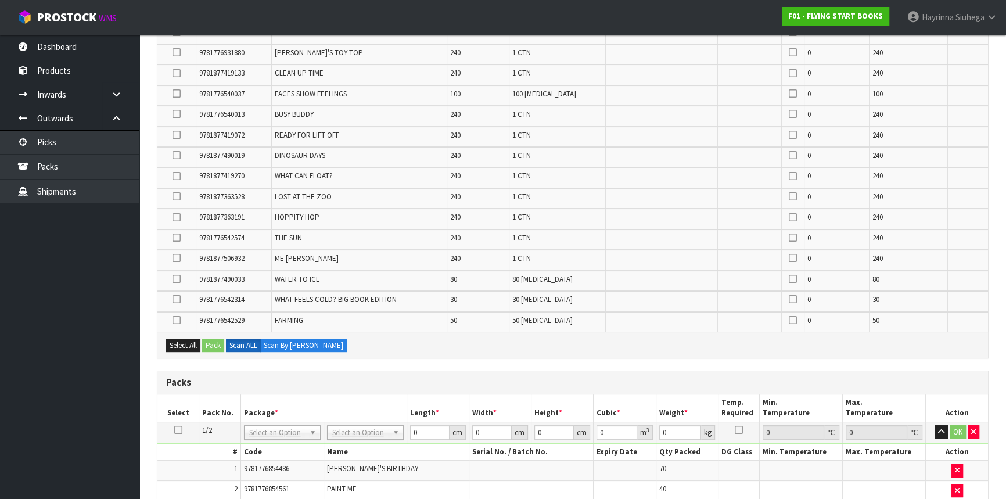
click at [177, 279] on icon at bounding box center [177, 279] width 8 height 1
click at [0, 0] on input "checkbox" at bounding box center [0, 0] width 0 height 0
click at [221, 347] on button "Pack" at bounding box center [213, 346] width 22 height 14
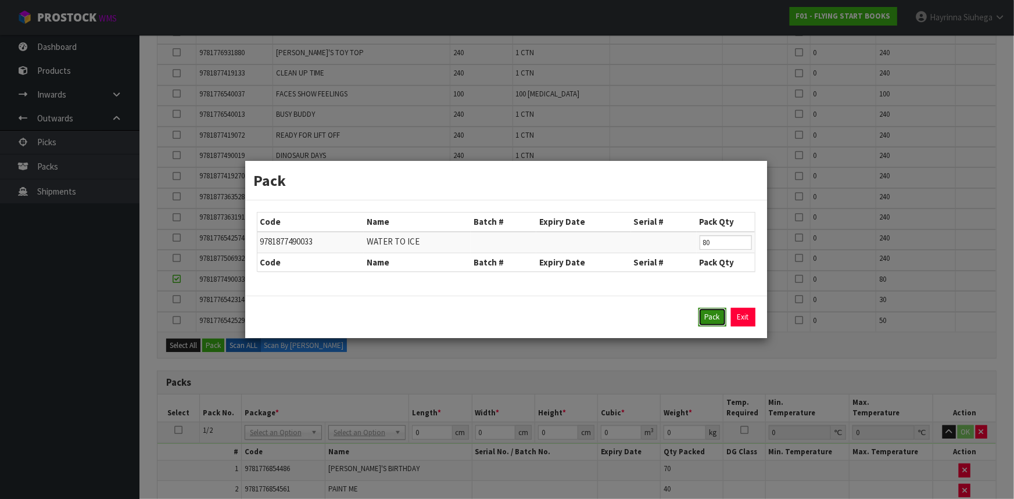
click at [715, 321] on button "Pack" at bounding box center [712, 317] width 28 height 19
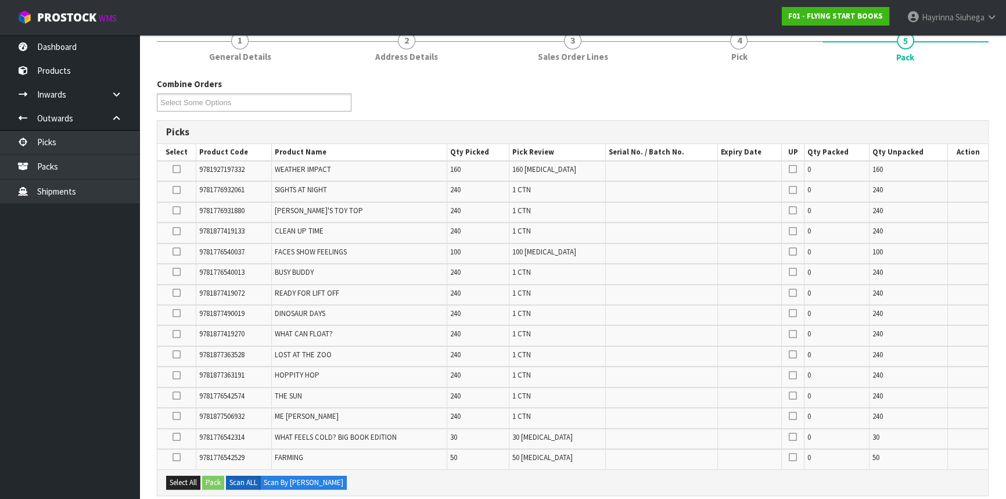
scroll to position [107, 0]
click at [175, 170] on icon at bounding box center [177, 170] width 8 height 1
click at [0, 0] on input "checkbox" at bounding box center [0, 0] width 0 height 0
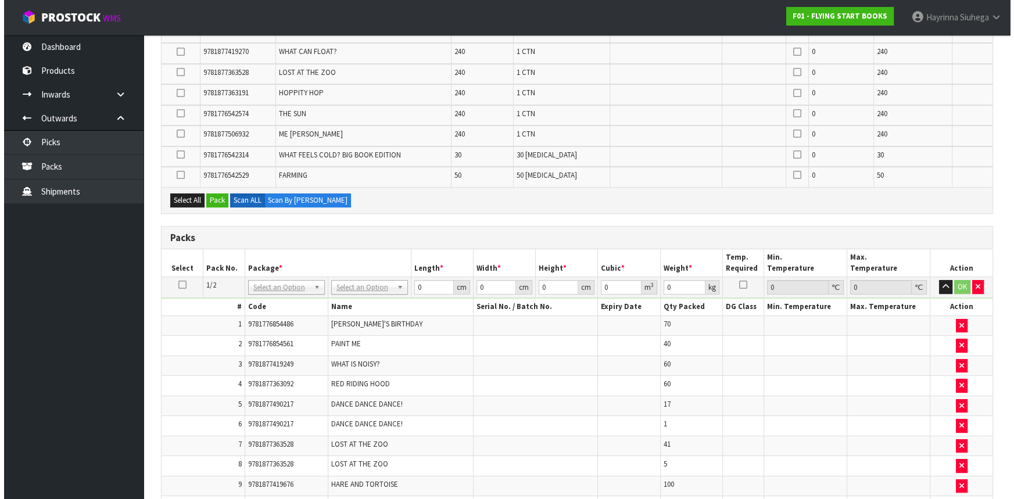
scroll to position [371, 0]
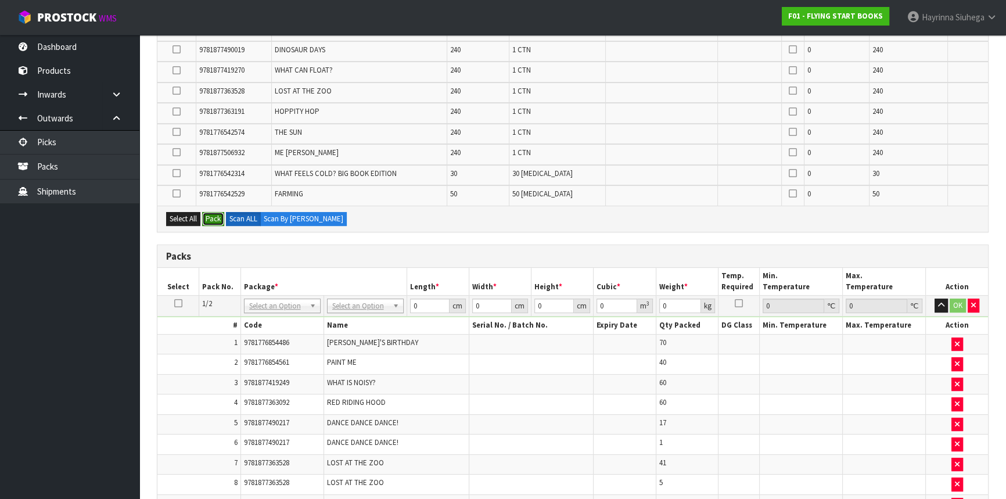
click at [213, 212] on button "Pack" at bounding box center [213, 219] width 22 height 14
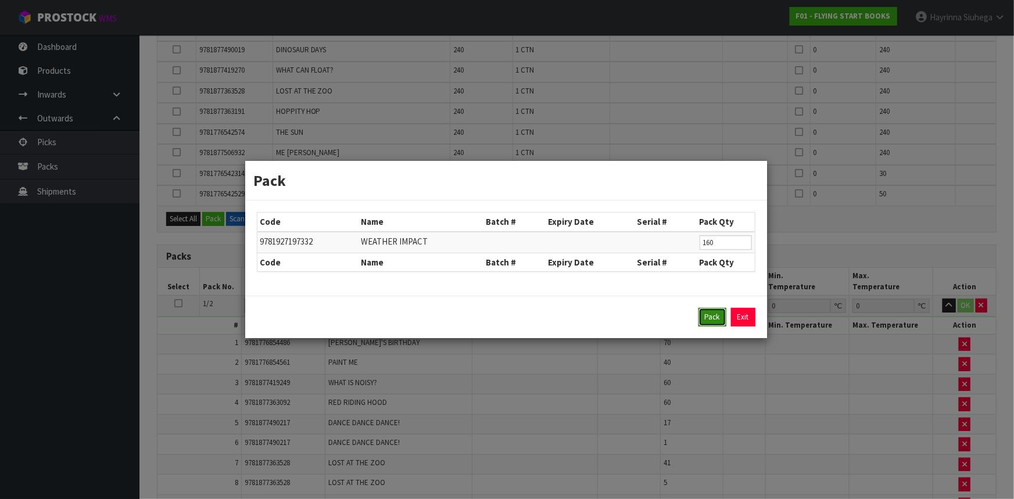
click at [709, 320] on button "Pack" at bounding box center [712, 317] width 28 height 19
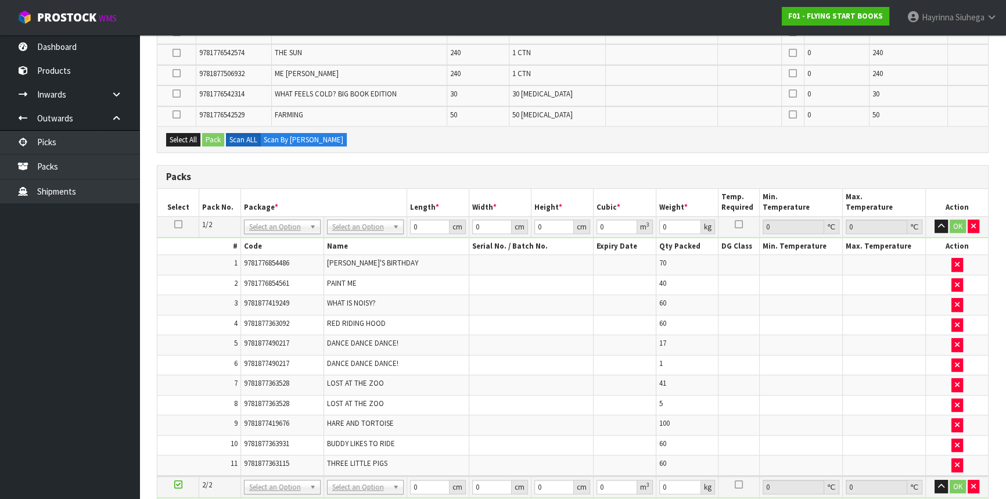
scroll to position [428, 0]
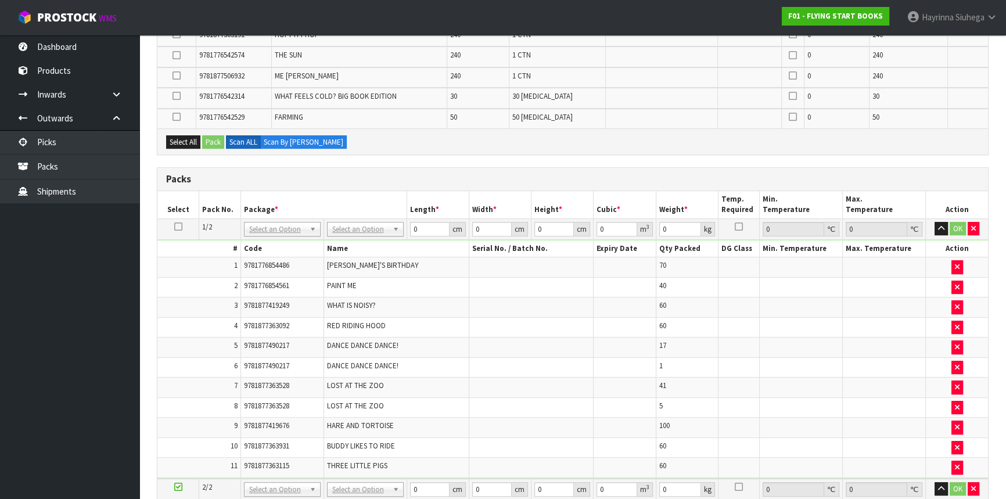
click at [178, 117] on icon at bounding box center [177, 117] width 8 height 1
click at [0, 0] on input "checkbox" at bounding box center [0, 0] width 0 height 0
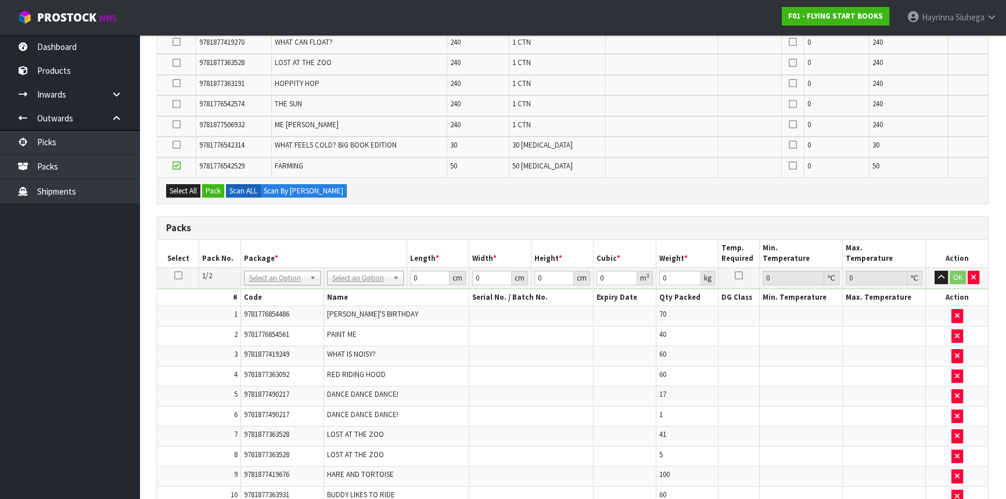
scroll to position [375, 0]
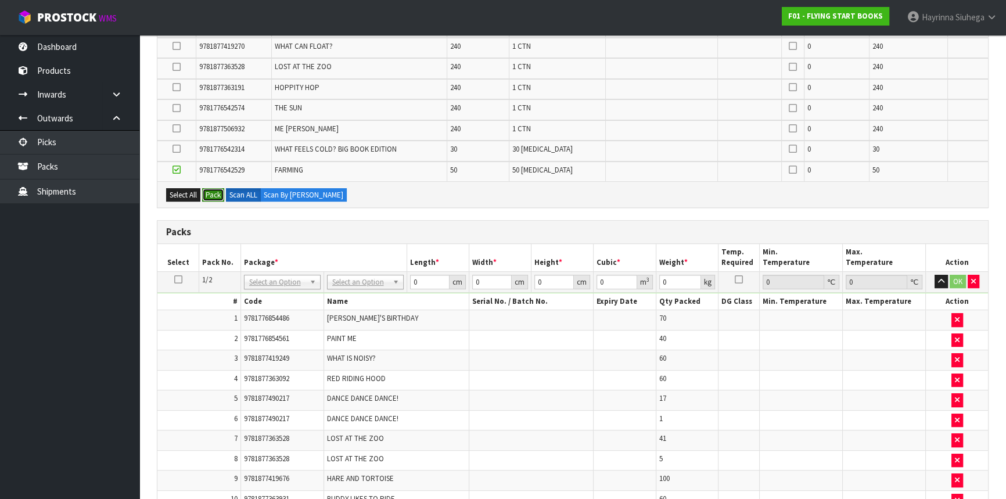
click at [217, 191] on button "Pack" at bounding box center [213, 195] width 22 height 14
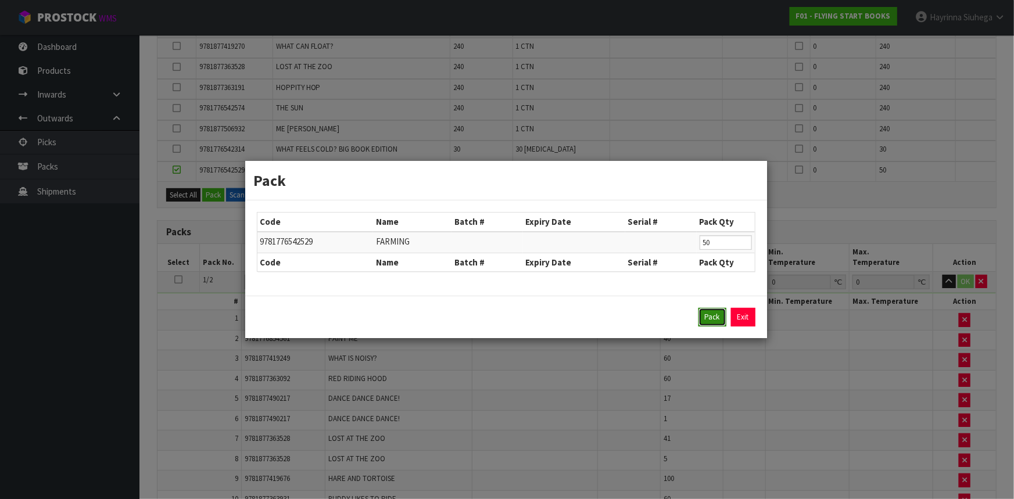
click at [701, 317] on button "Pack" at bounding box center [712, 317] width 28 height 19
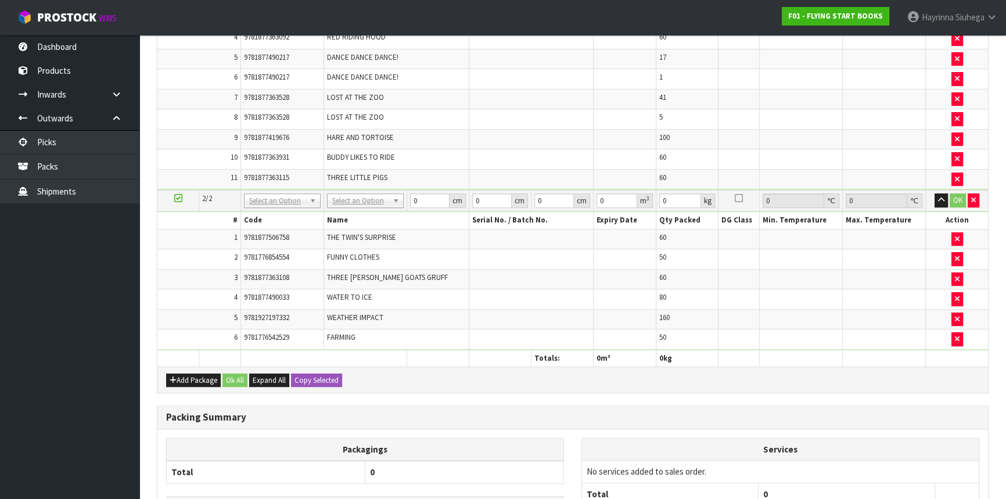
scroll to position [796, 0]
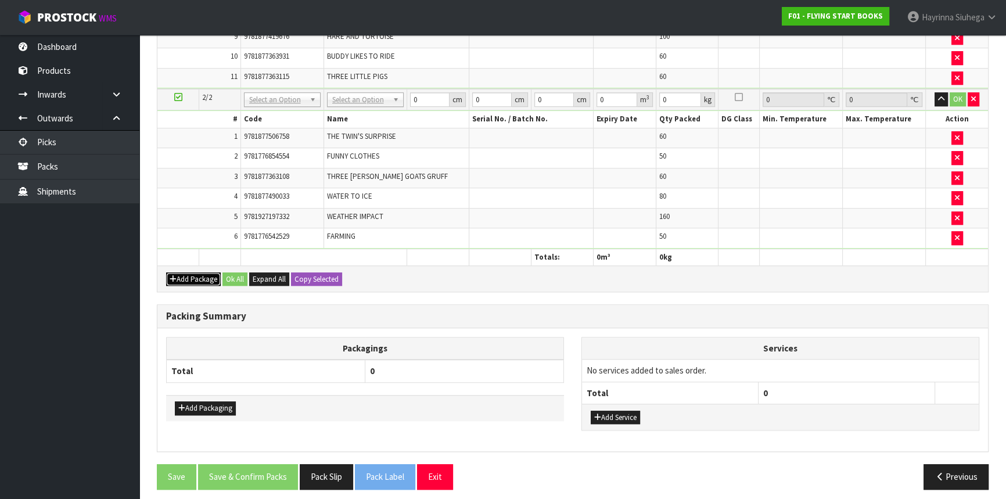
click at [180, 272] on button "Add Package" at bounding box center [193, 279] width 55 height 14
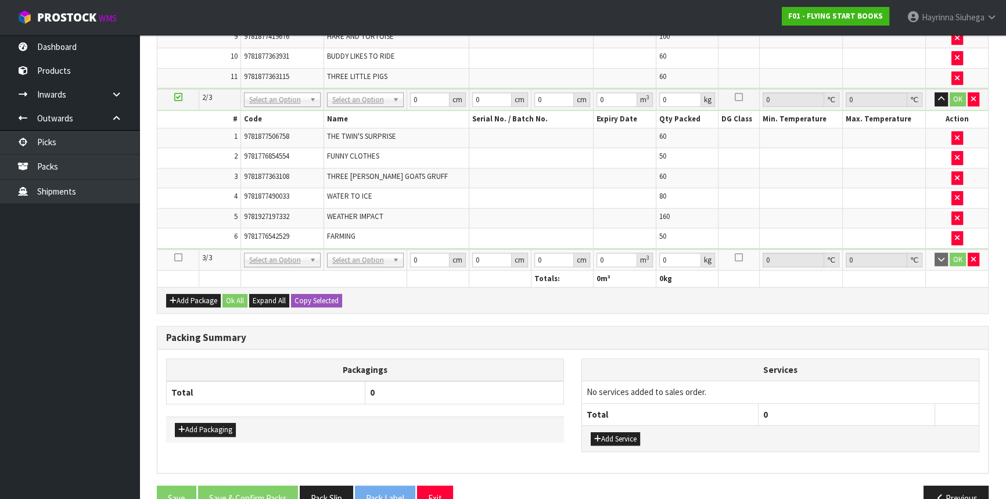
click at [175, 257] on icon at bounding box center [178, 257] width 8 height 1
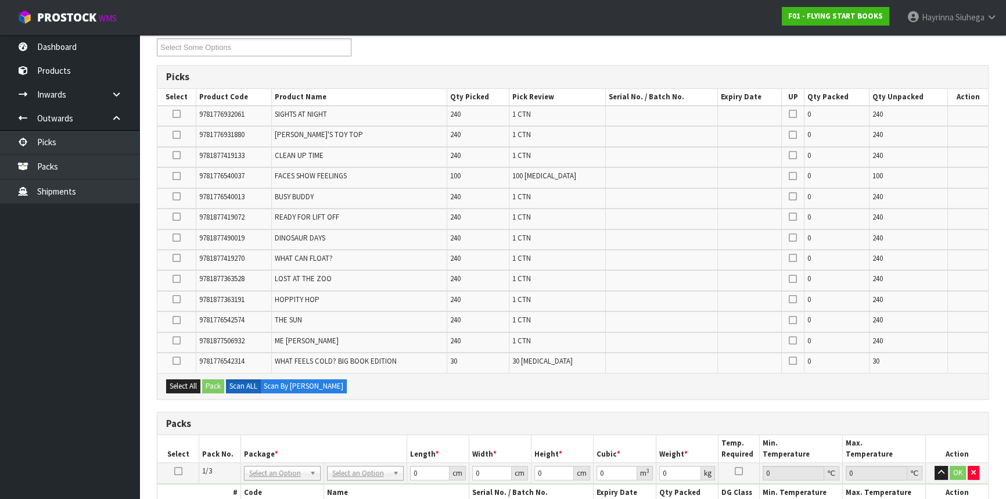
scroll to position [216, 0]
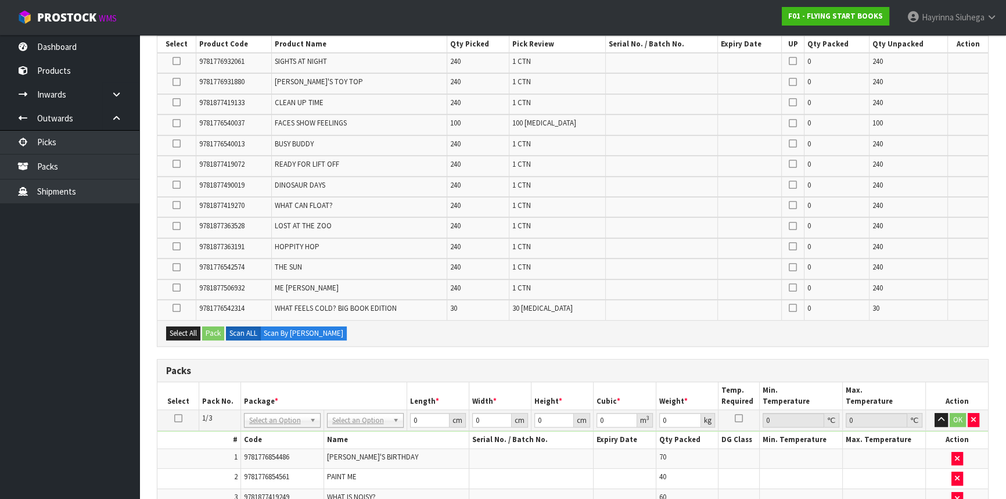
click at [180, 143] on icon at bounding box center [177, 143] width 8 height 1
click at [0, 0] on input "checkbox" at bounding box center [0, 0] width 0 height 0
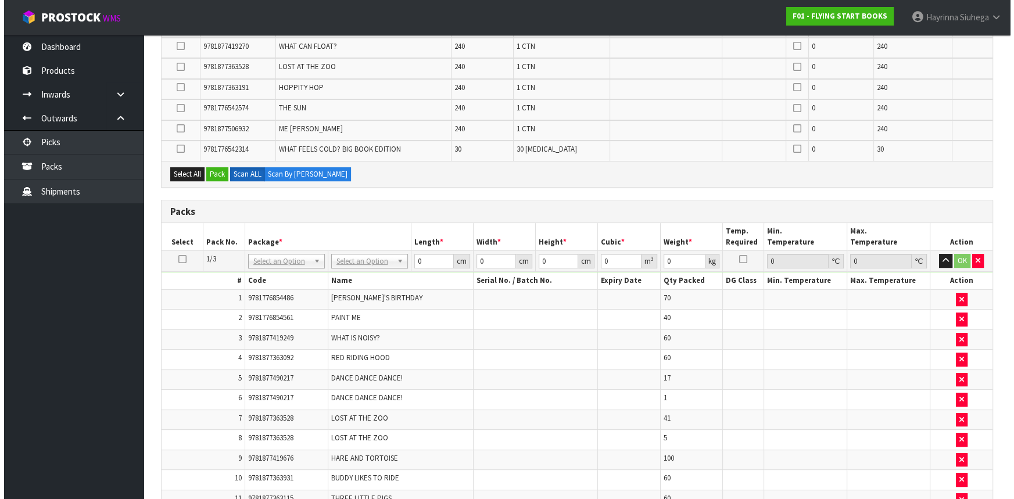
scroll to position [374, 0]
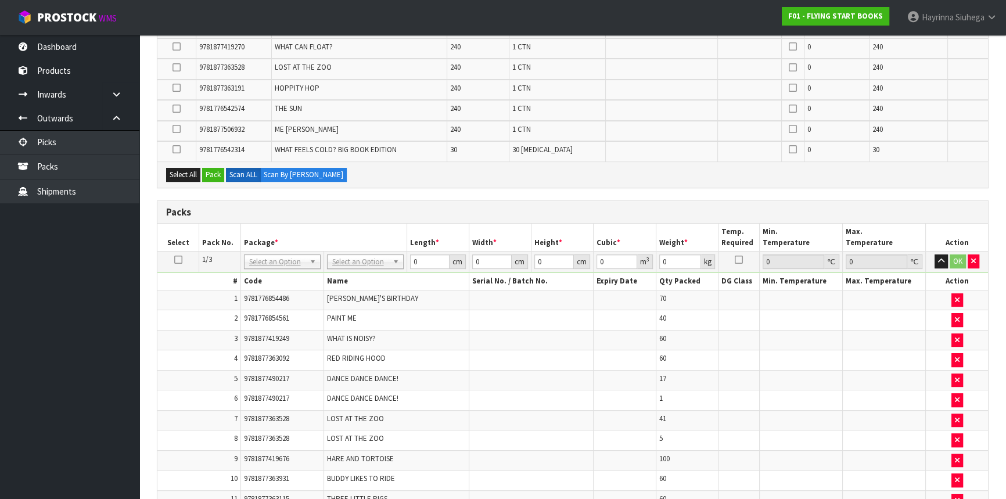
click at [214, 164] on div "Select All Pack Scan ALL Scan By [PERSON_NAME]" at bounding box center [572, 174] width 831 height 26
click at [214, 168] on button "Pack" at bounding box center [213, 175] width 22 height 14
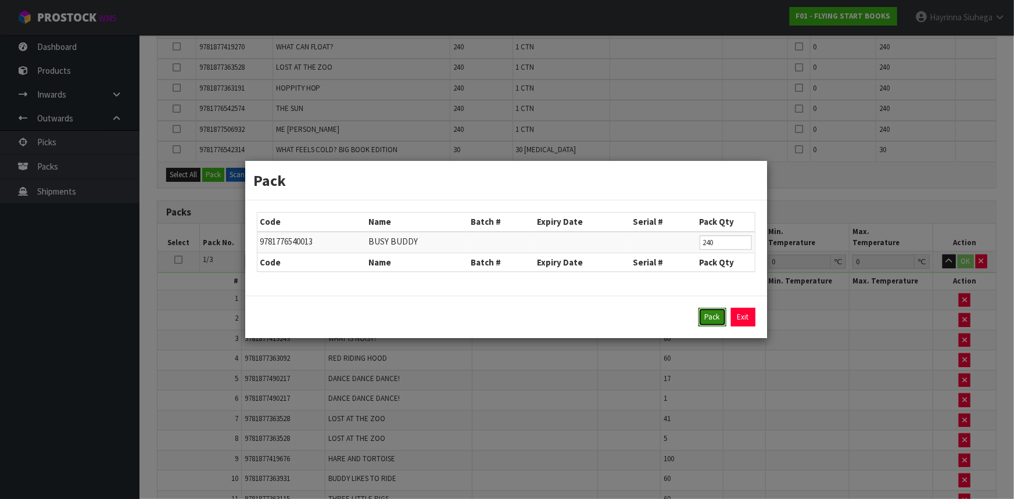
click at [716, 317] on button "Pack" at bounding box center [712, 317] width 28 height 19
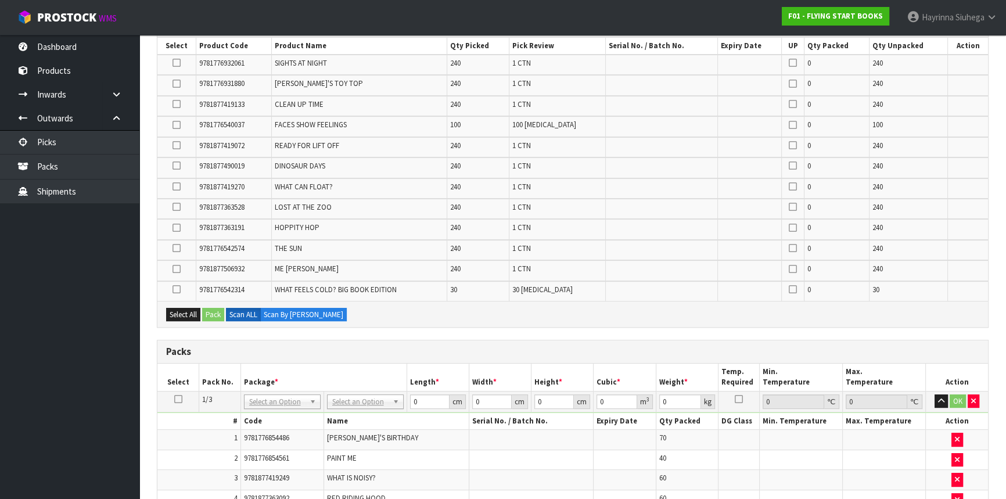
scroll to position [195, 0]
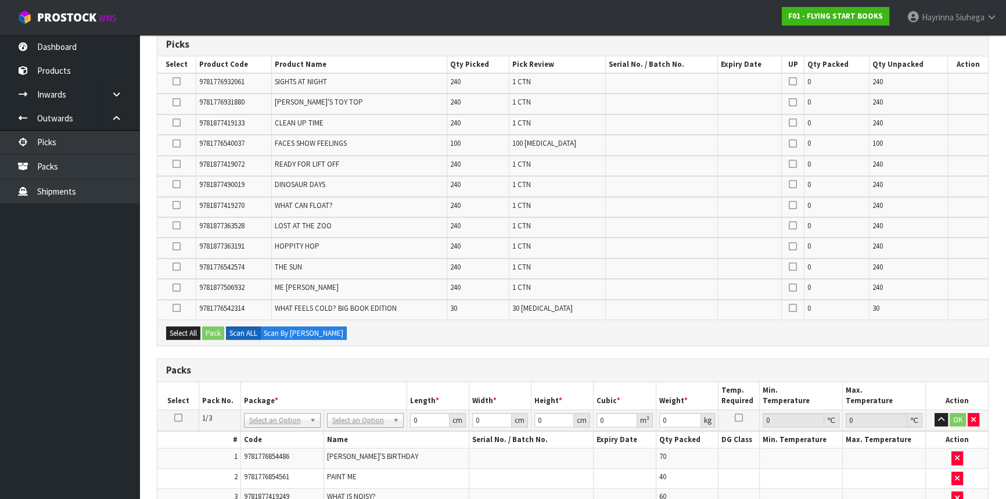
click at [175, 164] on icon at bounding box center [177, 164] width 8 height 1
click at [0, 0] on input "checkbox" at bounding box center [0, 0] width 0 height 0
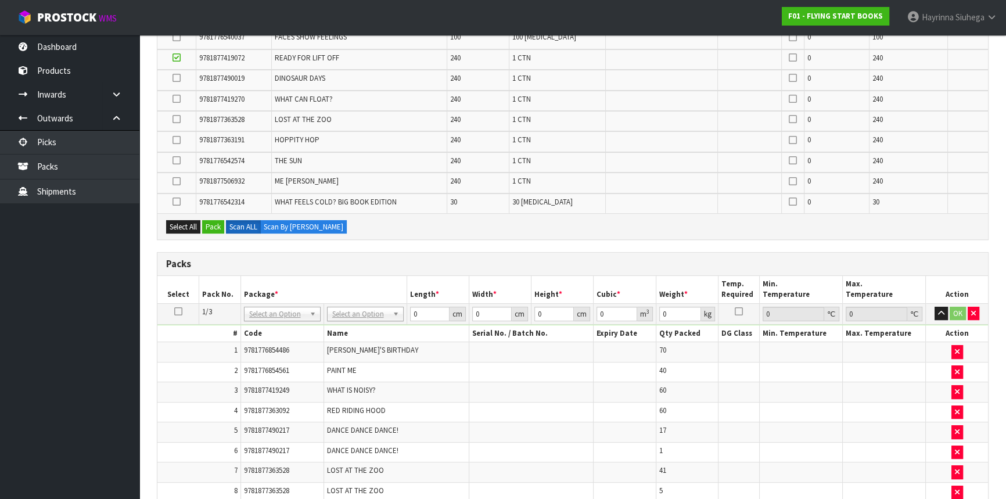
scroll to position [301, 0]
click at [210, 228] on button "Pack" at bounding box center [213, 228] width 22 height 14
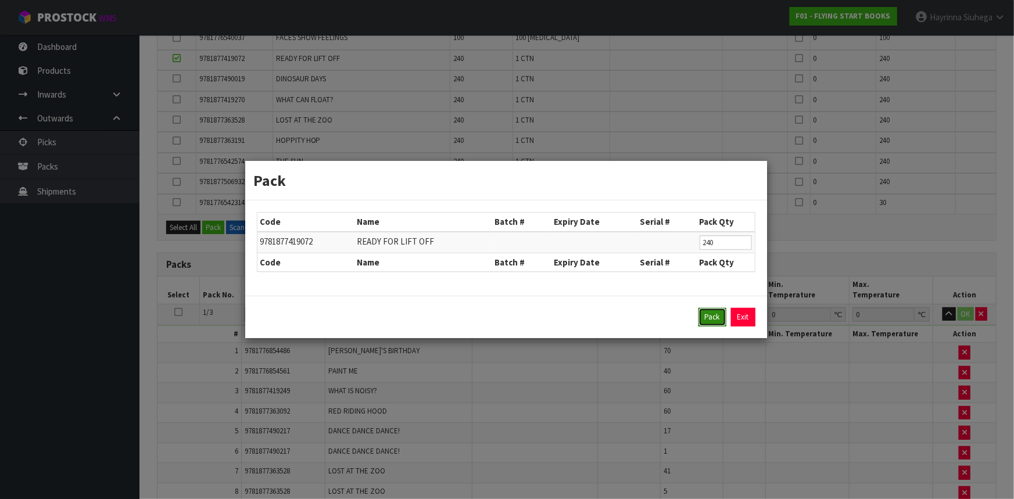
click at [709, 322] on button "Pack" at bounding box center [712, 317] width 28 height 19
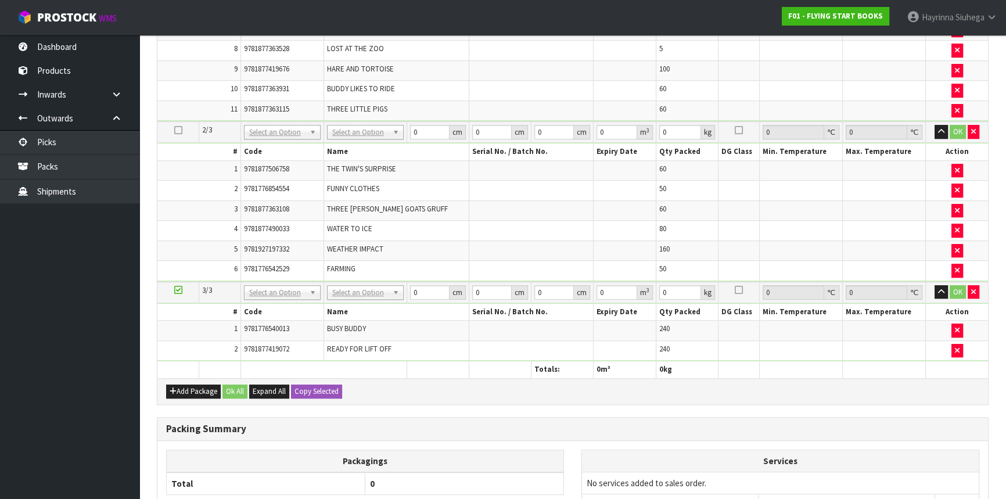
scroll to position [835, 0]
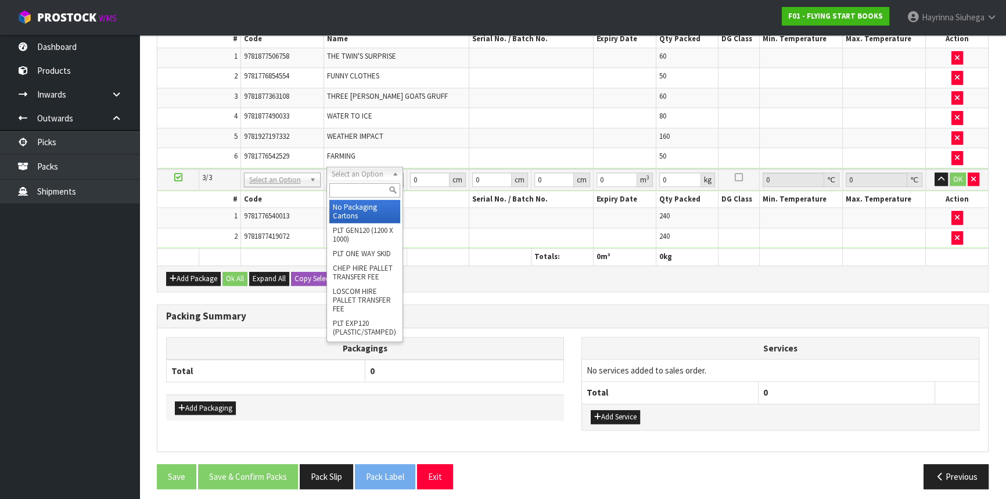
click at [352, 192] on input "text" at bounding box center [364, 190] width 71 height 15
type input "CTN5"
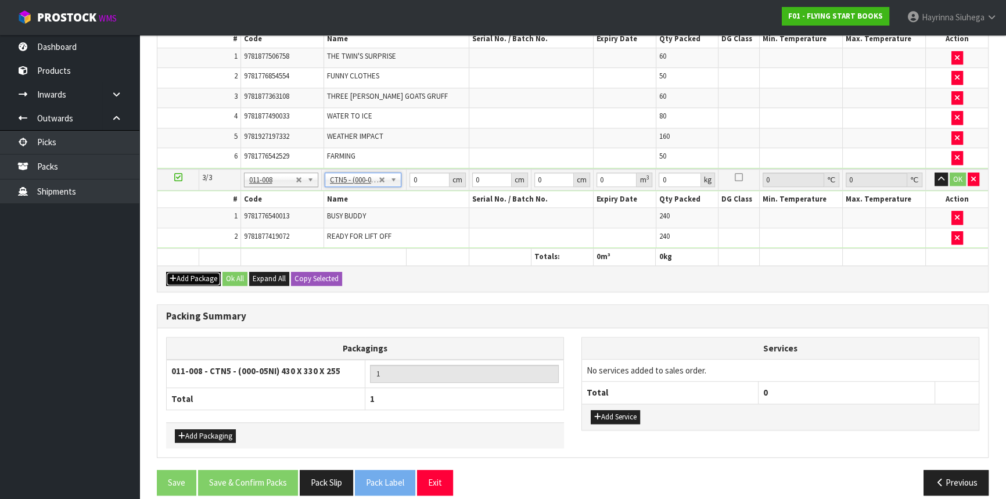
click at [180, 272] on button "Add Package" at bounding box center [193, 279] width 55 height 14
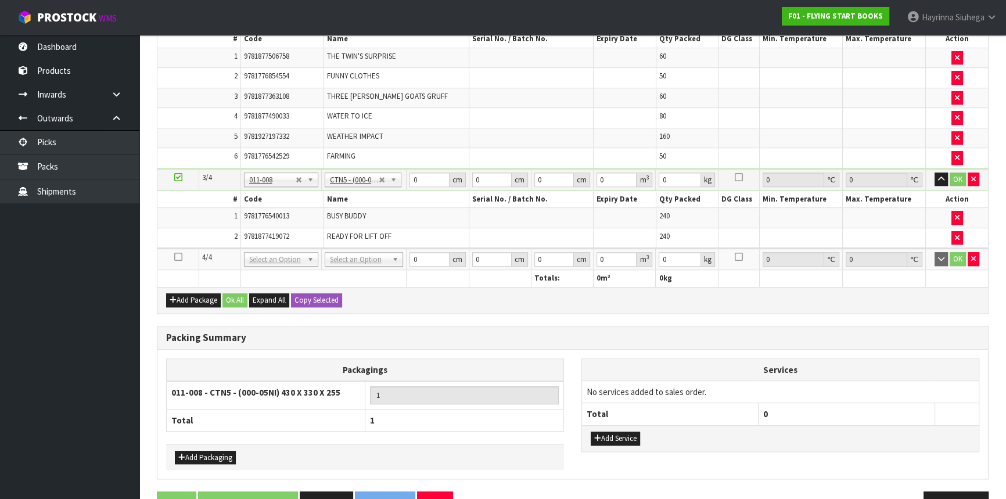
click at [178, 257] on icon at bounding box center [178, 257] width 8 height 1
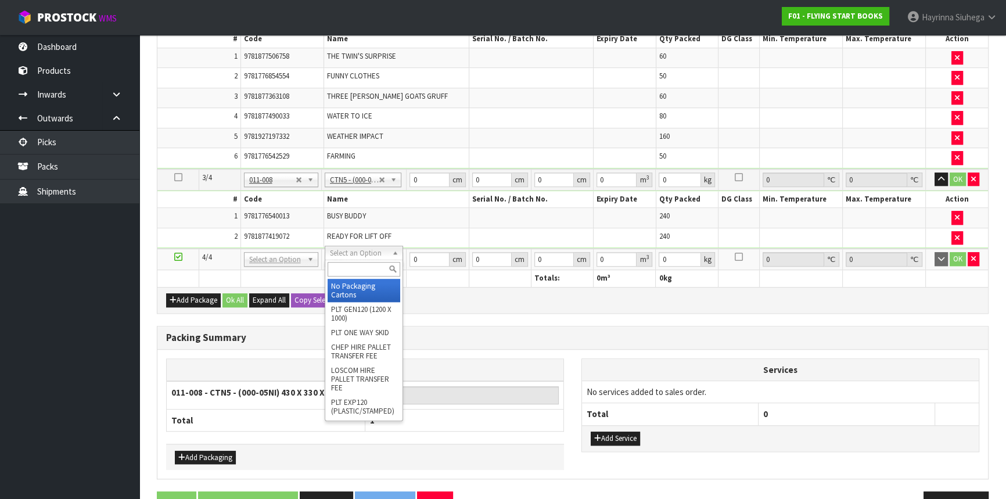
click at [356, 268] on input "text" at bounding box center [364, 269] width 73 height 15
type input "CTN5"
type input "2"
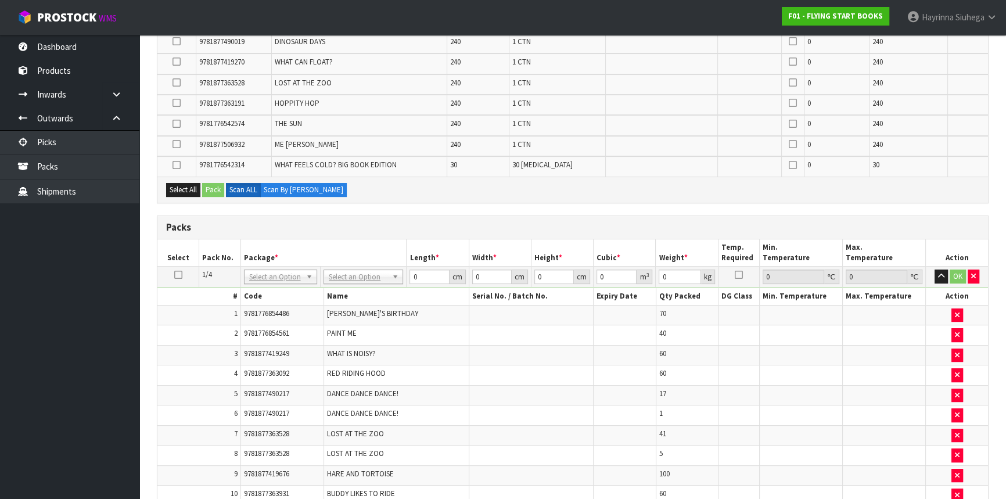
scroll to position [202, 0]
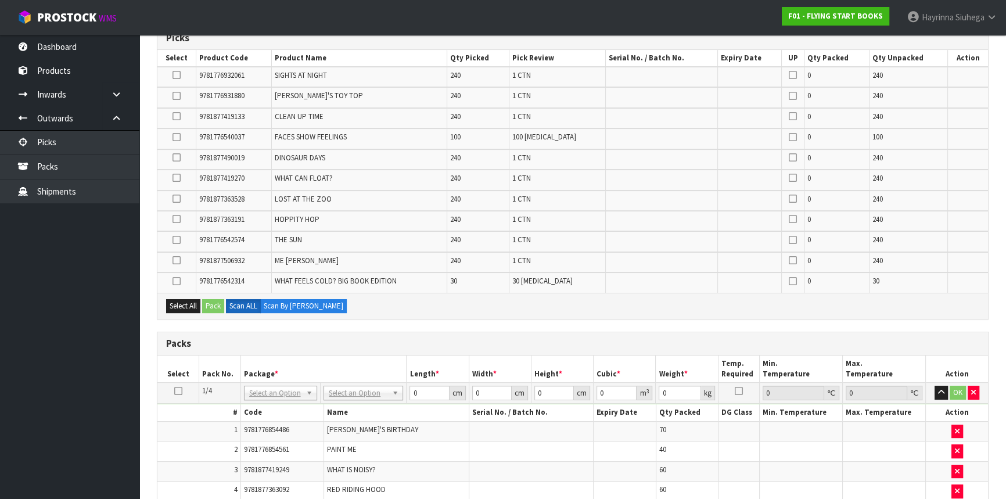
click at [177, 219] on icon at bounding box center [177, 219] width 8 height 1
click at [0, 0] on input "checkbox" at bounding box center [0, 0] width 0 height 0
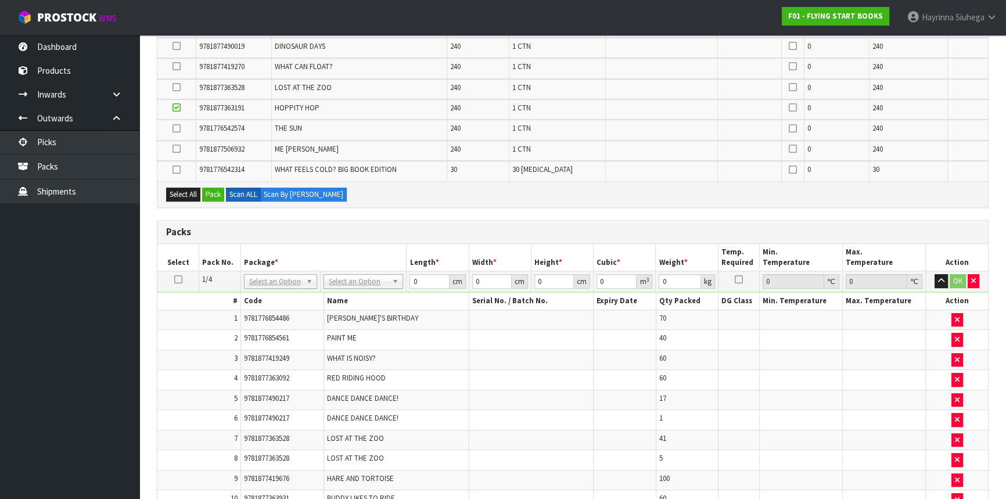
scroll to position [307, 0]
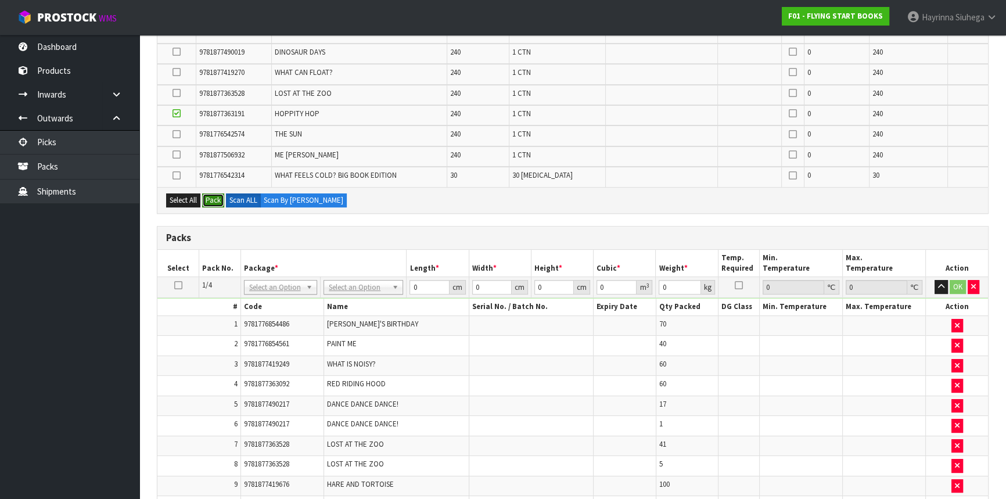
click at [213, 193] on button "Pack" at bounding box center [213, 200] width 22 height 14
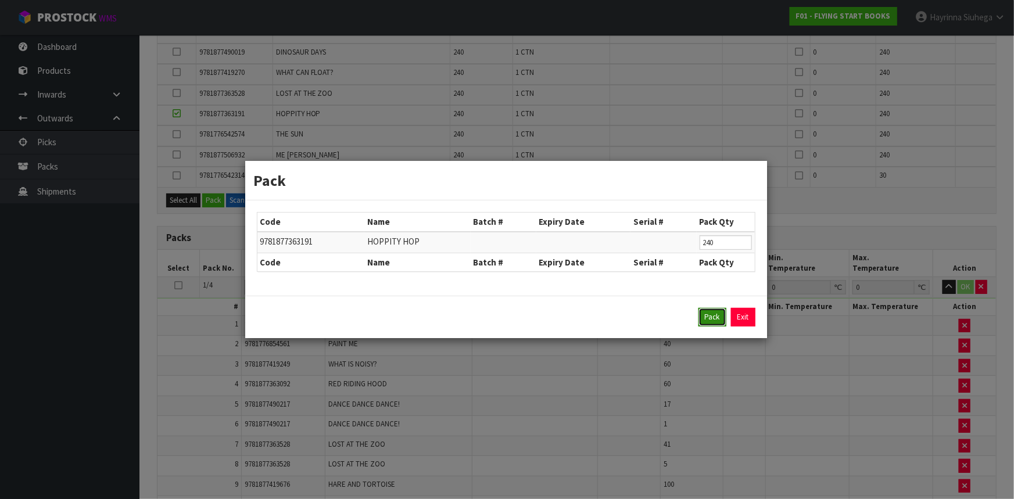
click at [712, 315] on button "Pack" at bounding box center [712, 317] width 28 height 19
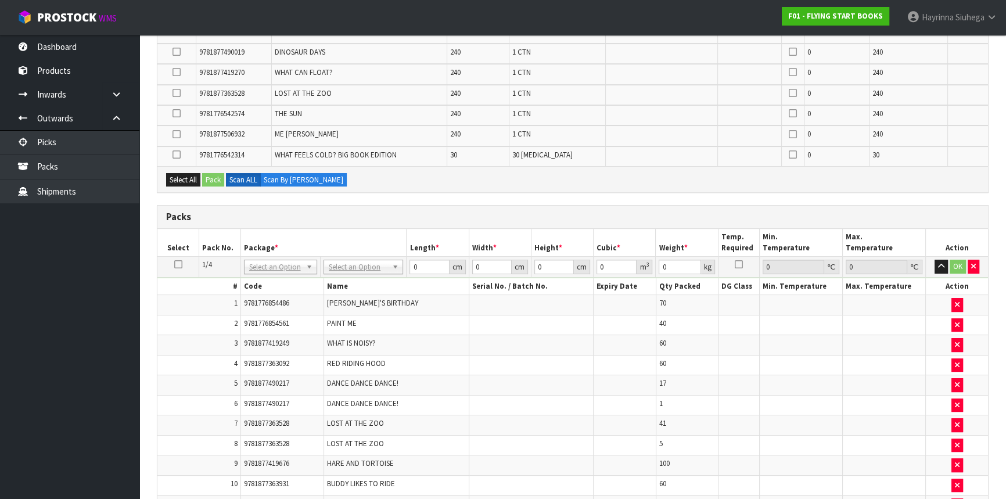
type input "43"
type input "33"
type input "25.5"
type input "0.036185"
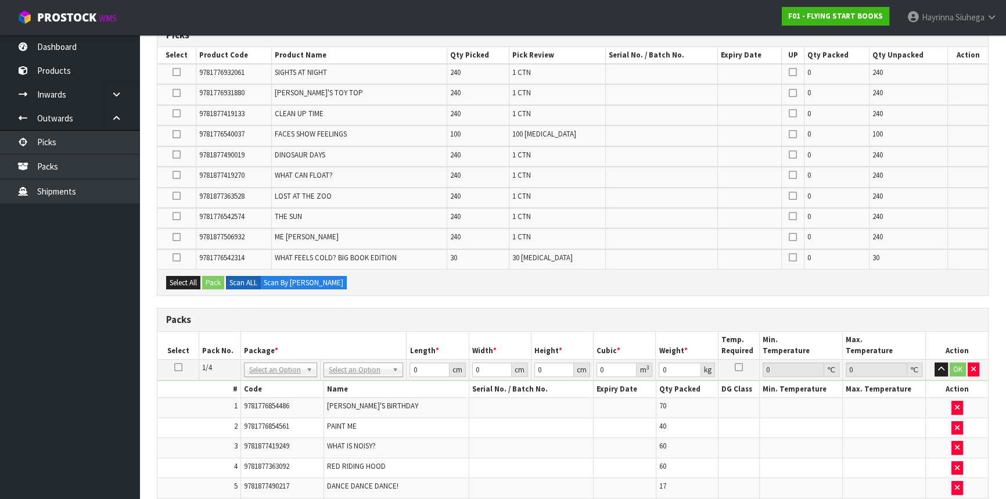
scroll to position [193, 0]
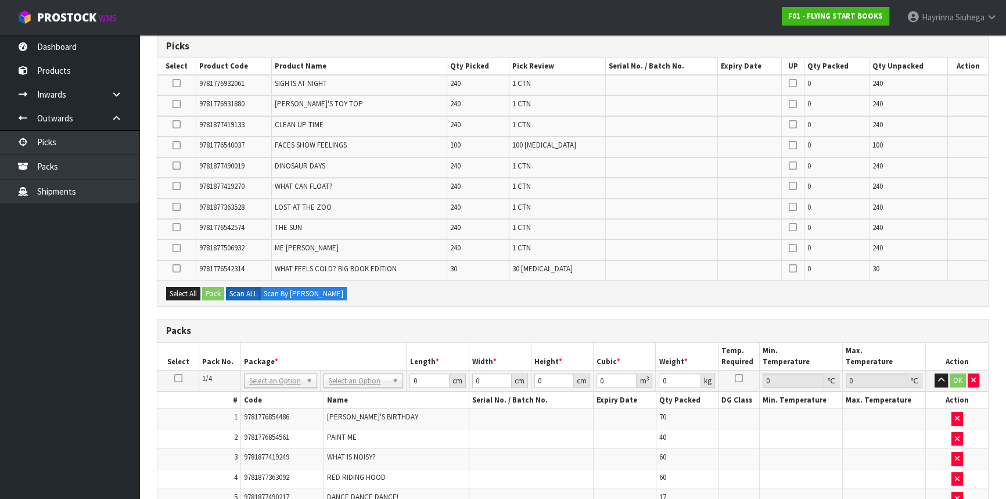
click at [179, 125] on icon at bounding box center [177, 124] width 8 height 1
click at [0, 0] on input "checkbox" at bounding box center [0, 0] width 0 height 0
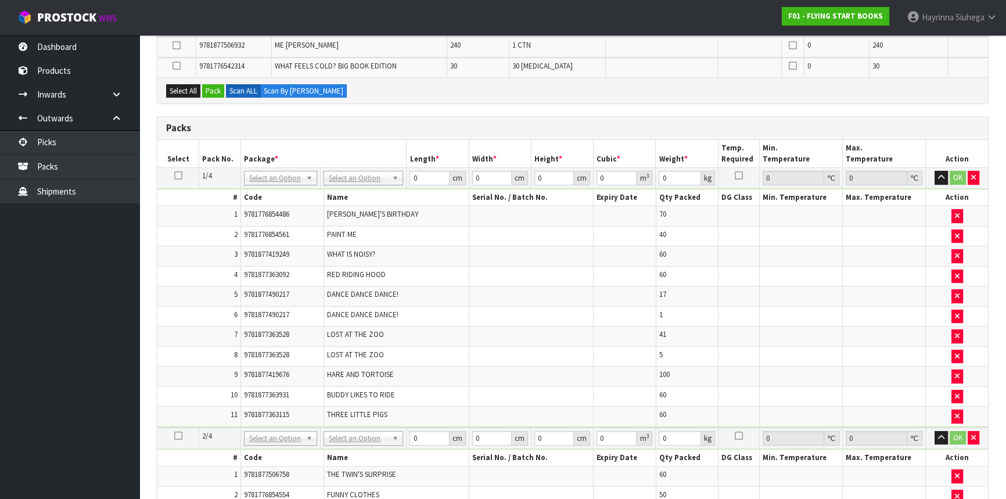
scroll to position [246, 0]
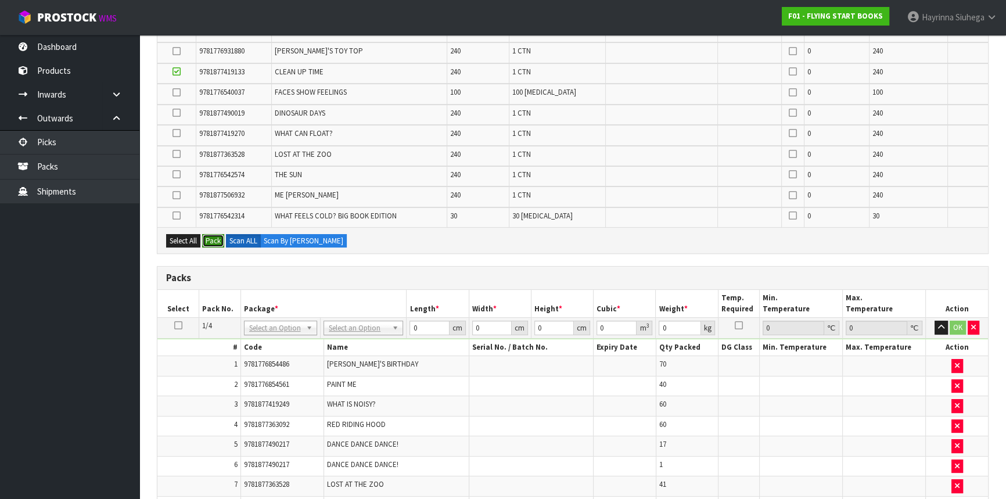
click at [216, 234] on button "Pack" at bounding box center [213, 241] width 22 height 14
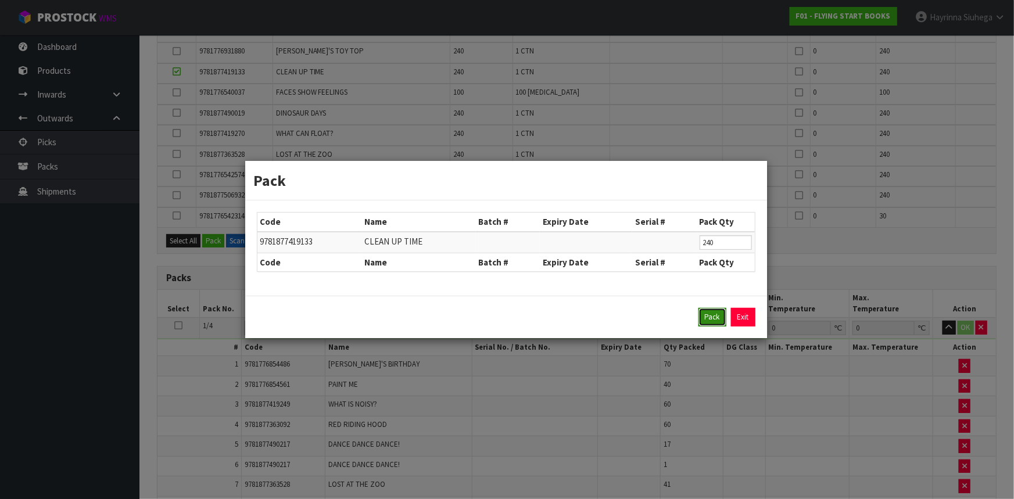
click at [710, 320] on button "Pack" at bounding box center [712, 317] width 28 height 19
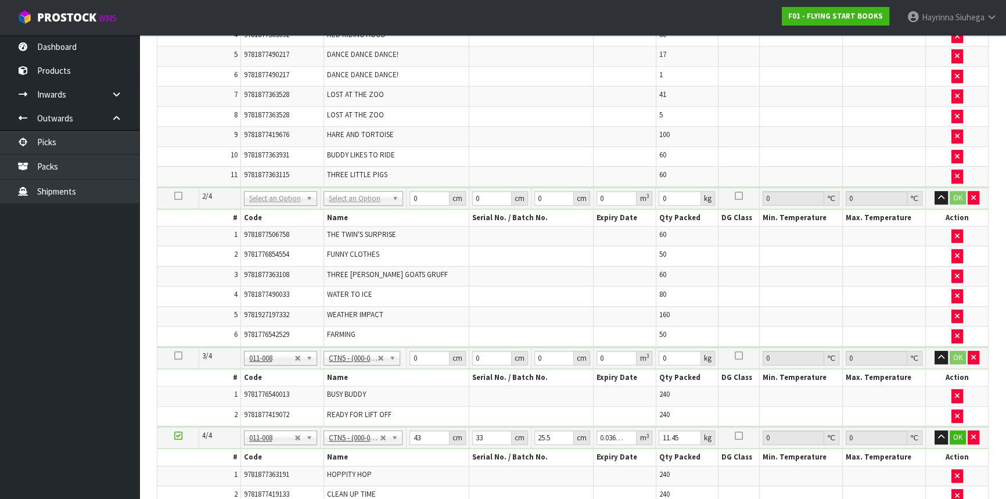
type input "22.7"
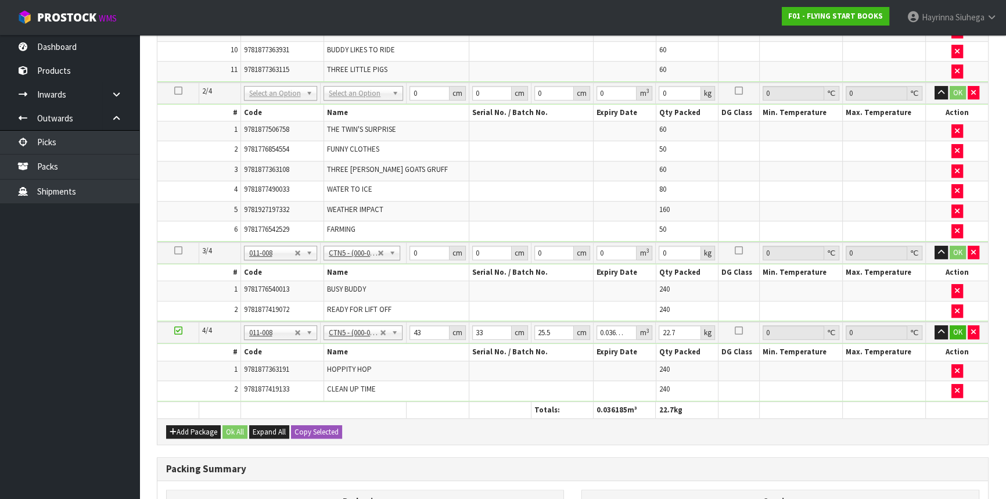
scroll to position [879, 0]
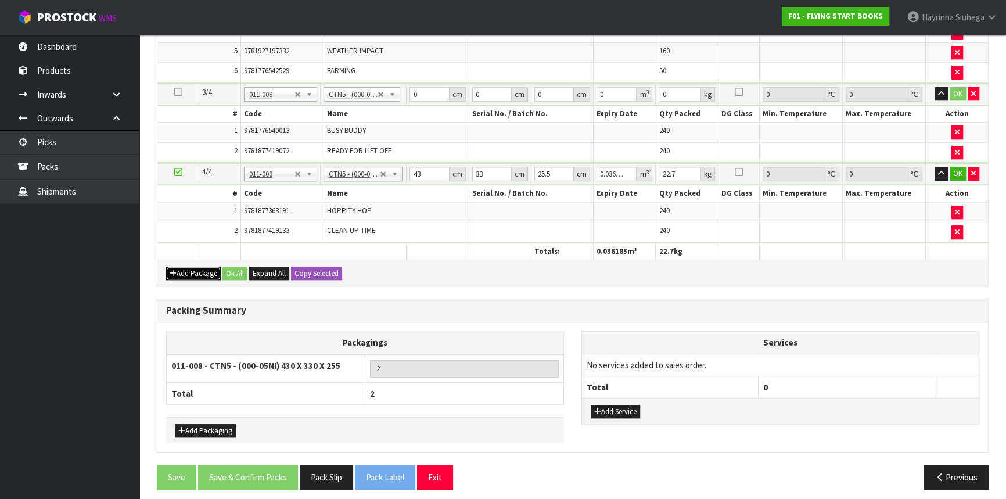
click at [192, 267] on button "Add Package" at bounding box center [193, 274] width 55 height 14
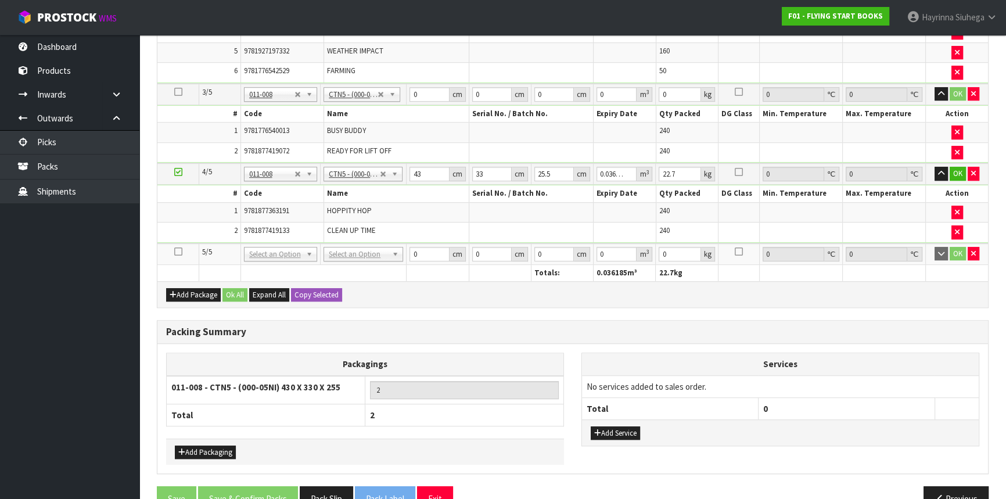
click at [178, 252] on icon at bounding box center [178, 252] width 8 height 1
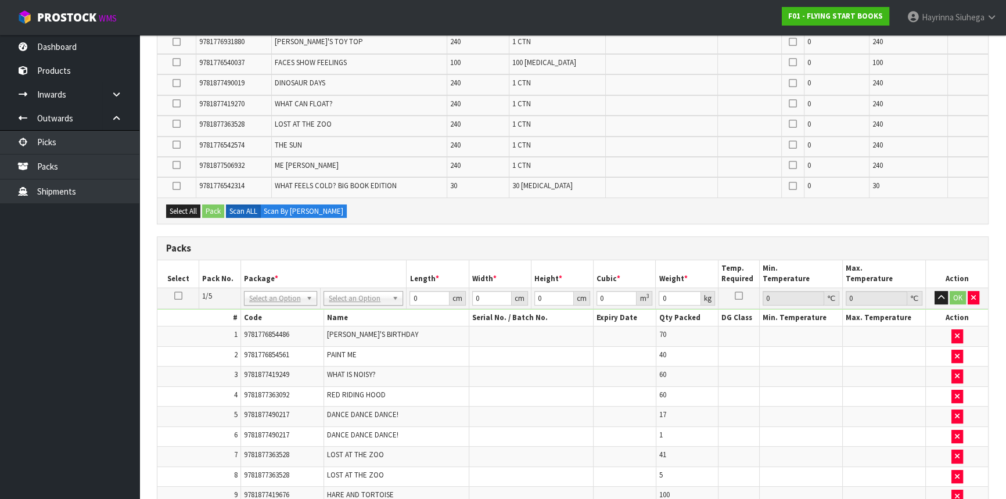
scroll to position [161, 0]
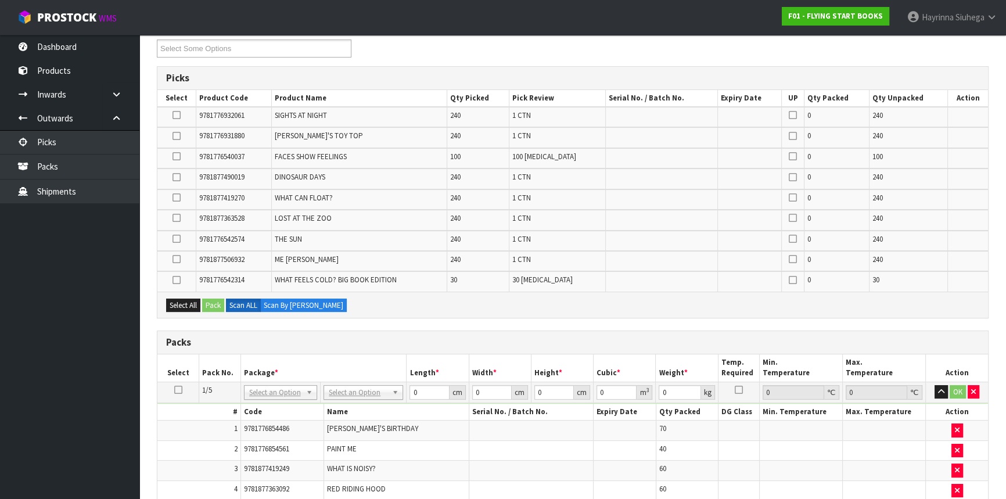
click at [176, 115] on icon at bounding box center [177, 115] width 8 height 1
click at [0, 0] on input "checkbox" at bounding box center [0, 0] width 0 height 0
click at [218, 308] on button "Pack" at bounding box center [213, 306] width 22 height 14
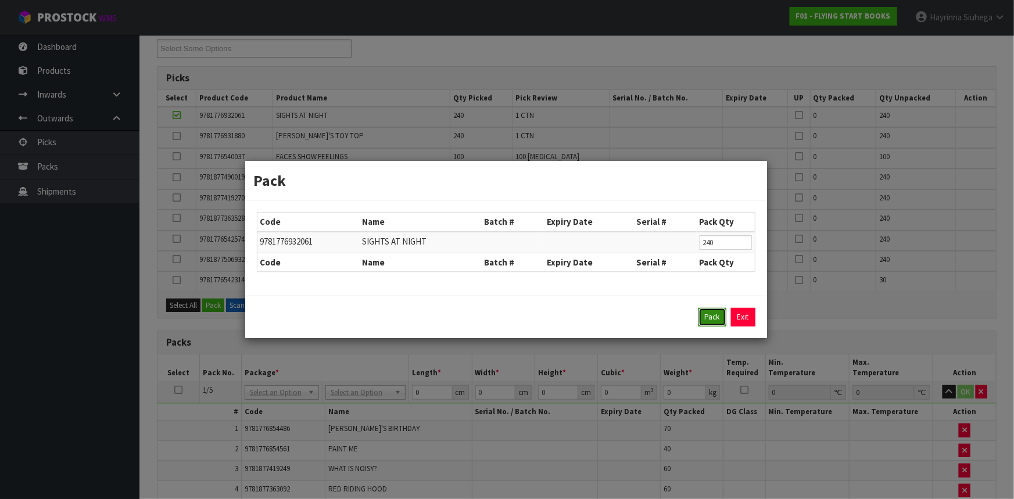
click at [704, 320] on button "Pack" at bounding box center [712, 317] width 28 height 19
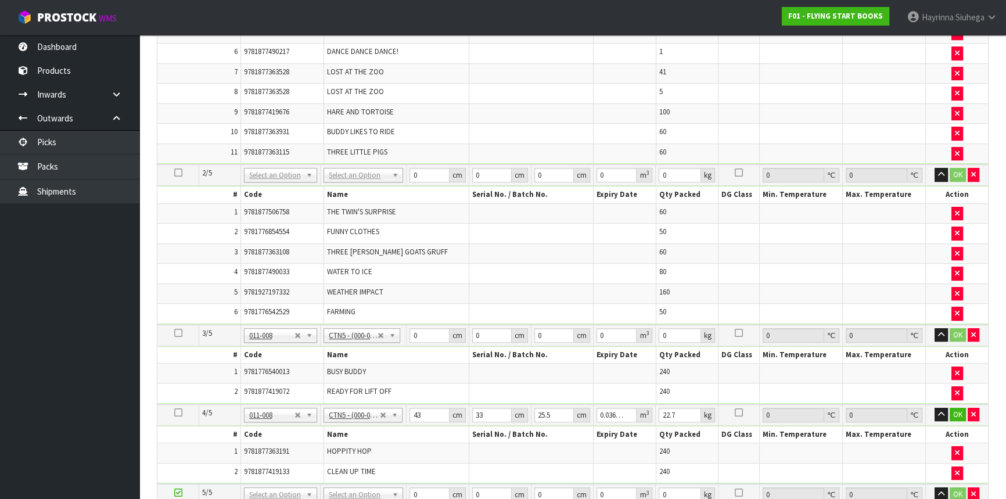
scroll to position [795, 0]
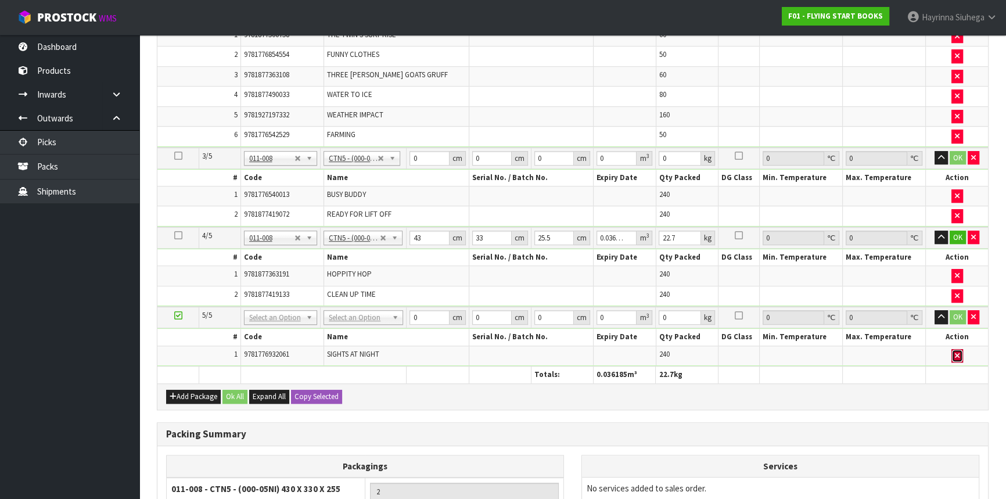
click at [960, 350] on button "button" at bounding box center [958, 356] width 12 height 14
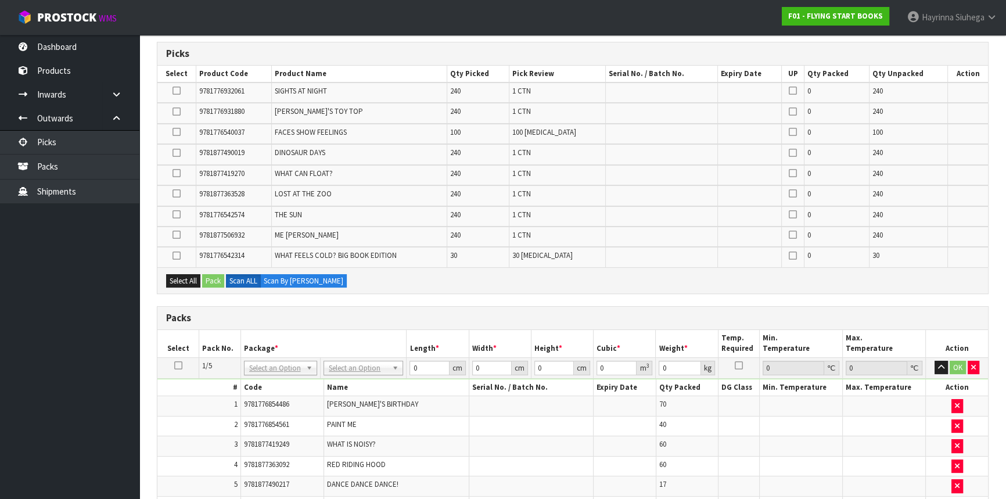
scroll to position [129, 0]
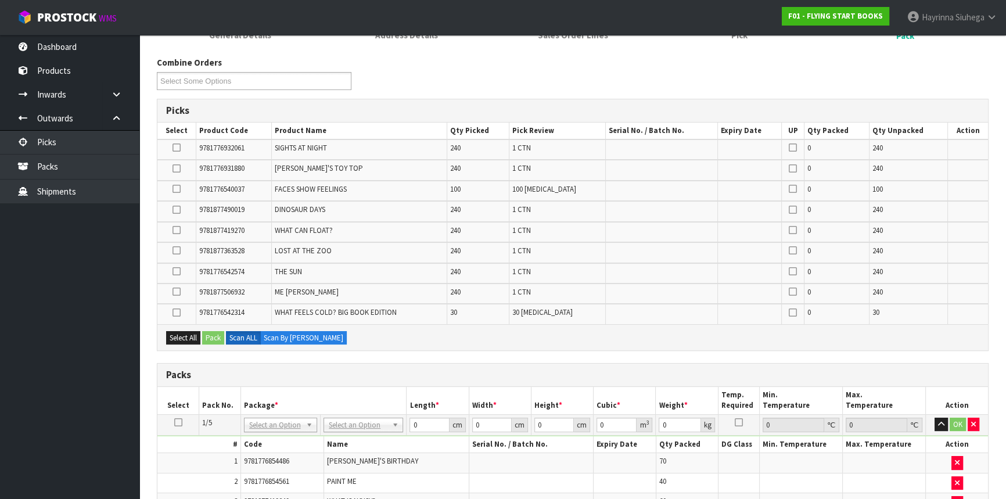
click at [177, 210] on icon at bounding box center [177, 210] width 8 height 1
click at [0, 0] on input "checkbox" at bounding box center [0, 0] width 0 height 0
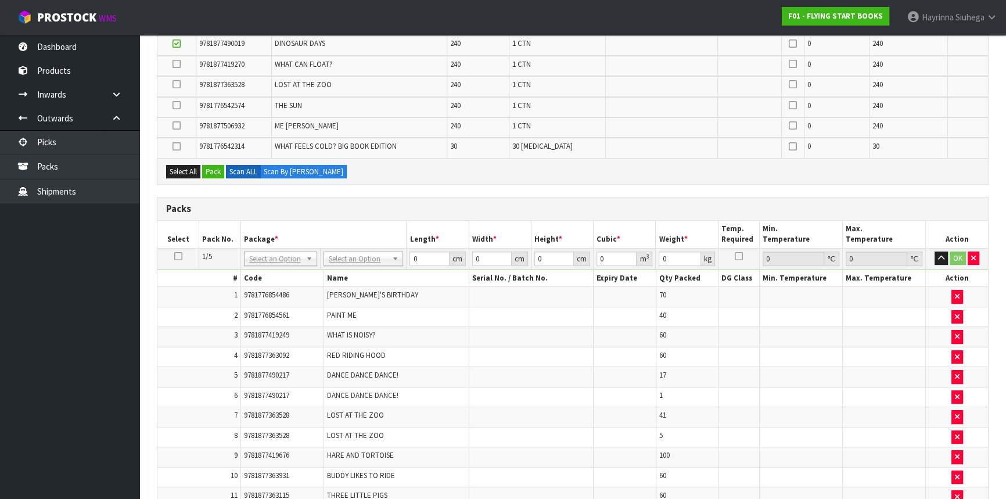
scroll to position [288, 0]
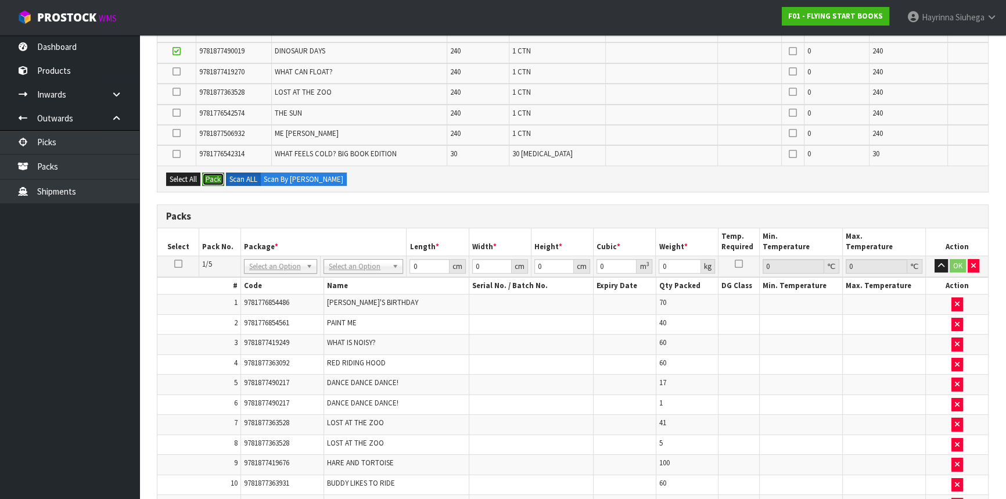
click at [207, 174] on button "Pack" at bounding box center [213, 180] width 22 height 14
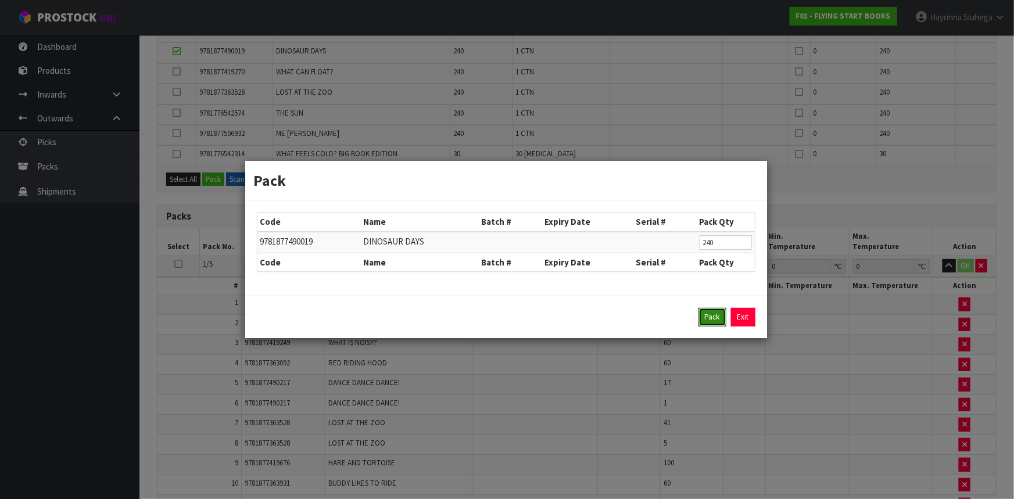
click at [711, 317] on button "Pack" at bounding box center [712, 317] width 28 height 19
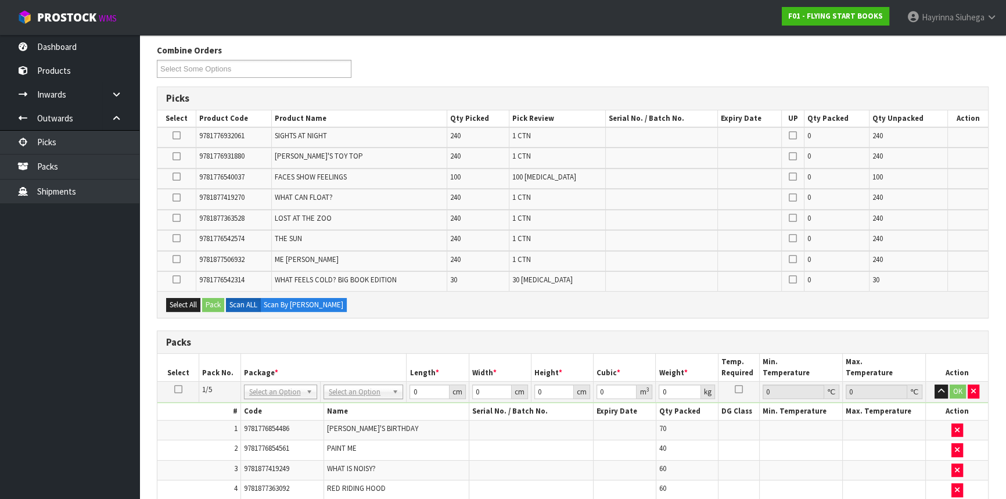
scroll to position [126, 0]
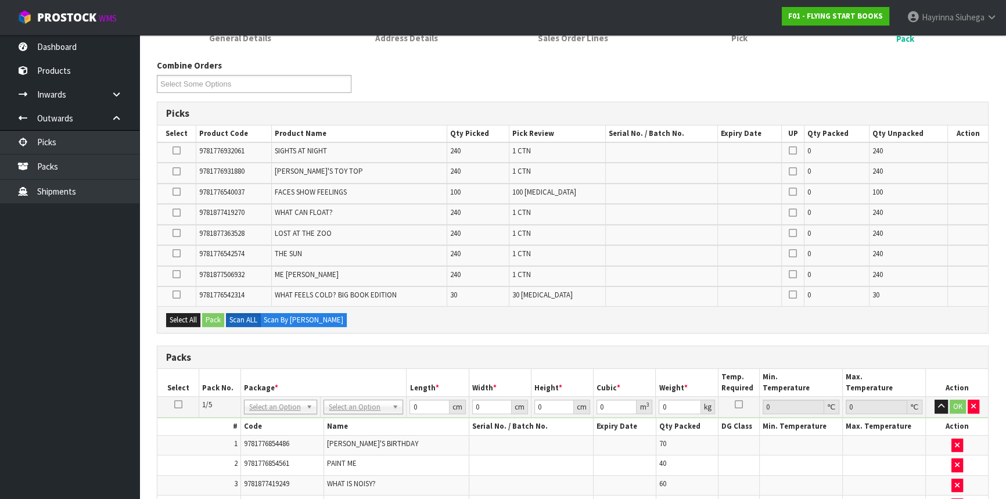
click at [178, 254] on icon at bounding box center [177, 253] width 8 height 1
click at [0, 0] on input "checkbox" at bounding box center [0, 0] width 0 height 0
click at [220, 322] on button "Pack" at bounding box center [213, 320] width 22 height 14
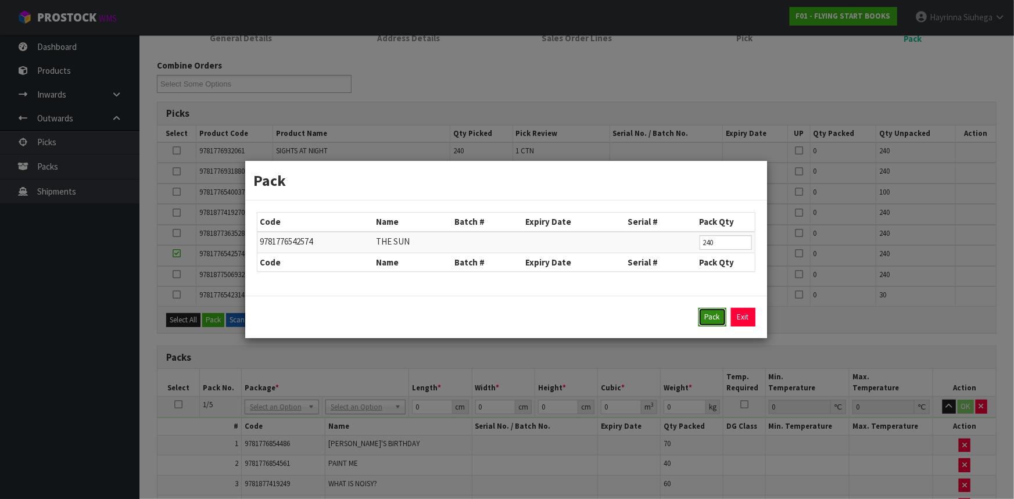
click at [714, 321] on button "Pack" at bounding box center [712, 317] width 28 height 19
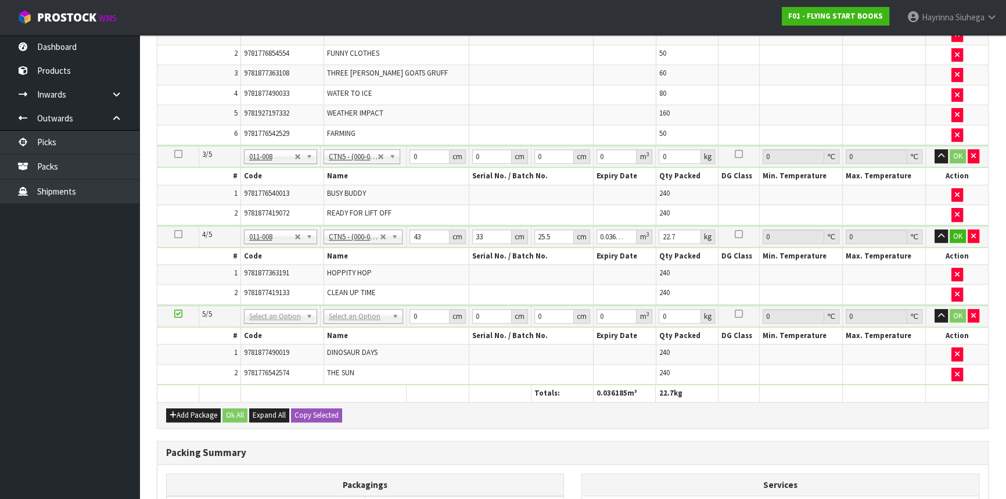
scroll to position [759, 0]
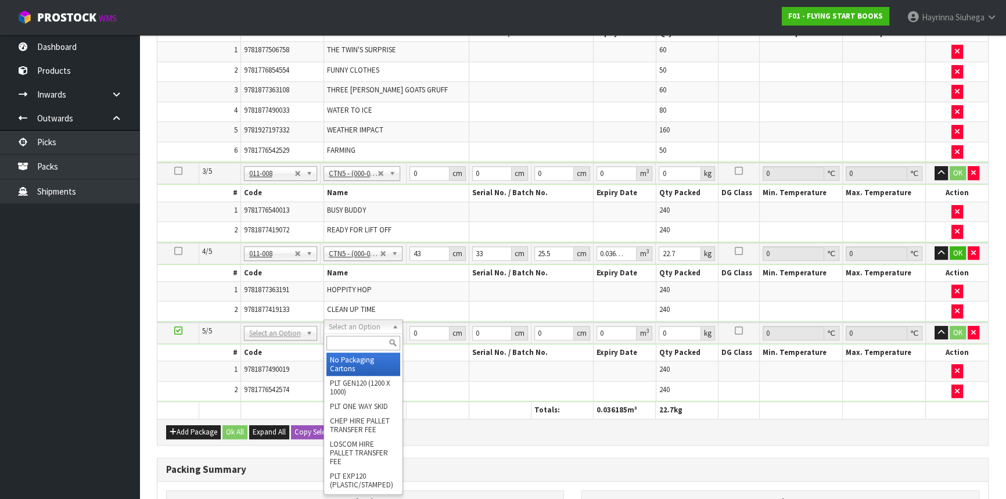
click at [348, 342] on input "text" at bounding box center [363, 343] width 74 height 15
type input "CTN5"
type input "3"
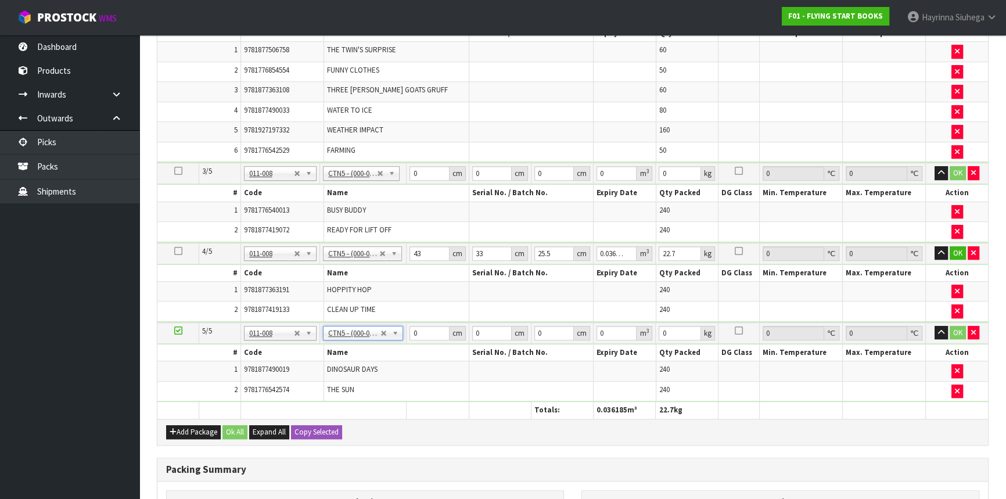
type input "43"
type input "33"
type input "25.5"
type input "0.036185"
type input "23.45"
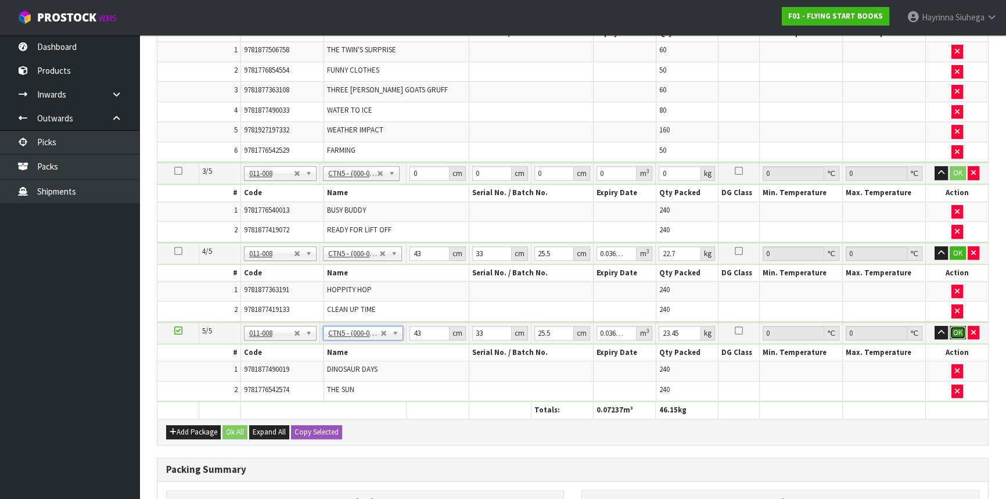
click at [959, 326] on button "OK" at bounding box center [958, 333] width 16 height 14
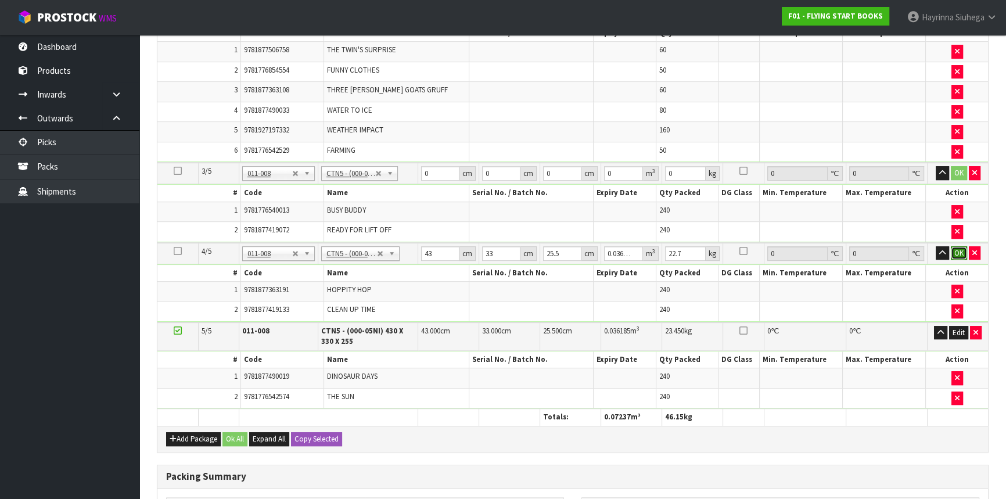
click at [956, 246] on button "OK" at bounding box center [959, 253] width 16 height 14
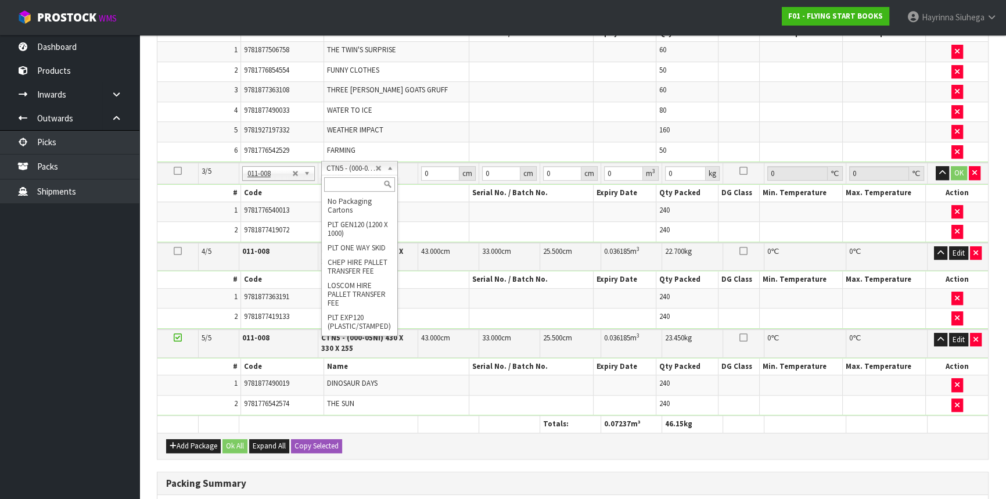
click at [343, 177] on input "text" at bounding box center [359, 184] width 71 height 15
type input "CTN5"
click at [422, 168] on input "0" at bounding box center [440, 173] width 38 height 15
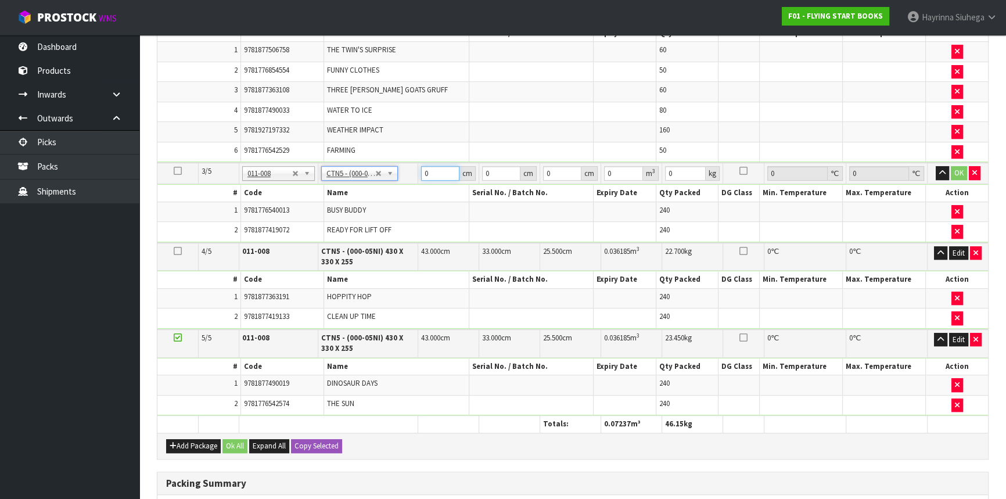
click at [422, 168] on input "0" at bounding box center [440, 173] width 38 height 15
type input "43"
type input "33.00"
type input "2"
type input "0.002838"
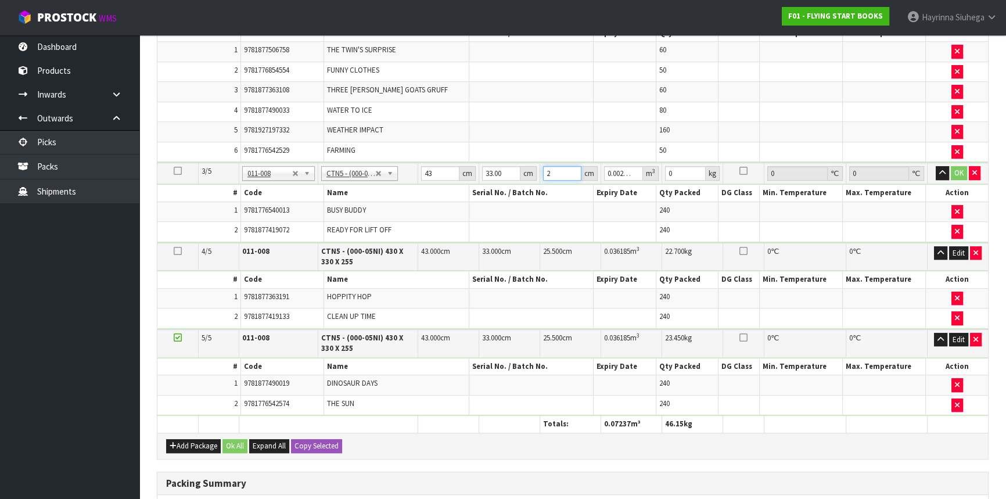
type input "25"
type input "0.035475"
type input "25.5"
type input "0.036185"
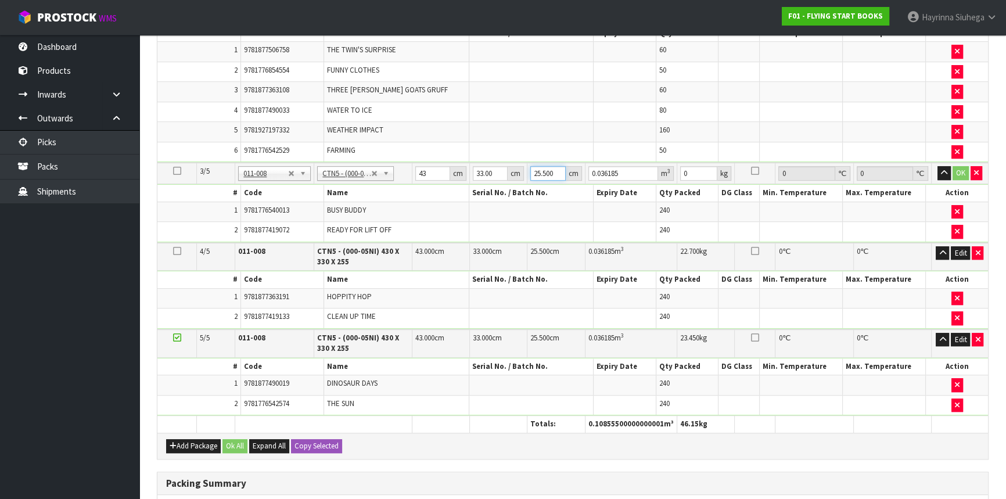
type input "25.500"
type input "22.700"
click at [957, 166] on button "OK" at bounding box center [961, 173] width 16 height 14
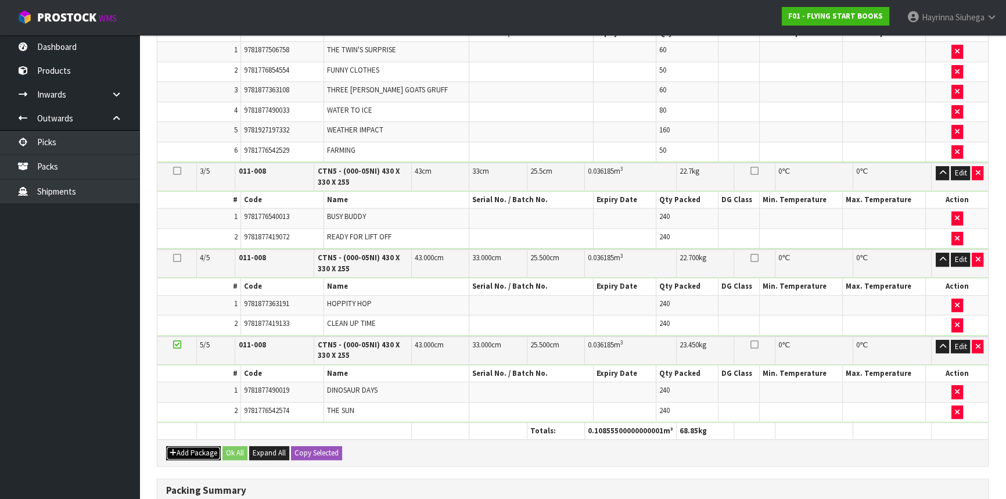
click at [192, 446] on button "Add Package" at bounding box center [193, 453] width 55 height 14
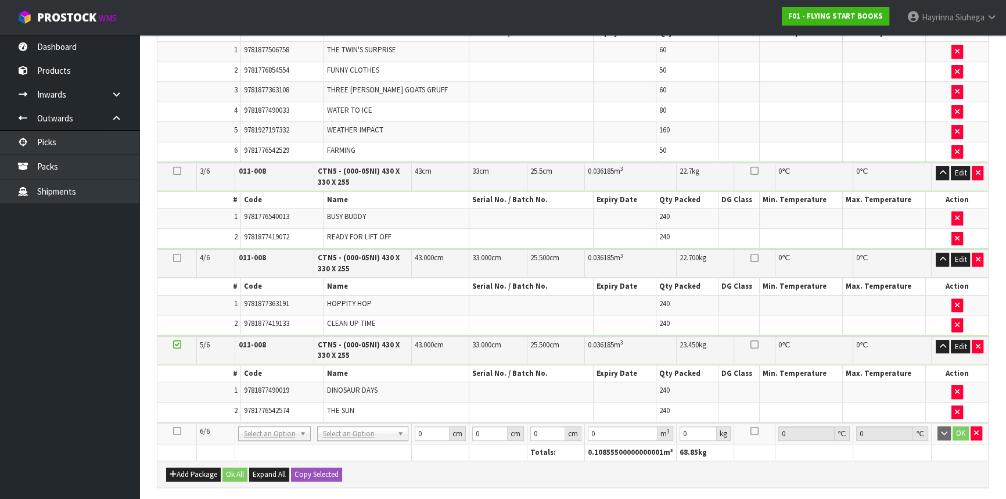
drag, startPoint x: 177, startPoint y: 423, endPoint x: 253, endPoint y: 415, distance: 76.5
click at [178, 431] on icon at bounding box center [177, 431] width 8 height 1
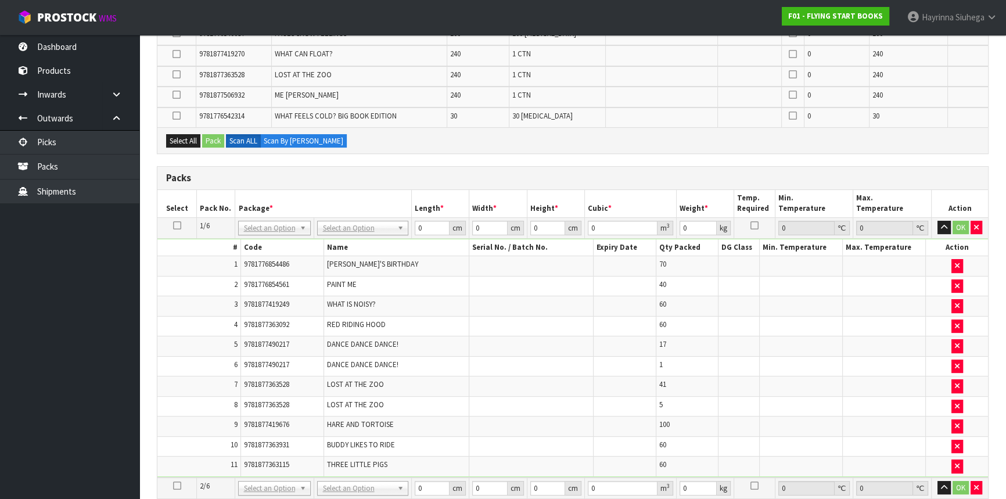
scroll to position [284, 0]
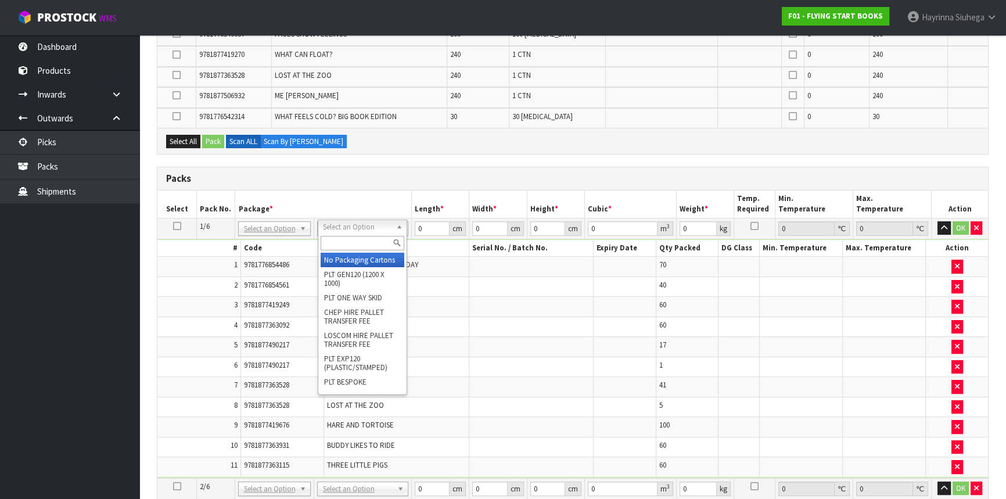
click at [347, 240] on input "text" at bounding box center [363, 243] width 84 height 15
click at [426, 139] on div "Select All Pack Scan ALL Scan By [PERSON_NAME]" at bounding box center [572, 141] width 831 height 26
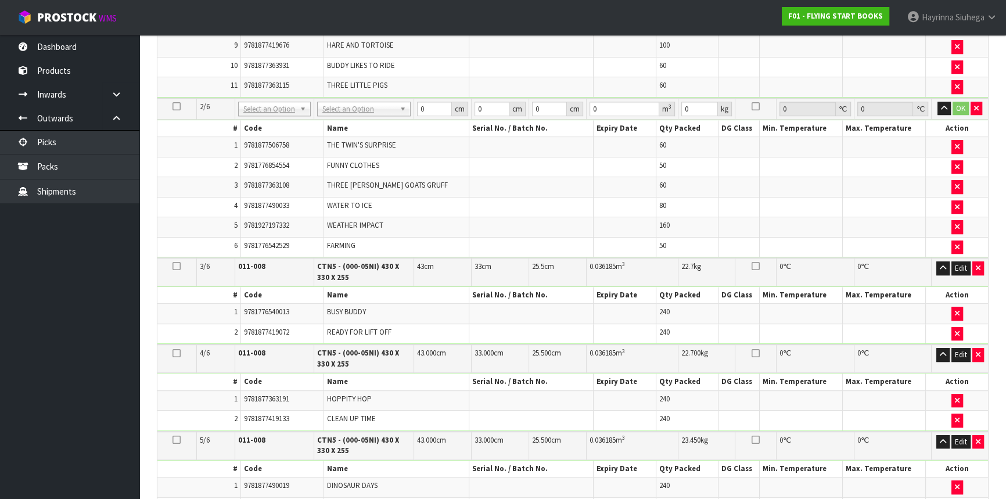
scroll to position [812, 0]
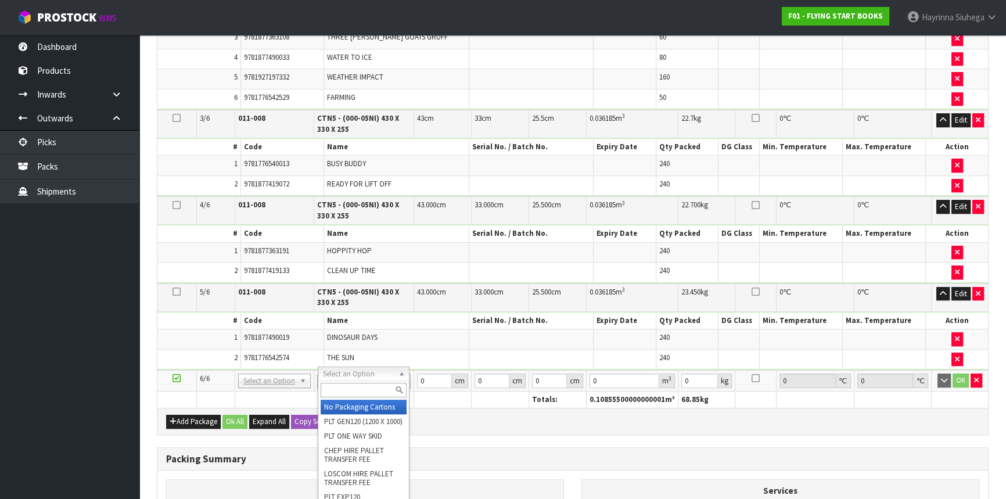
click at [371, 385] on input "text" at bounding box center [364, 390] width 86 height 15
type input "CTN5"
type input "4"
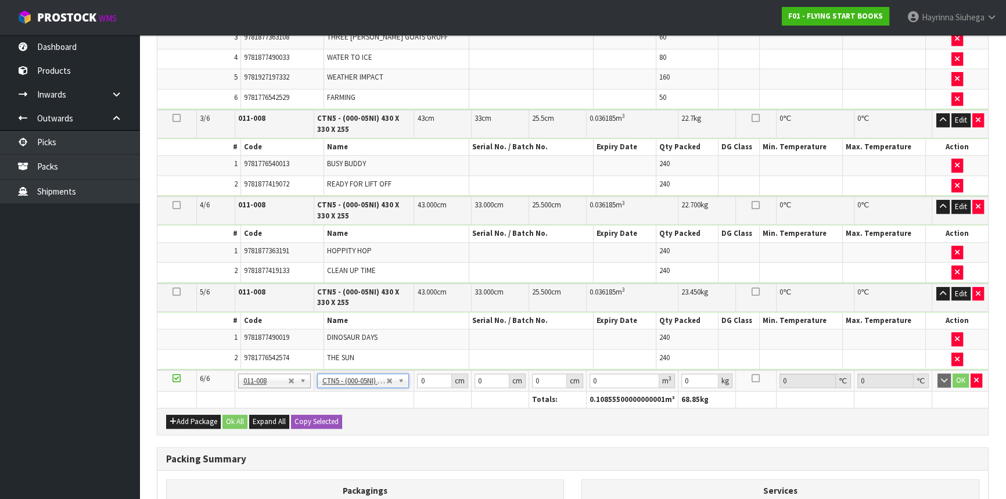
type input "43"
type input "33"
type input "25.5"
type input "0.036185"
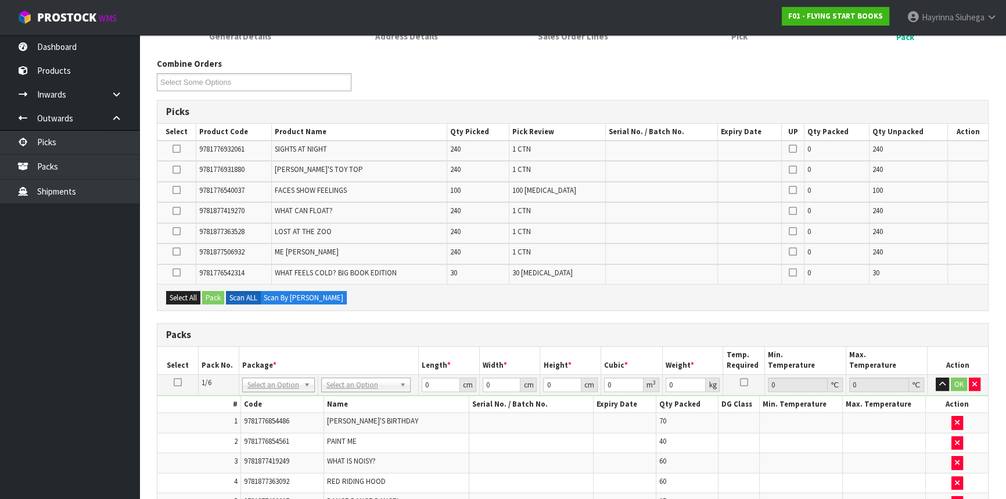
scroll to position [125, 0]
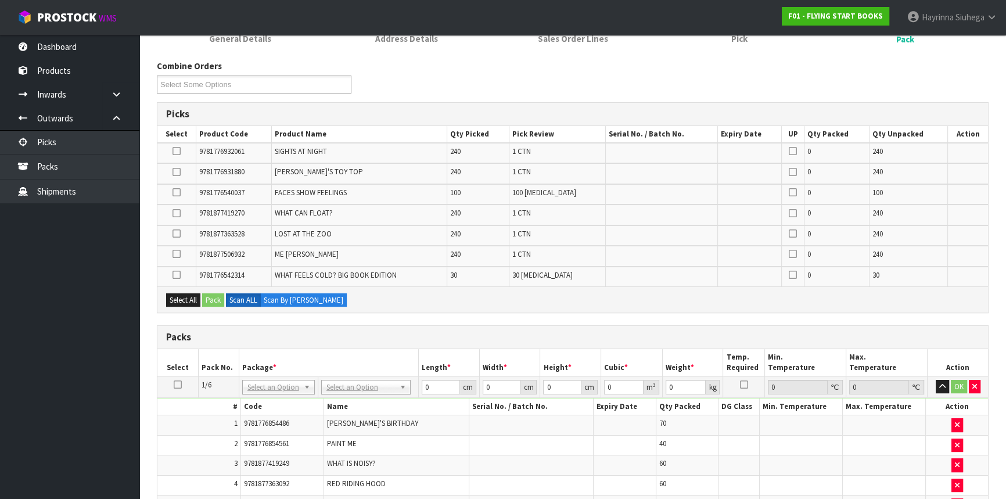
click at [177, 254] on icon at bounding box center [177, 254] width 8 height 1
click at [0, 0] on input "checkbox" at bounding box center [0, 0] width 0 height 0
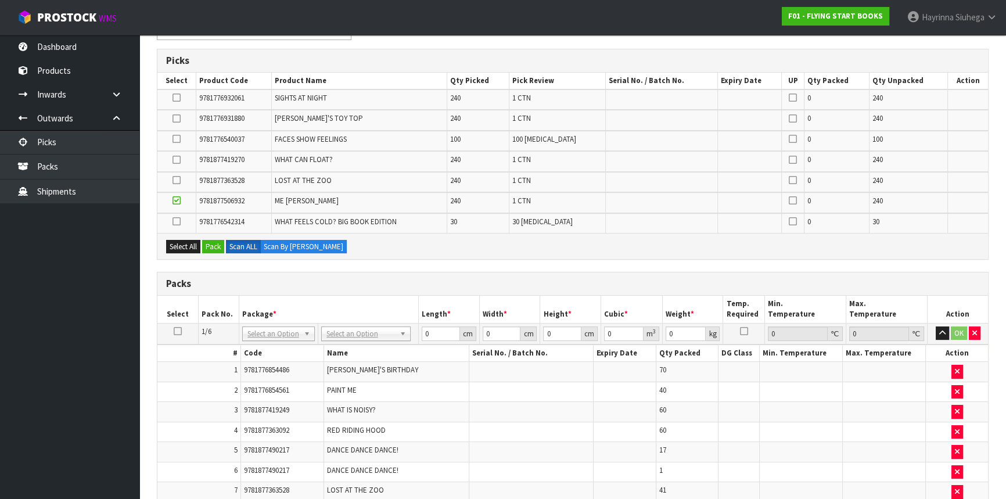
scroll to position [178, 0]
click at [215, 244] on button "Pack" at bounding box center [213, 247] width 22 height 14
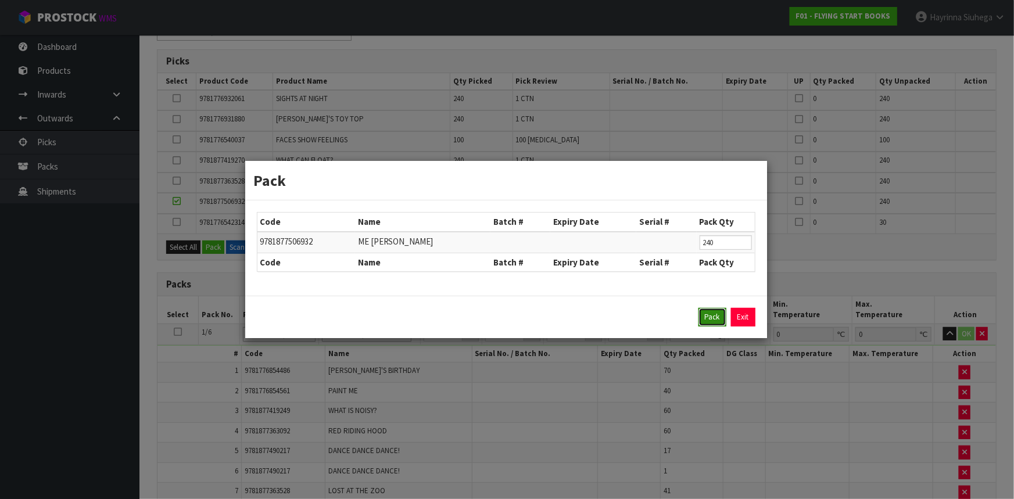
click at [706, 312] on button "Pack" at bounding box center [712, 317] width 28 height 19
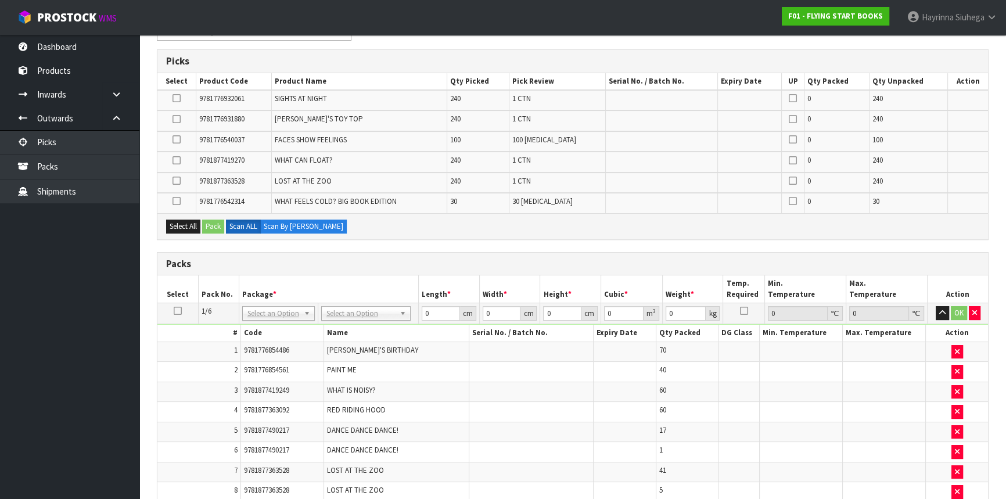
scroll to position [615, 0]
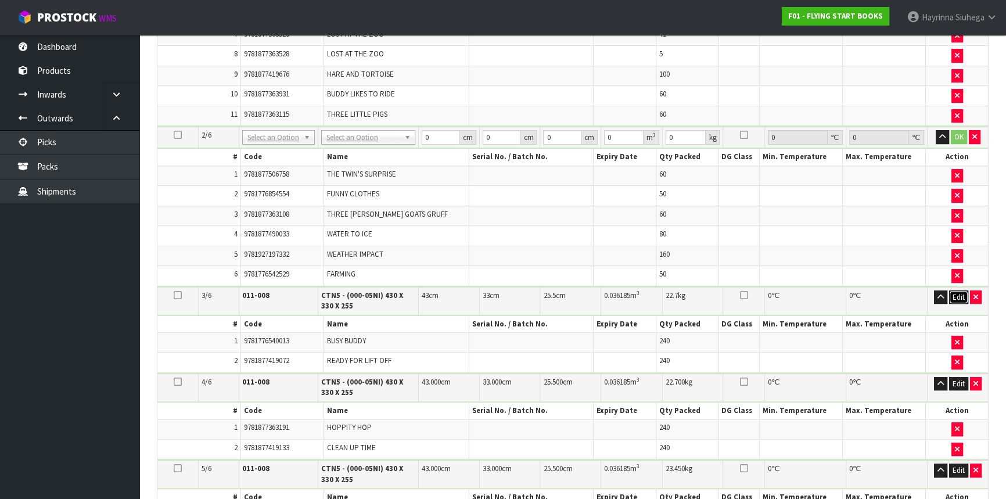
click at [956, 290] on button "Edit" at bounding box center [958, 297] width 19 height 14
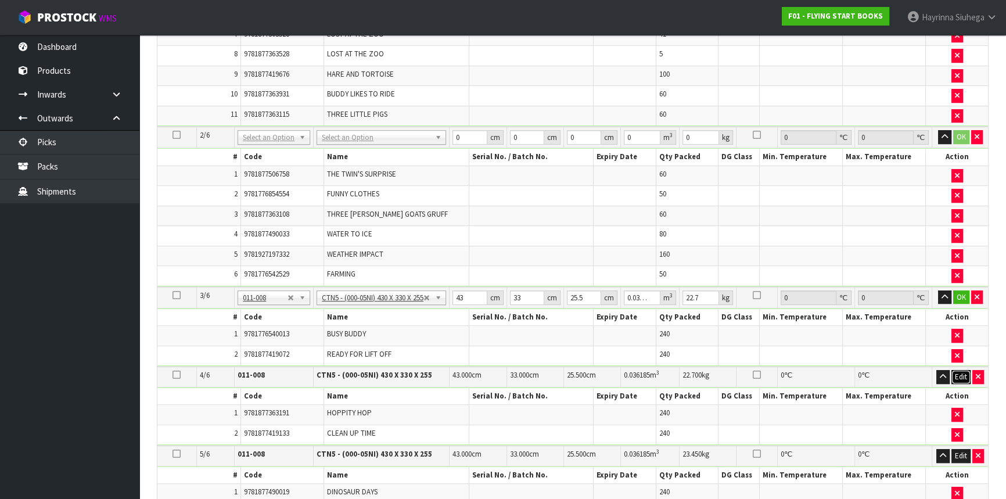
click at [962, 370] on button "Edit" at bounding box center [961, 377] width 19 height 14
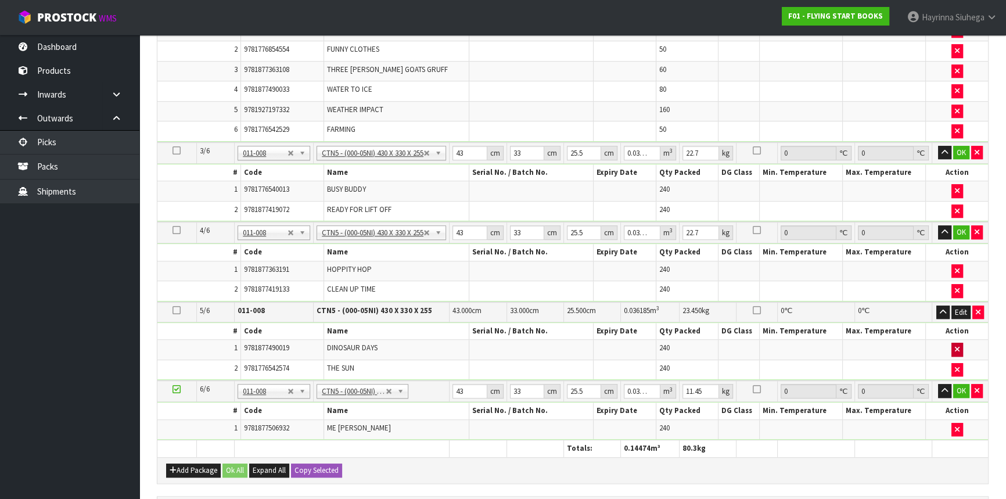
scroll to position [773, 0]
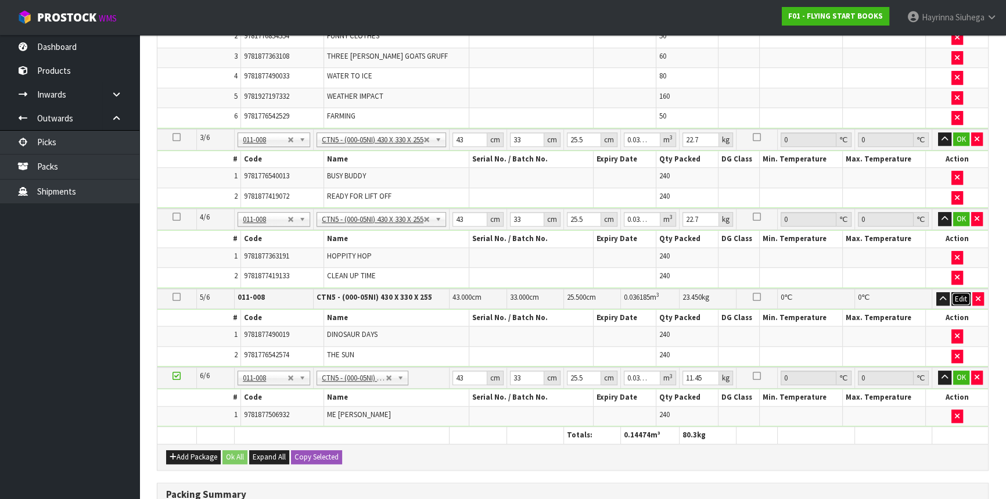
click at [959, 292] on button "Edit" at bounding box center [961, 299] width 19 height 14
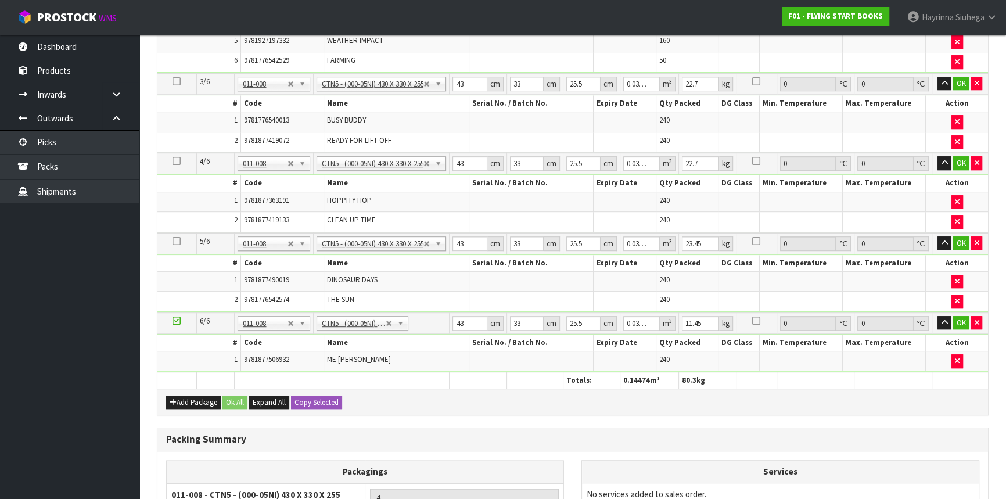
scroll to position [878, 0]
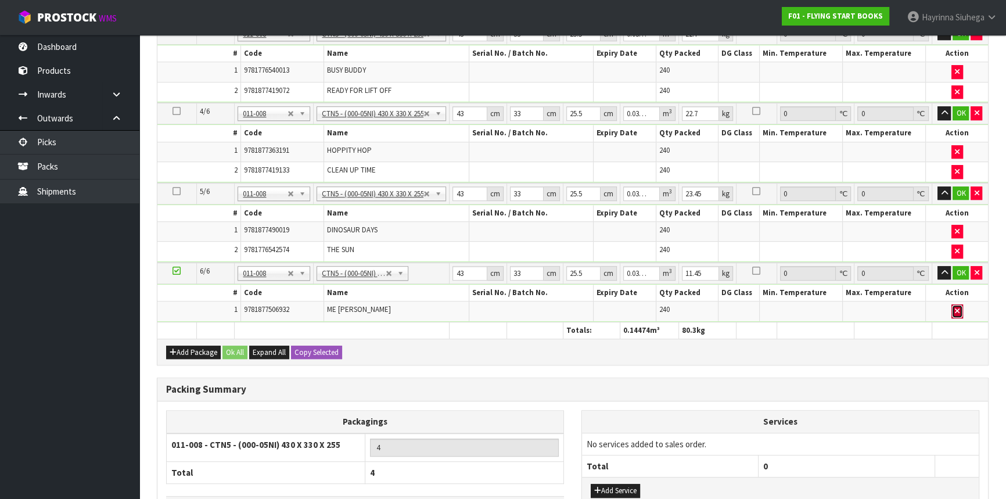
click at [955, 307] on icon "button" at bounding box center [957, 311] width 5 height 8
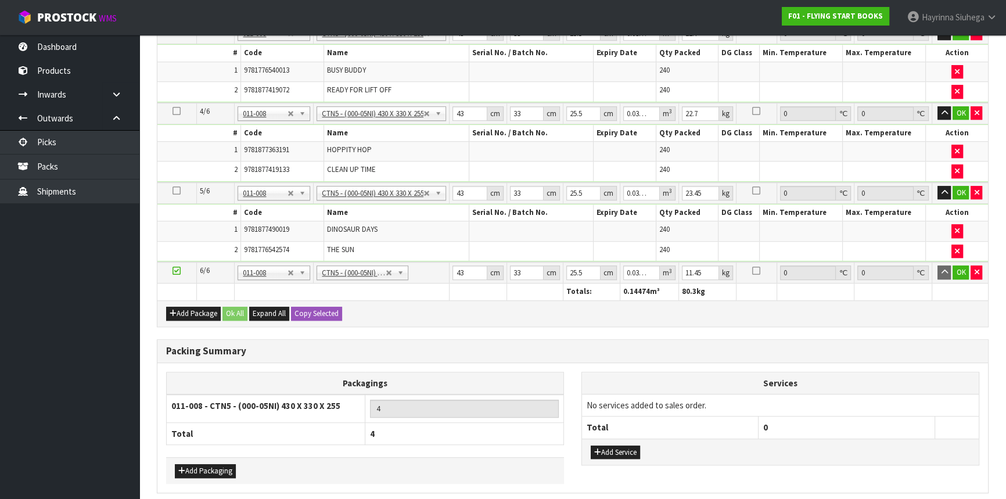
type input "0.2"
click at [976, 268] on icon "button" at bounding box center [976, 272] width 5 height 8
type input "3"
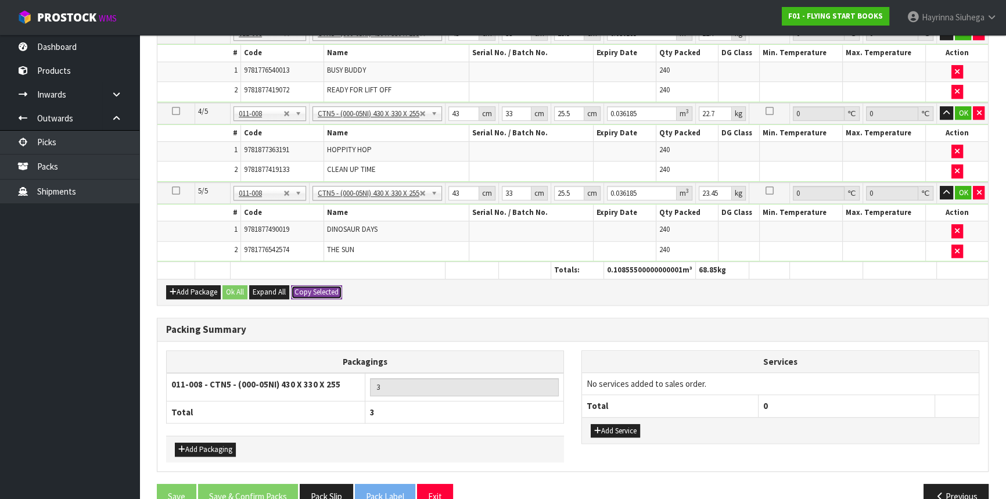
click at [325, 288] on button "Copy Selected" at bounding box center [316, 292] width 51 height 14
click at [325, 288] on button "Confirm Copy Selected" at bounding box center [329, 292] width 77 height 14
type input "43"
type input "33"
type input "25.5"
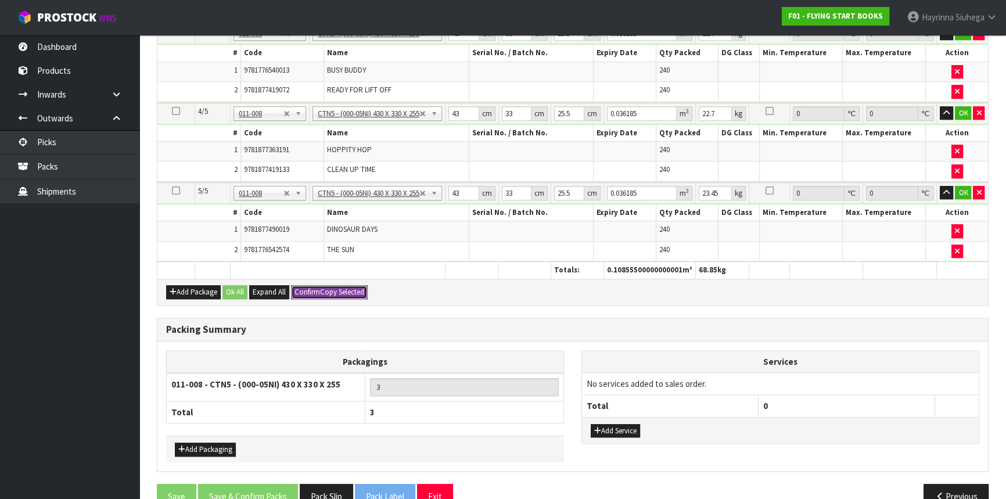
type input "0.036185"
type input "0.2"
type input "43"
type input "33"
type input "25.5"
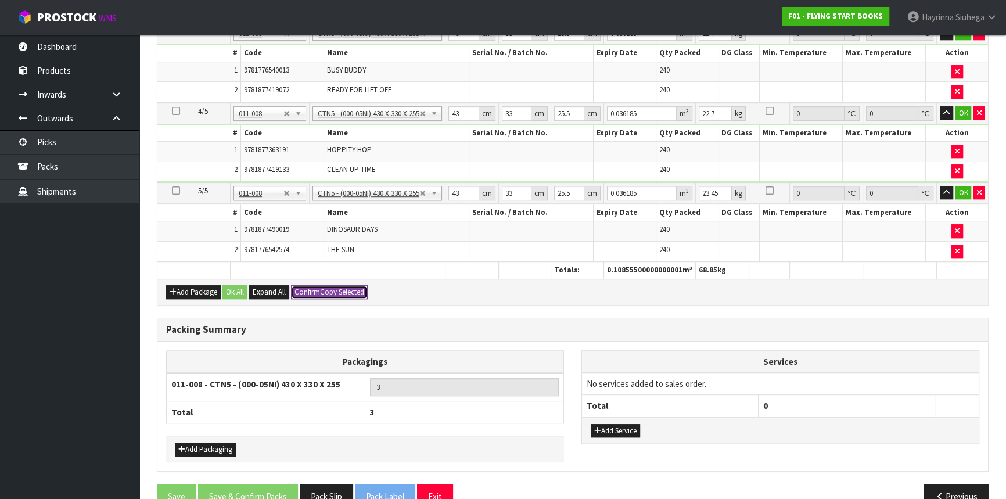
type input "0.036185"
type input "0.2"
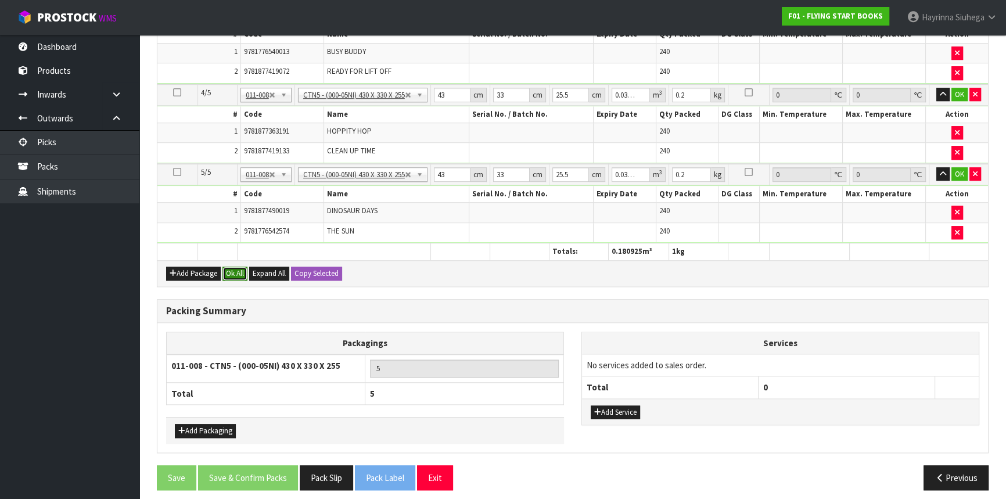
click at [243, 269] on button "Ok All" at bounding box center [234, 274] width 25 height 14
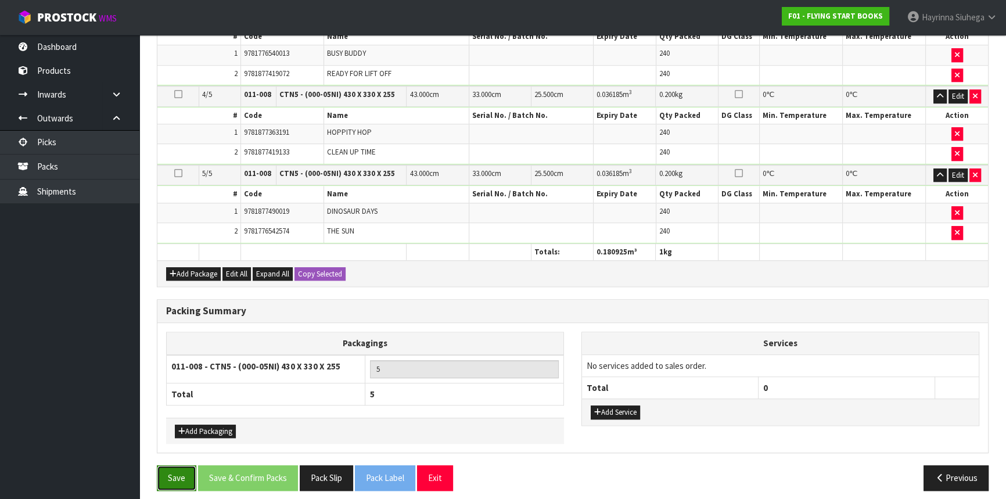
click at [186, 477] on button "Save" at bounding box center [177, 477] width 40 height 25
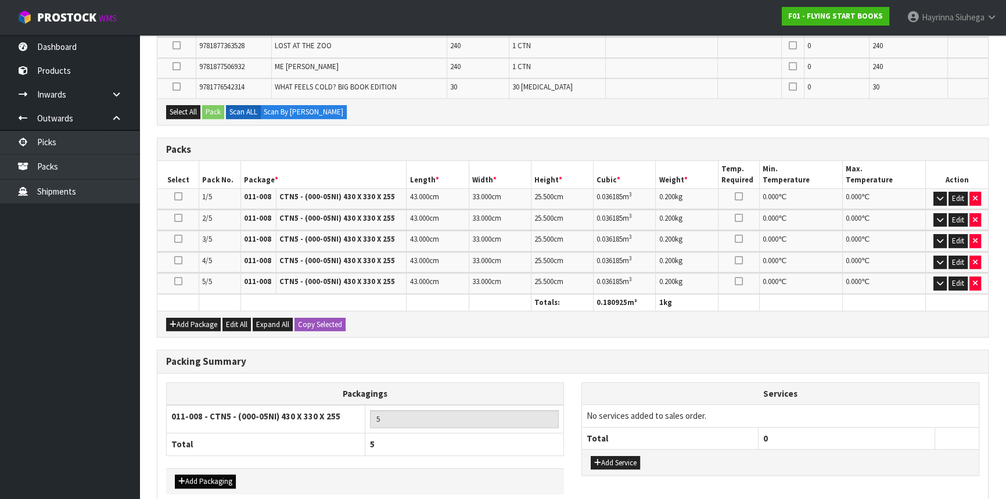
scroll to position [411, 0]
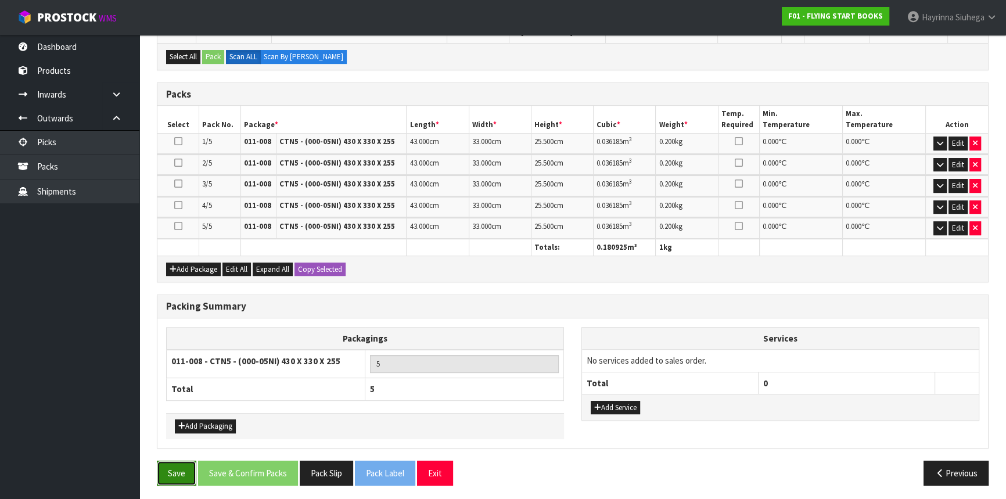
click at [181, 462] on button "Save" at bounding box center [177, 473] width 40 height 25
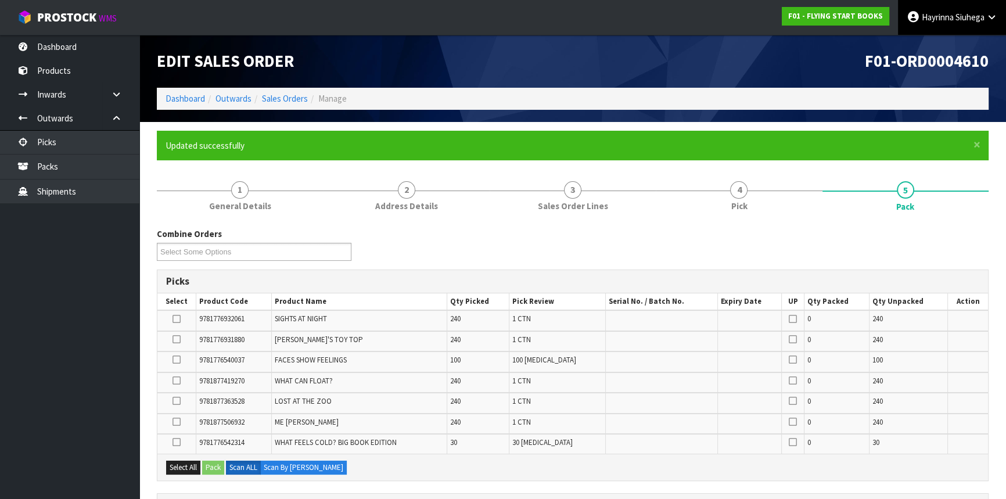
click at [958, 12] on span "Siuhega" at bounding box center [970, 17] width 29 height 11
click at [950, 48] on link "Logout" at bounding box center [960, 46] width 92 height 16
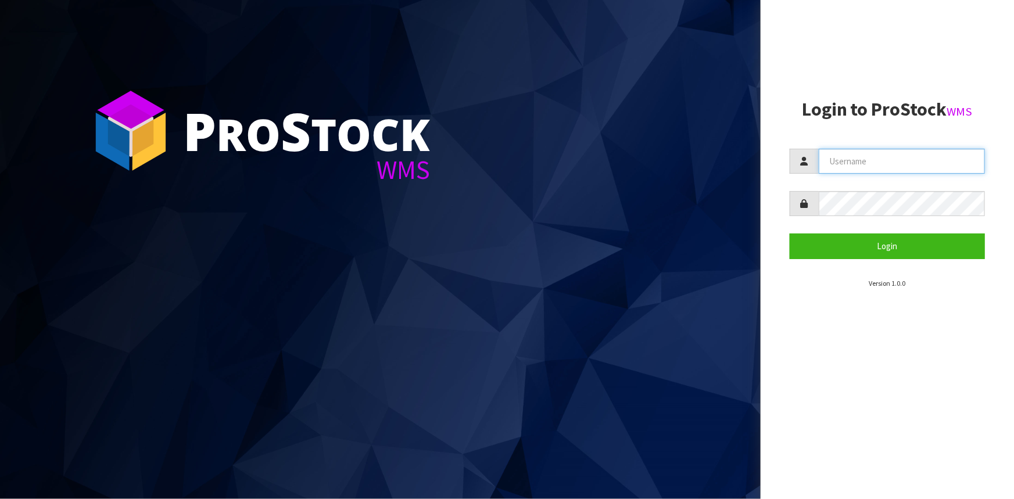
click at [889, 155] on input "text" at bounding box center [902, 161] width 166 height 25
type input "Hayrinna"
click at [789, 234] on button "Login" at bounding box center [886, 246] width 195 height 25
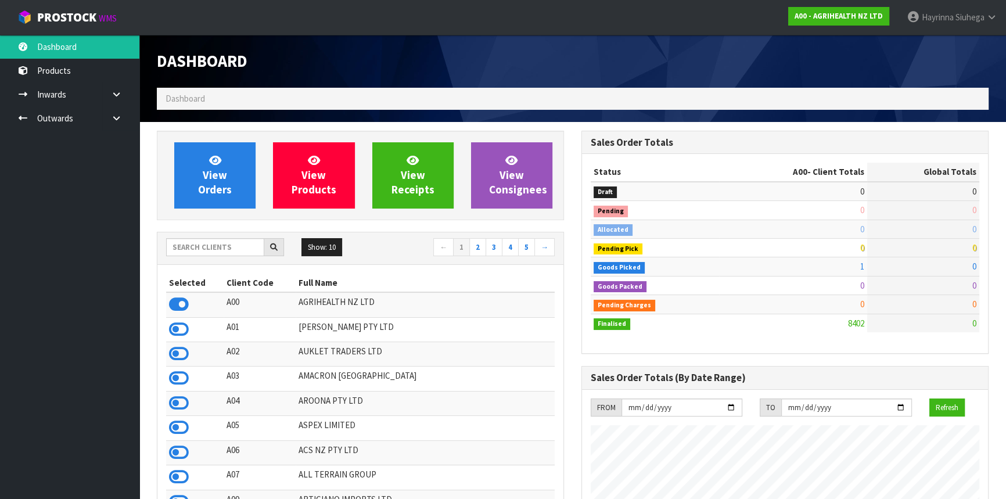
scroll to position [878, 424]
click at [946, 21] on span "Hayrinna" at bounding box center [938, 17] width 32 height 11
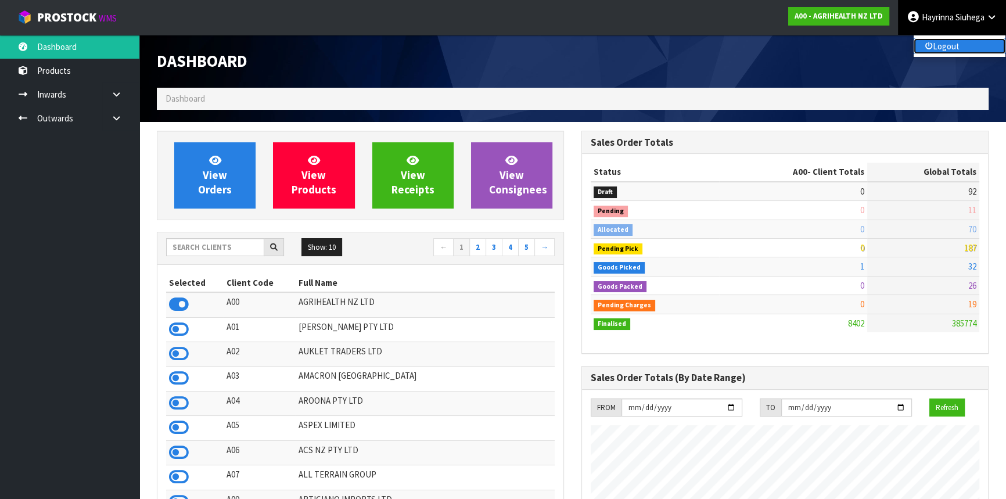
click at [935, 41] on link "Logout" at bounding box center [960, 46] width 92 height 16
